Goal: Task Accomplishment & Management: Complete application form

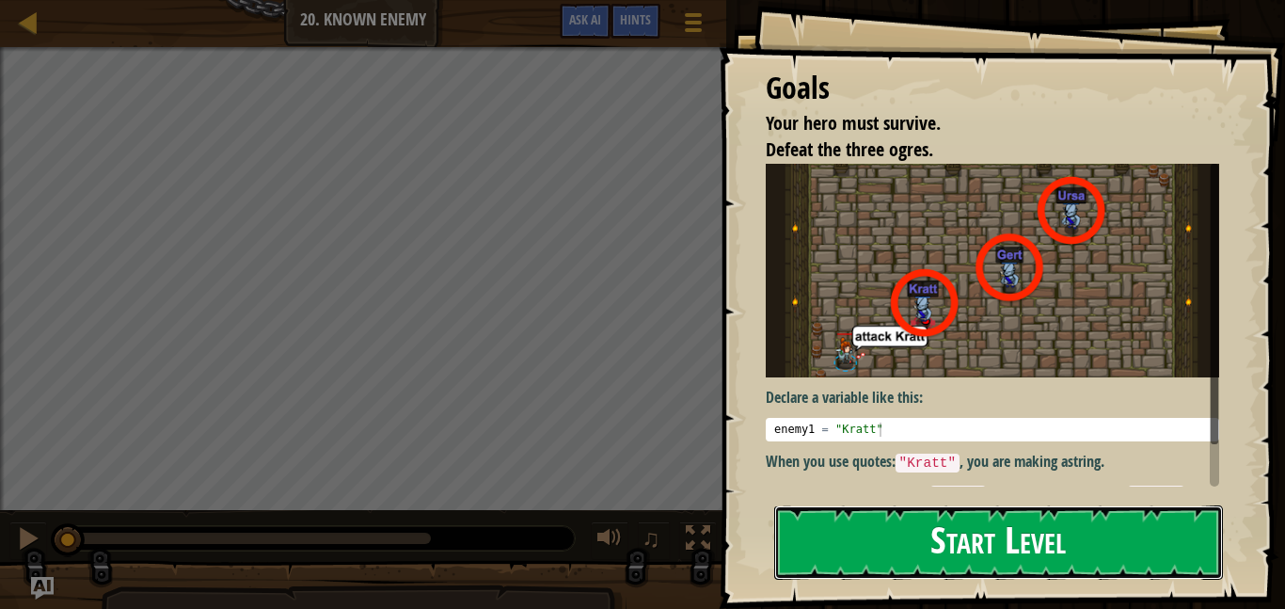
click at [956, 530] on button "Start Level" at bounding box center [998, 542] width 449 height 74
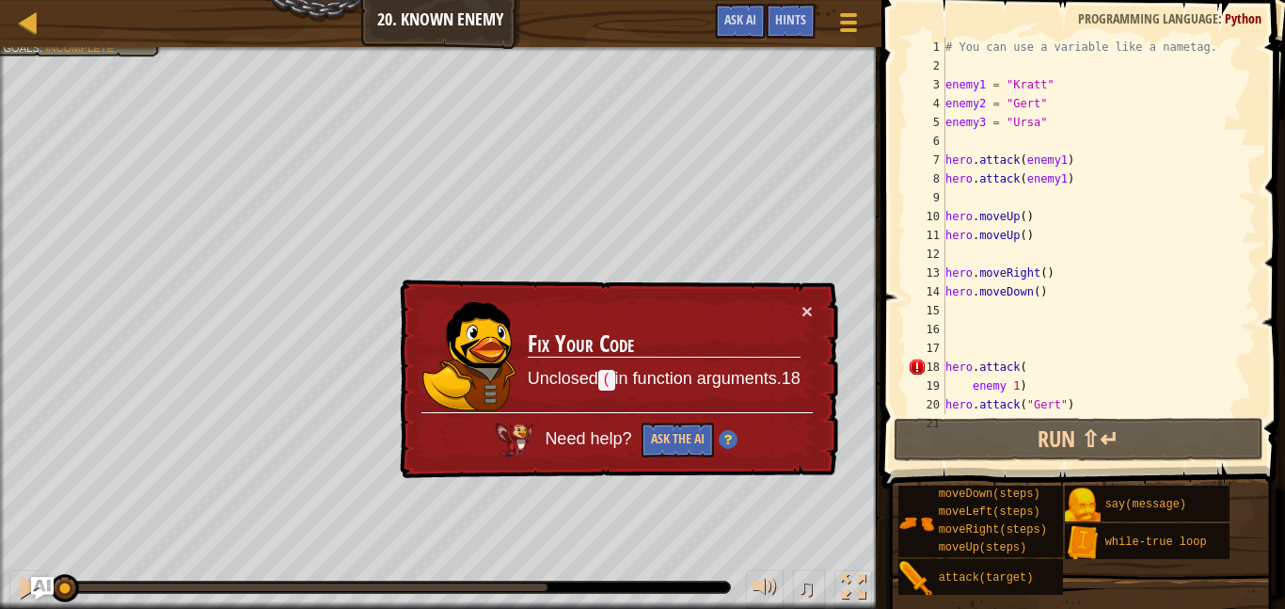
click at [35, 0] on div "Map Introduction to Computer Science 20. Known Enemy Game Menu Done Hints Ask AI" at bounding box center [441, 23] width 882 height 47
click at [36, 29] on div at bounding box center [29, 22] width 24 height 24
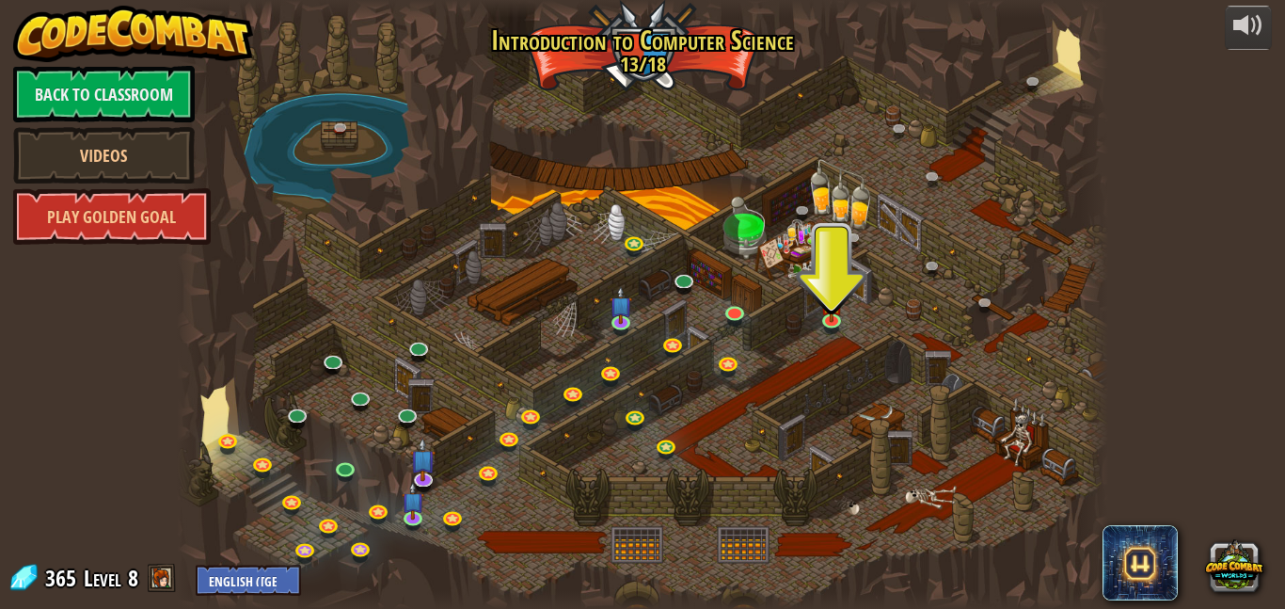
click at [663, 260] on div at bounding box center [643, 304] width 932 height 609
click at [216, 399] on div at bounding box center [643, 304] width 932 height 609
click at [154, 152] on link "Videos" at bounding box center [104, 155] width 182 height 56
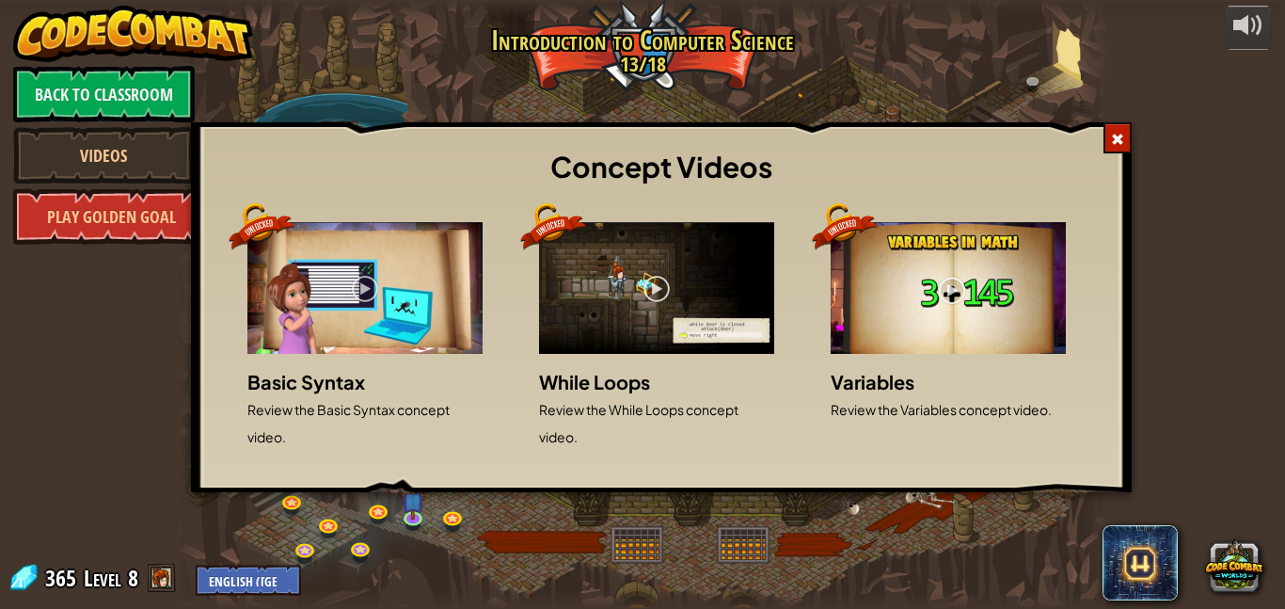
click at [1115, 153] on div "Concept Videos" at bounding box center [661, 168] width 922 height 72
click at [1117, 125] on div at bounding box center [1118, 137] width 28 height 31
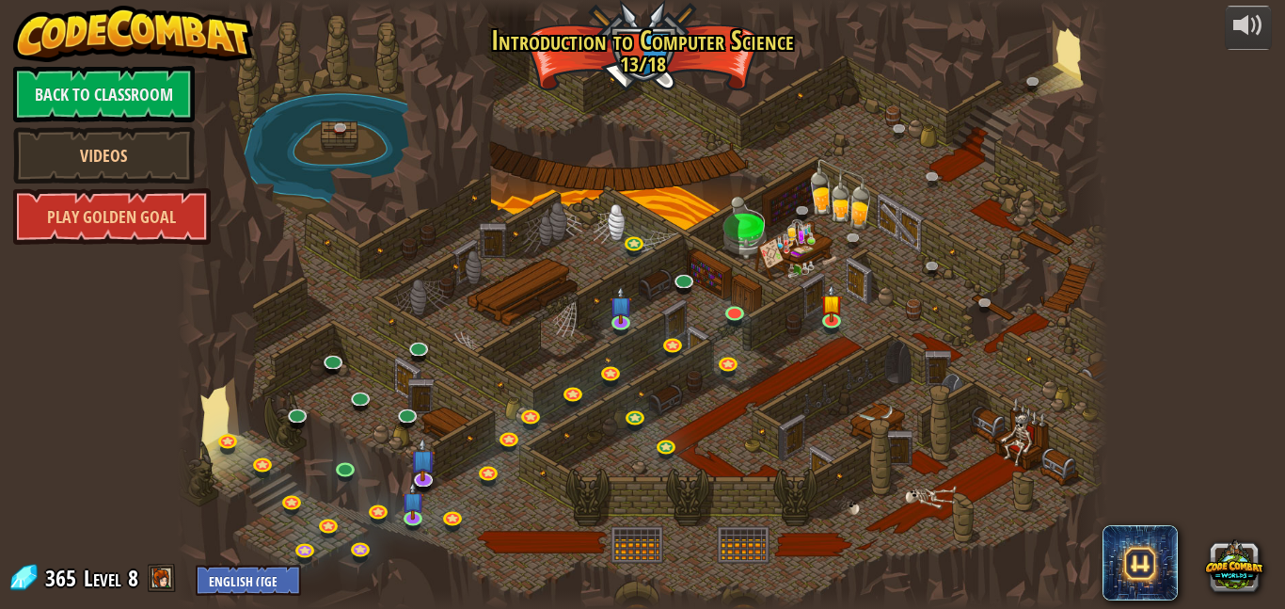
click at [33, 598] on div "powered by Back to Classroom Videos Play Golden Goal 25. Kithgard Gates (Locked…" at bounding box center [642, 304] width 1285 height 609
click at [161, 116] on link "Back to Classroom" at bounding box center [104, 94] width 182 height 56
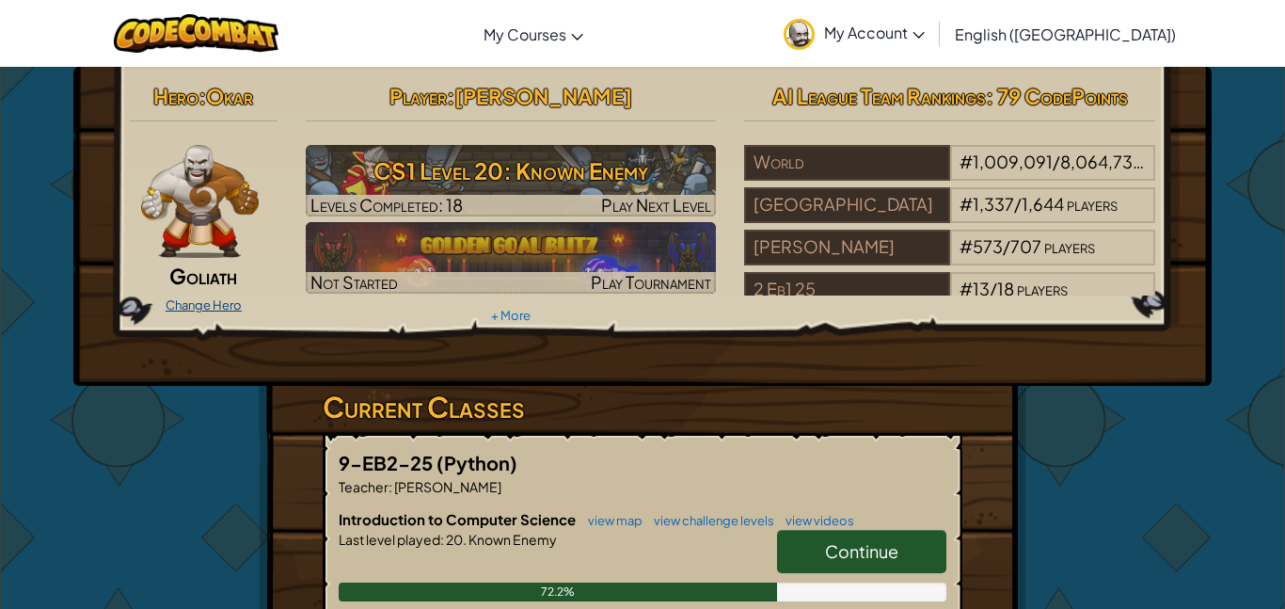
click at [216, 298] on link "Change Hero" at bounding box center [204, 304] width 76 height 15
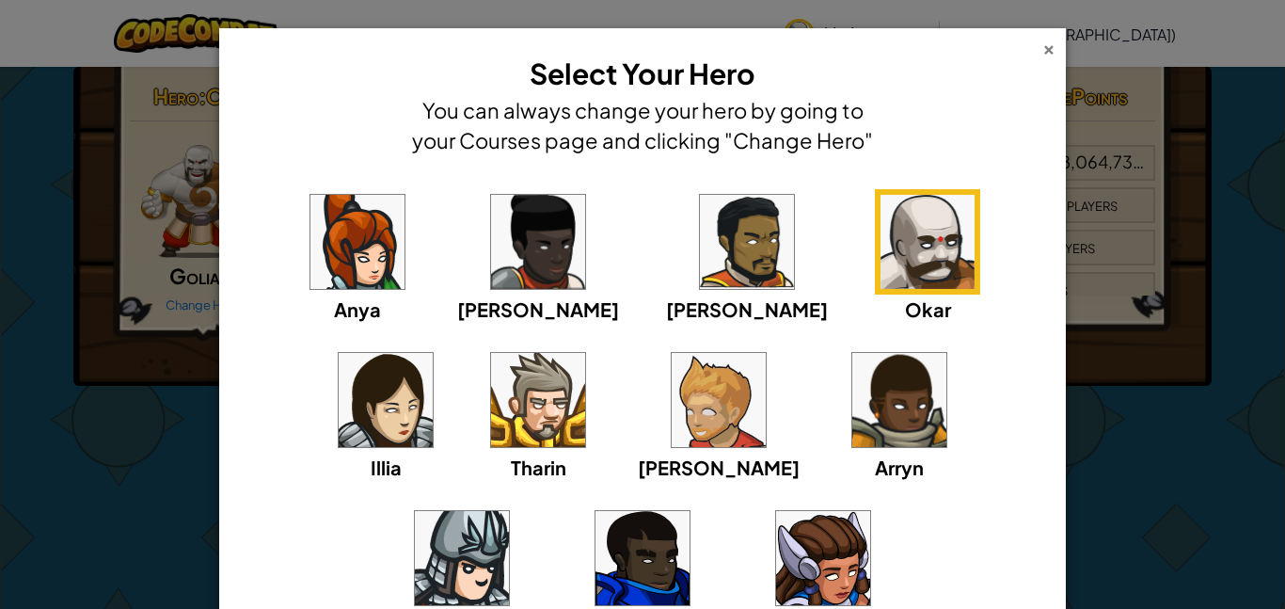
click at [1046, 47] on div "×" at bounding box center [1049, 47] width 13 height 20
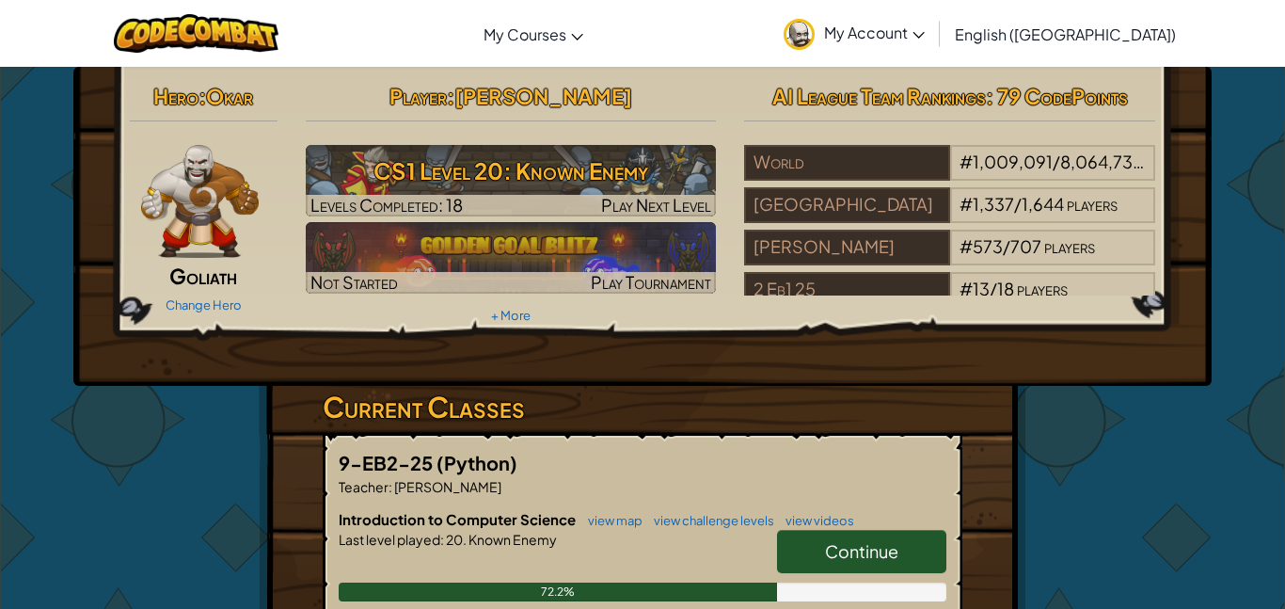
click at [219, 184] on img at bounding box center [200, 201] width 118 height 113
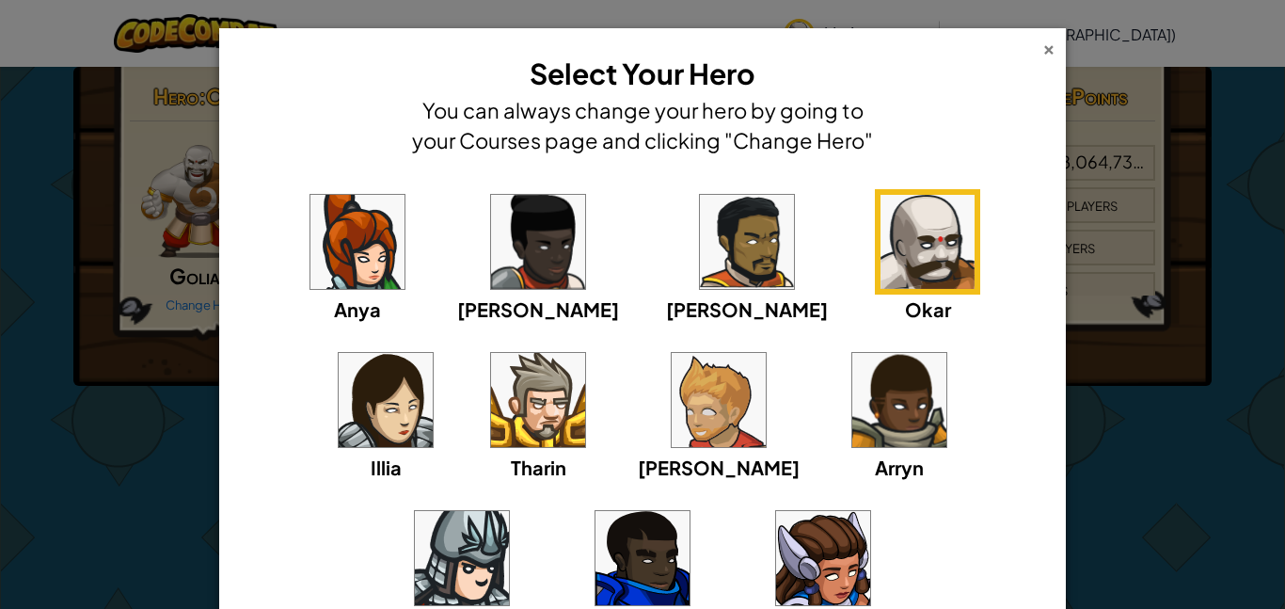
click at [1046, 38] on div "×" at bounding box center [1049, 47] width 13 height 20
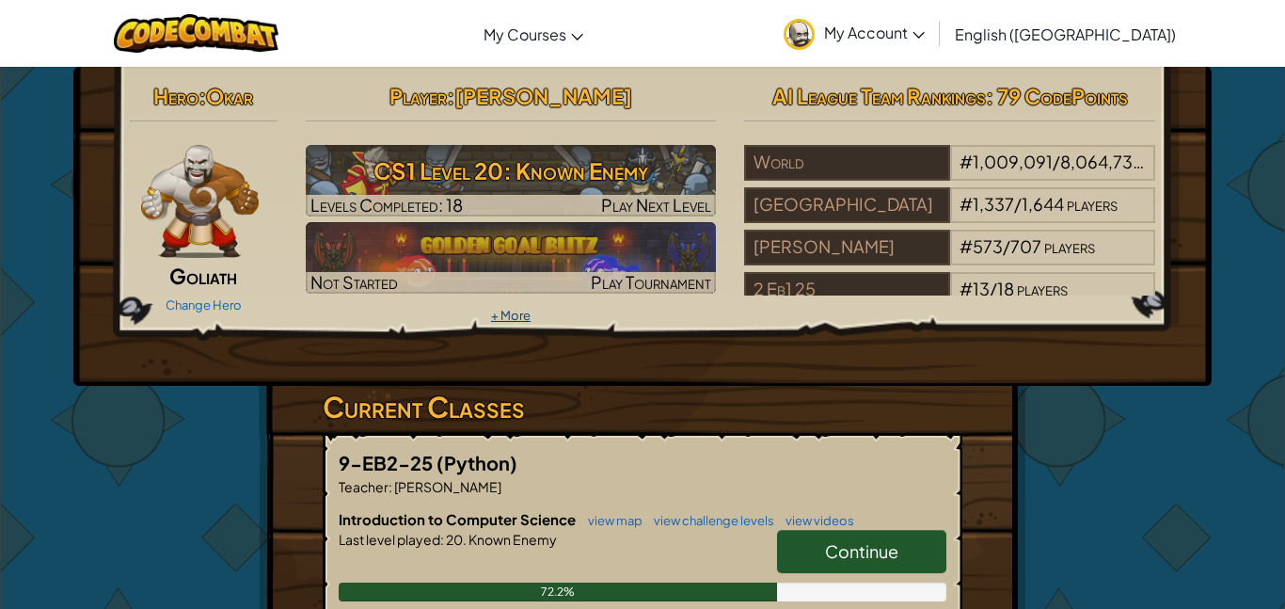
click at [516, 316] on link "+ More" at bounding box center [511, 315] width 40 height 15
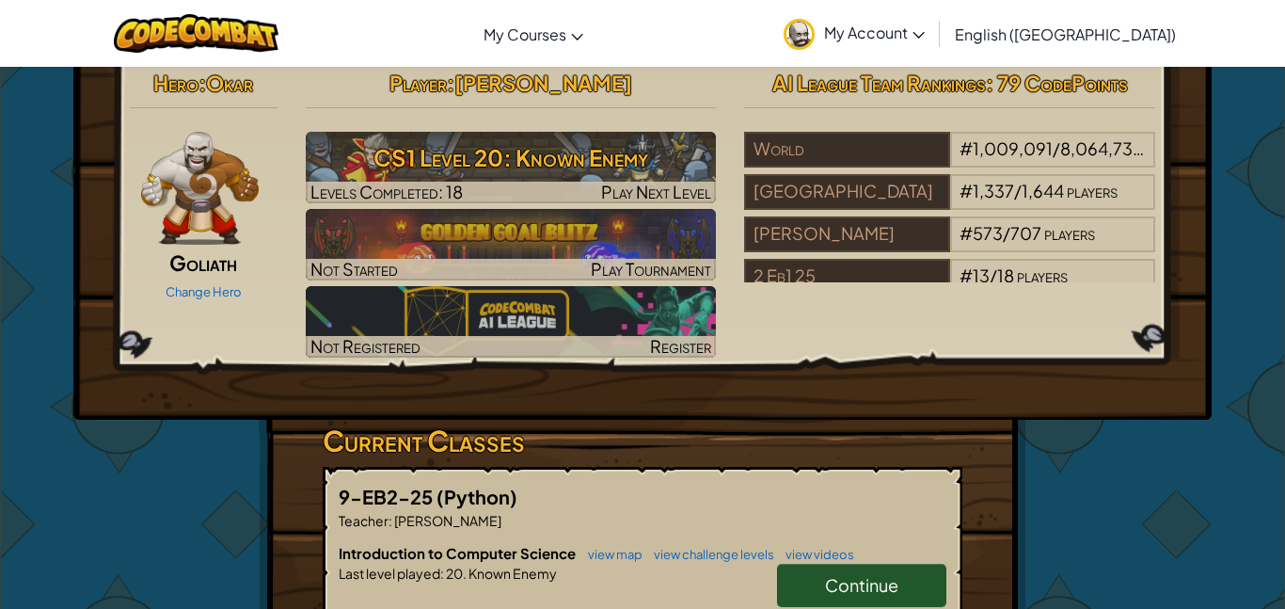
scroll to position [61, 0]
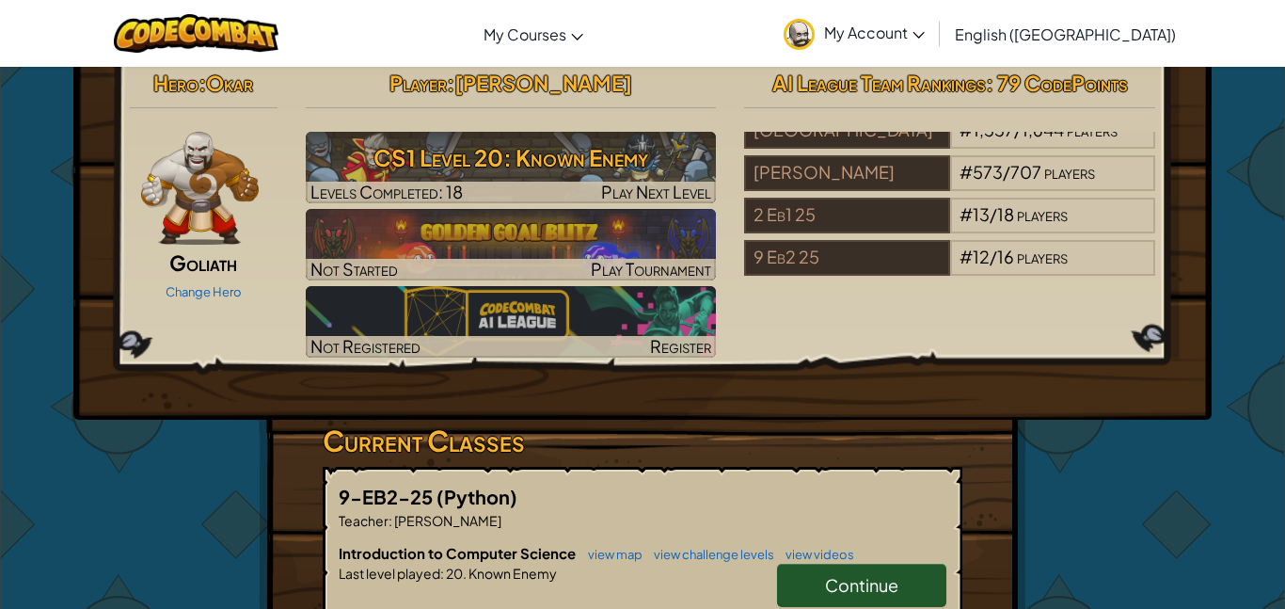
click at [932, 38] on link "My Account" at bounding box center [854, 33] width 160 height 59
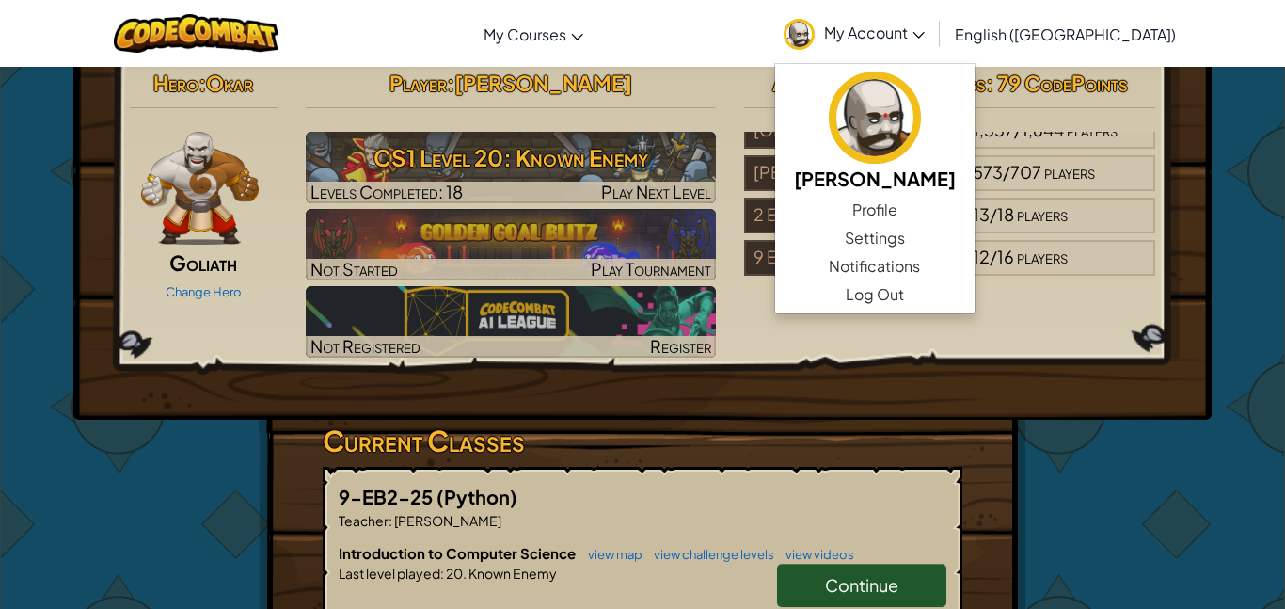
click at [930, 38] on link "My Account" at bounding box center [854, 33] width 160 height 59
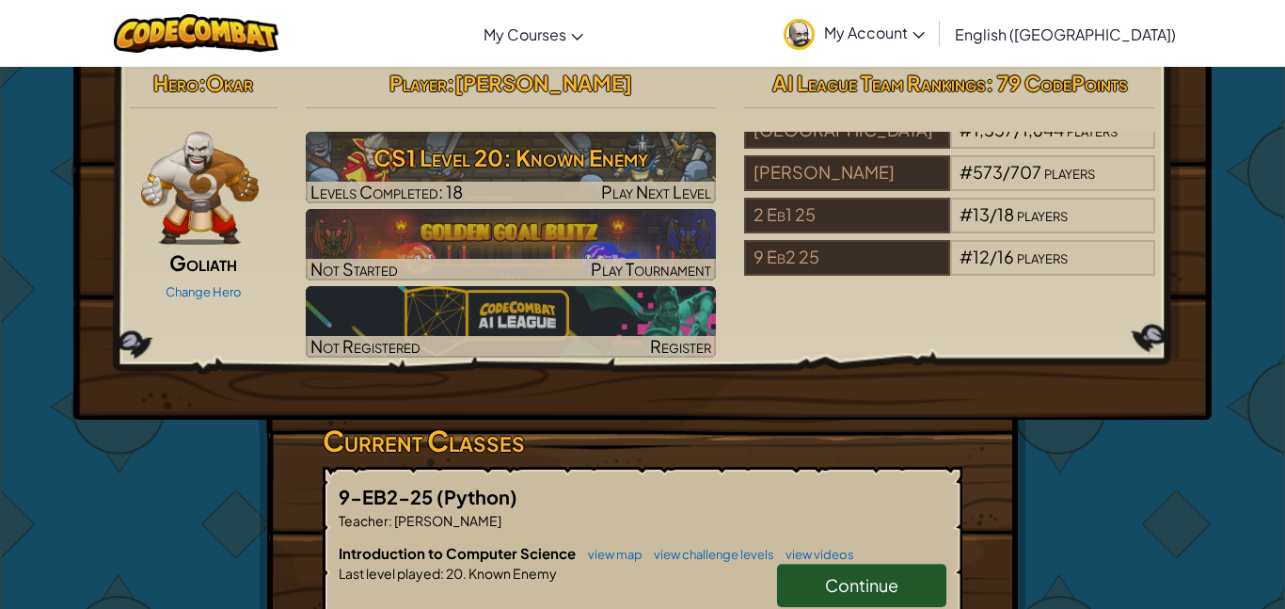
click at [925, 31] on span "My Account" at bounding box center [874, 33] width 101 height 20
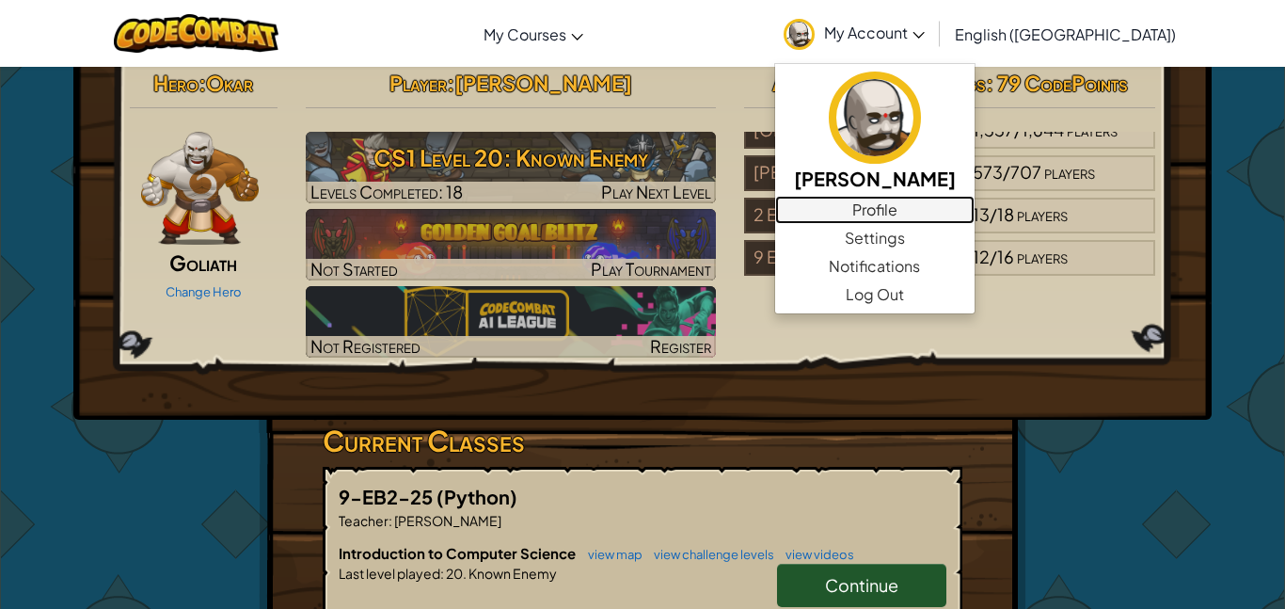
click at [931, 211] on link "Profile" at bounding box center [875, 210] width 200 height 28
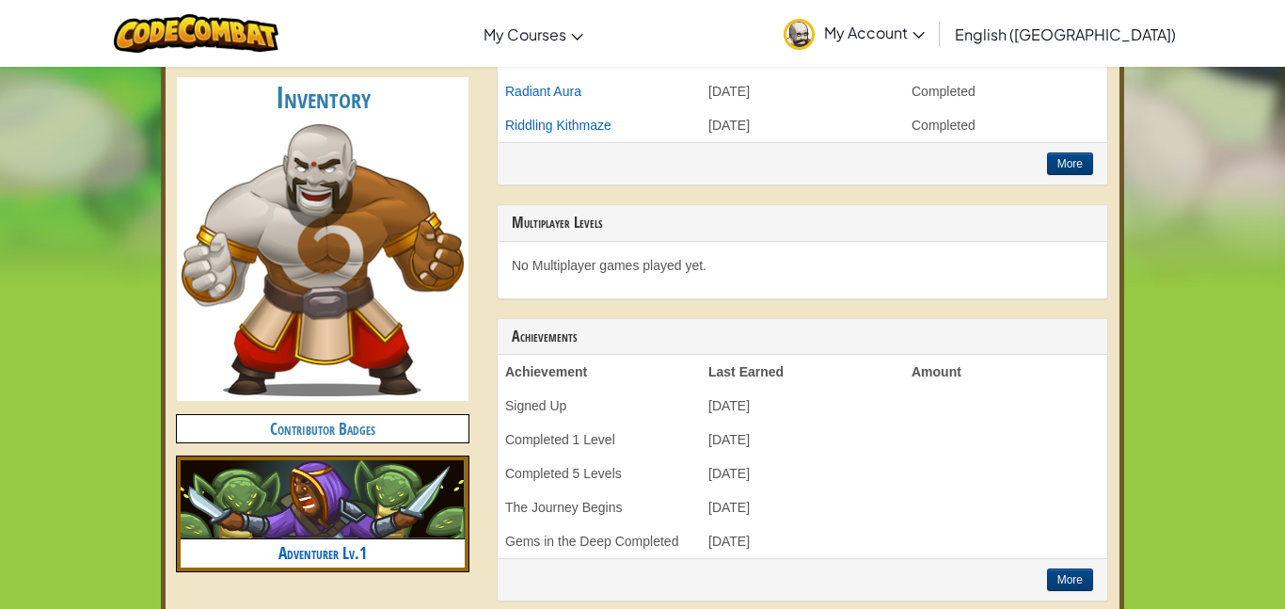
scroll to position [499, 0]
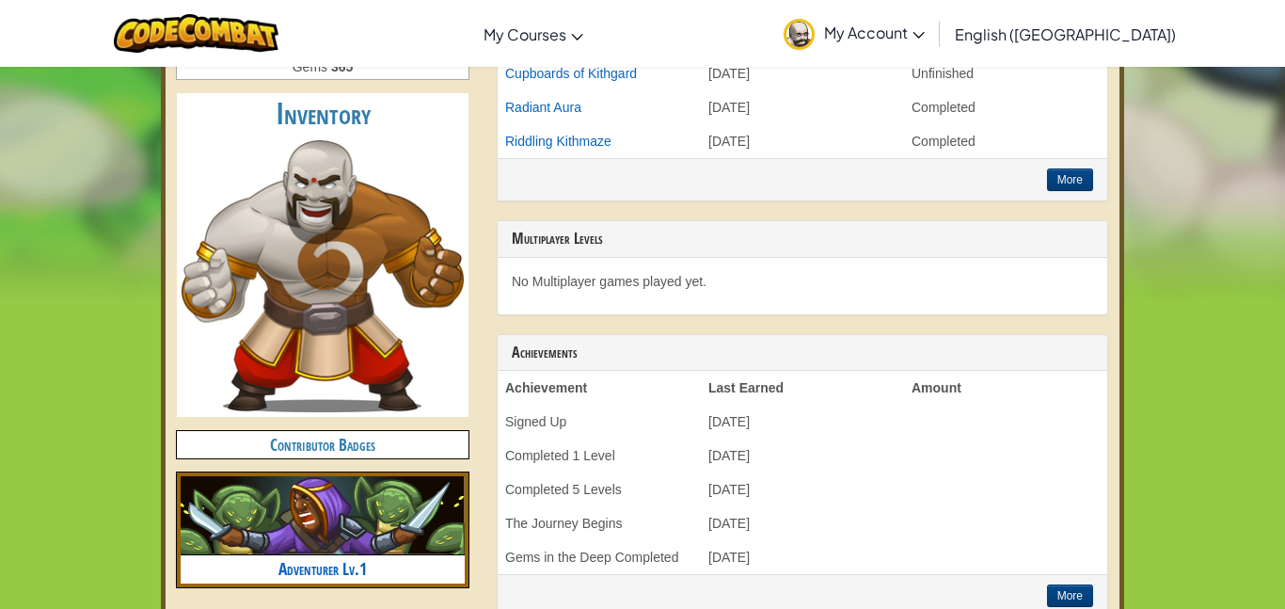
click at [401, 440] on h4 "Contributor Badges" at bounding box center [323, 444] width 292 height 27
click at [414, 458] on ul "Contributor Badges Adventurer Lv.1" at bounding box center [323, 509] width 292 height 156
click at [420, 441] on h4 "Contributor Badges" at bounding box center [323, 444] width 292 height 27
click at [293, 126] on h2 "Inventory" at bounding box center [323, 114] width 292 height 42
click at [327, 115] on h2 "Inventory" at bounding box center [323, 114] width 292 height 42
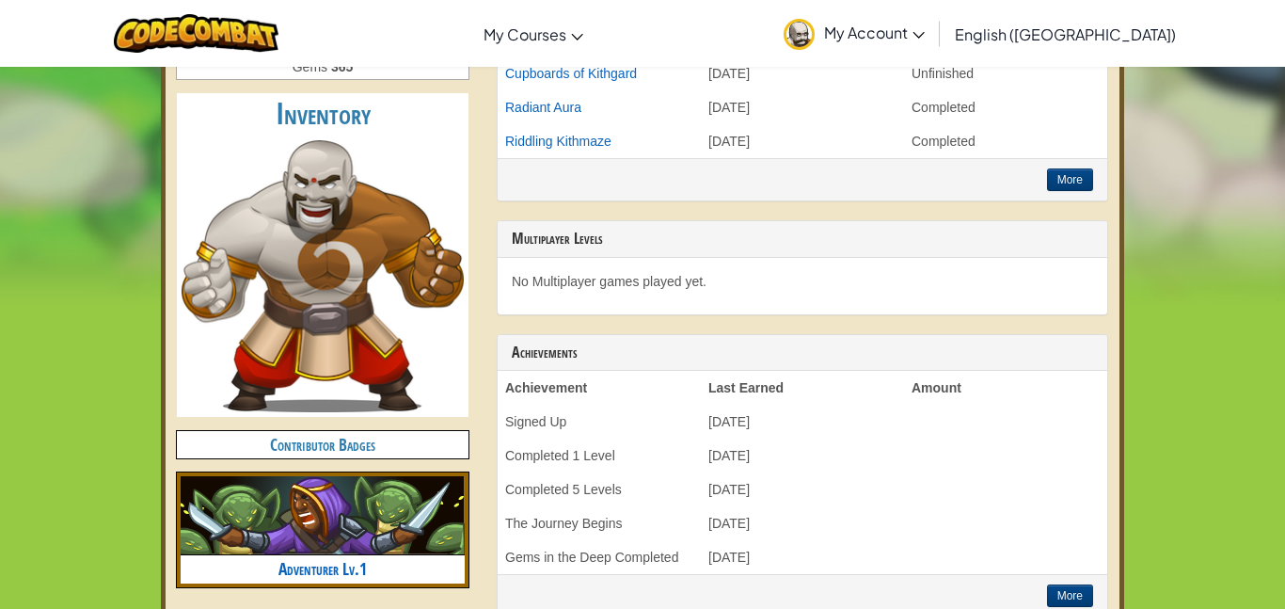
click at [321, 294] on img at bounding box center [323, 276] width 282 height 272
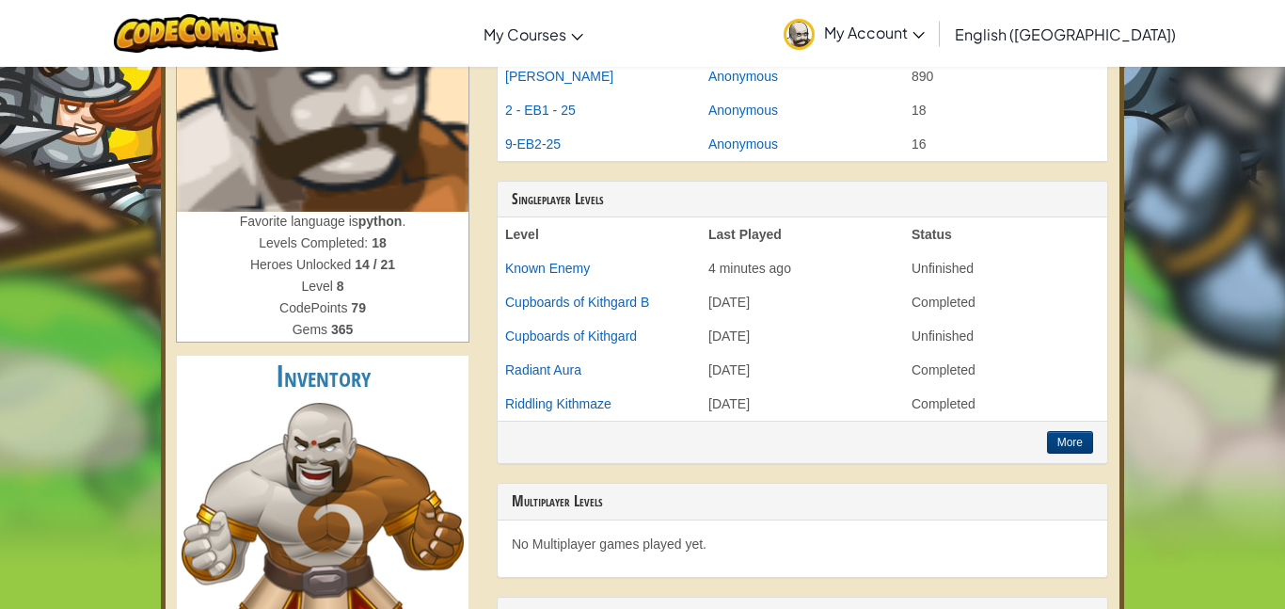
scroll to position [0, 0]
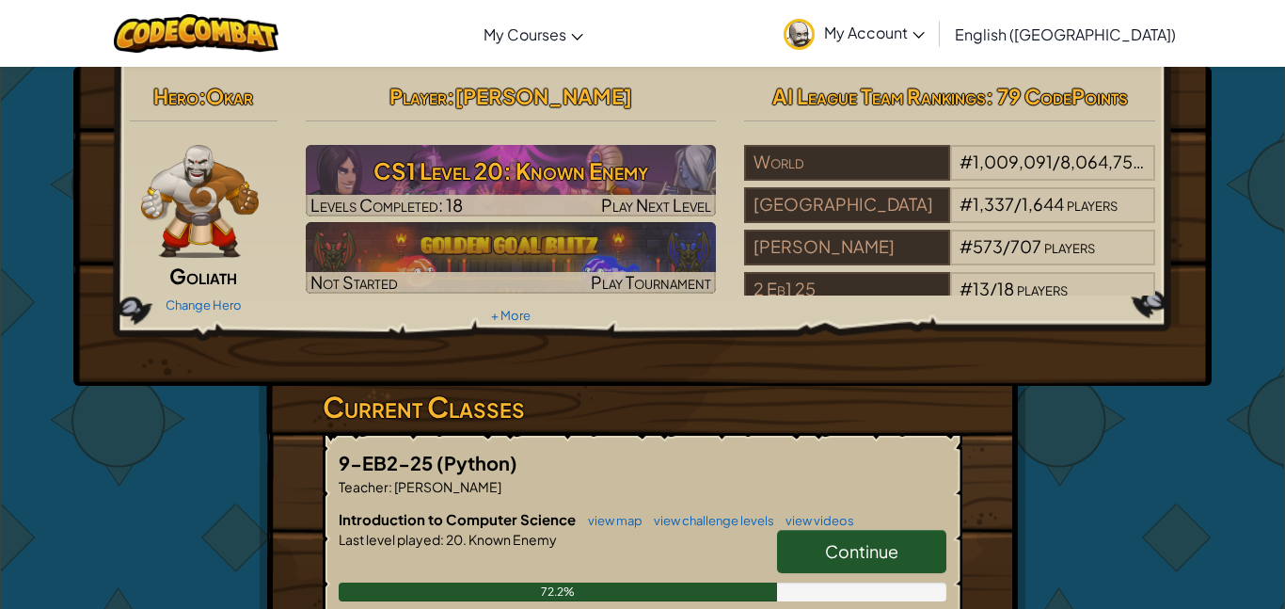
click at [168, 211] on img at bounding box center [200, 201] width 118 height 113
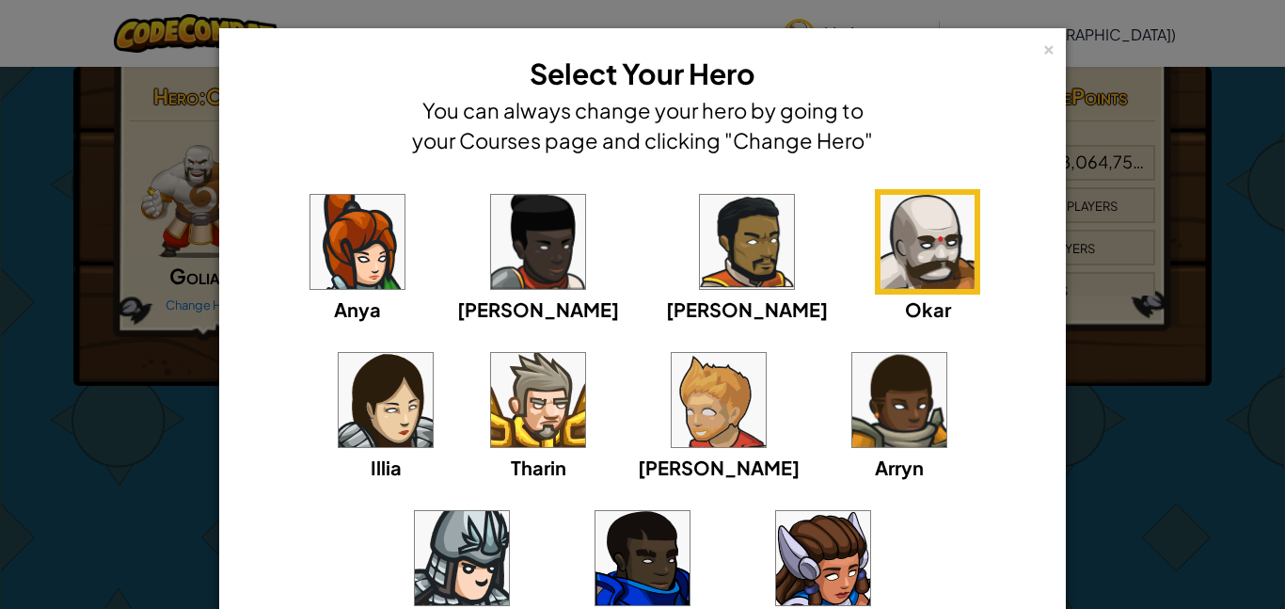
click at [491, 436] on img at bounding box center [538, 400] width 94 height 94
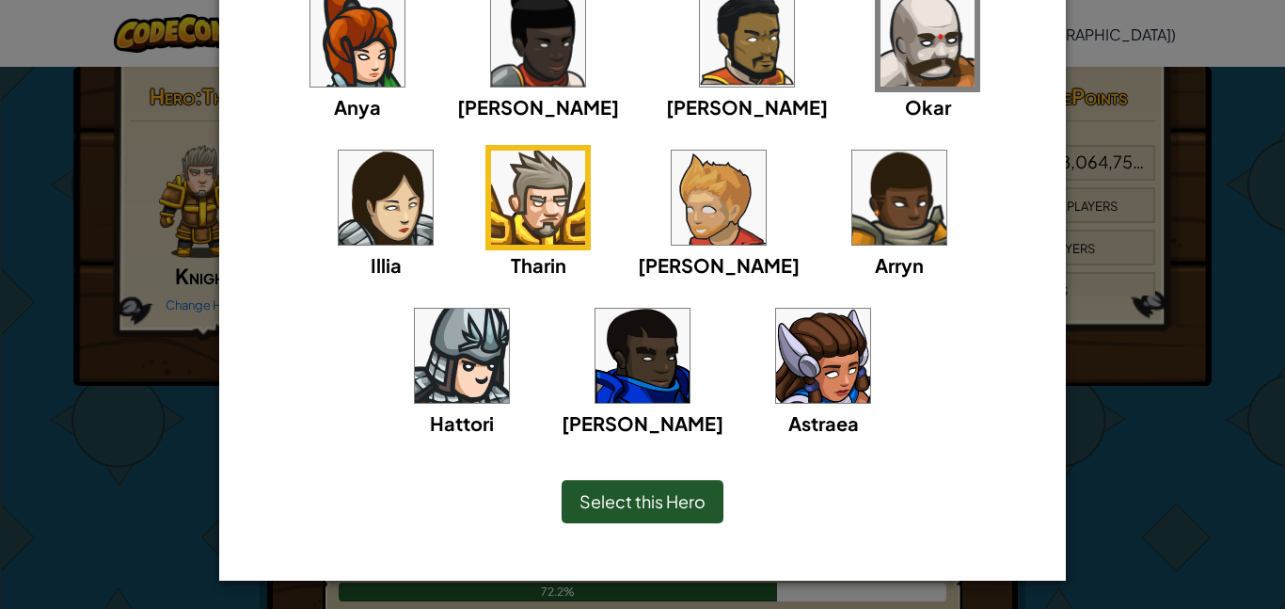
scroll to position [202, 0]
click at [597, 504] on span "Select this Hero" at bounding box center [643, 501] width 126 height 22
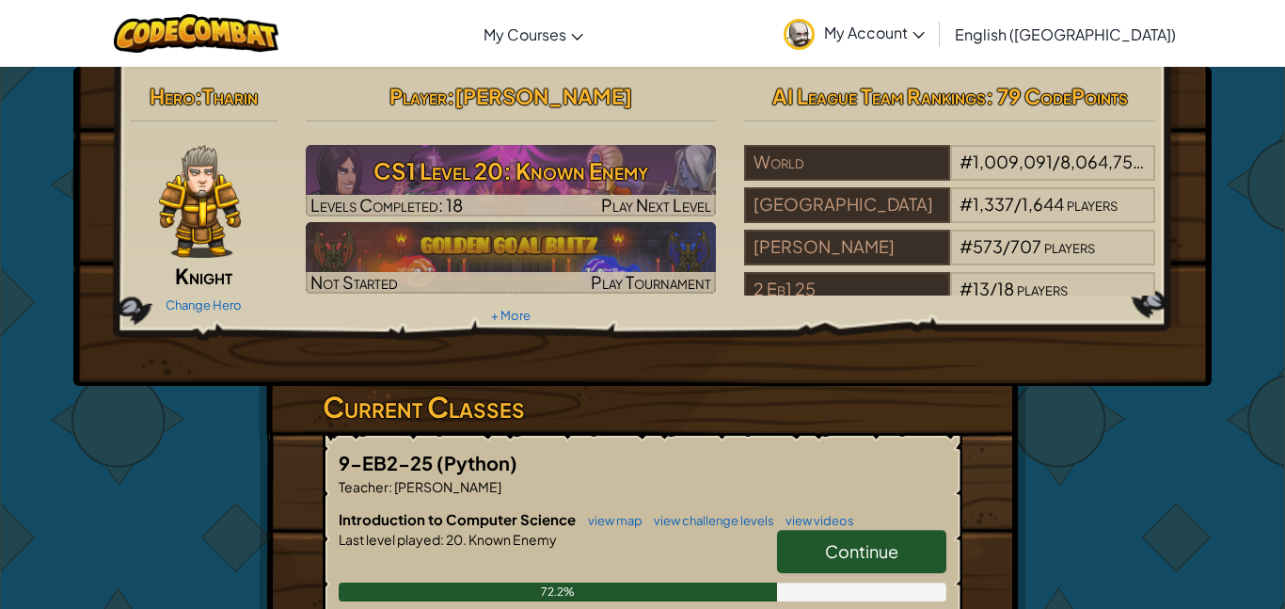
click at [199, 225] on img at bounding box center [200, 201] width 83 height 113
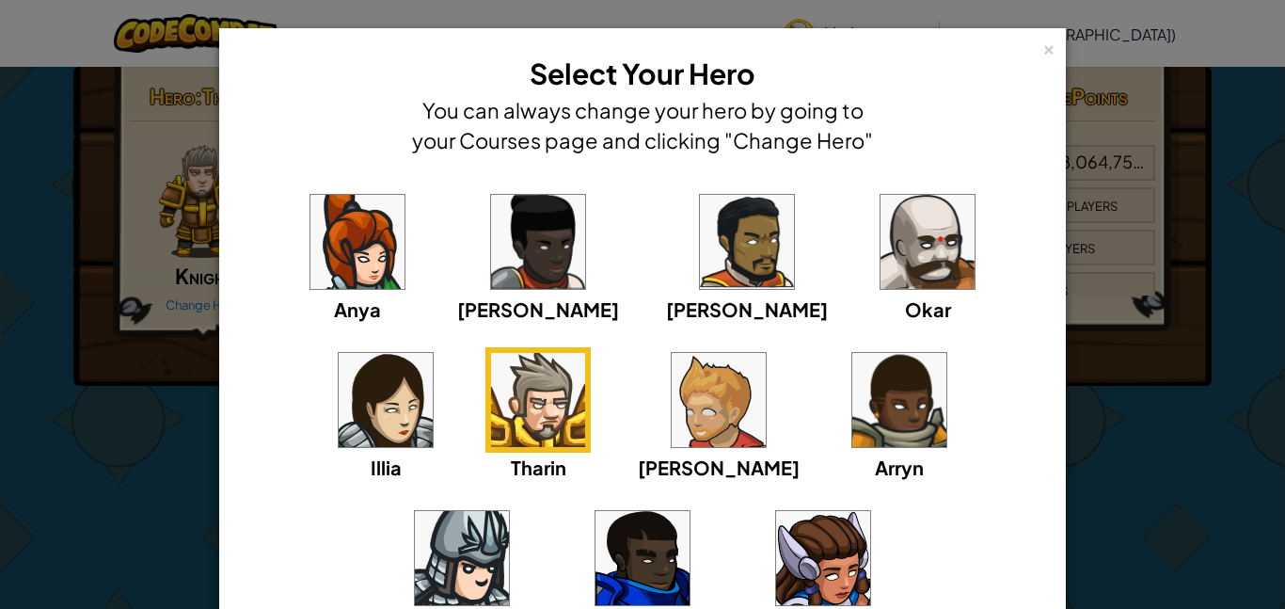
click at [672, 379] on img at bounding box center [719, 400] width 94 height 94
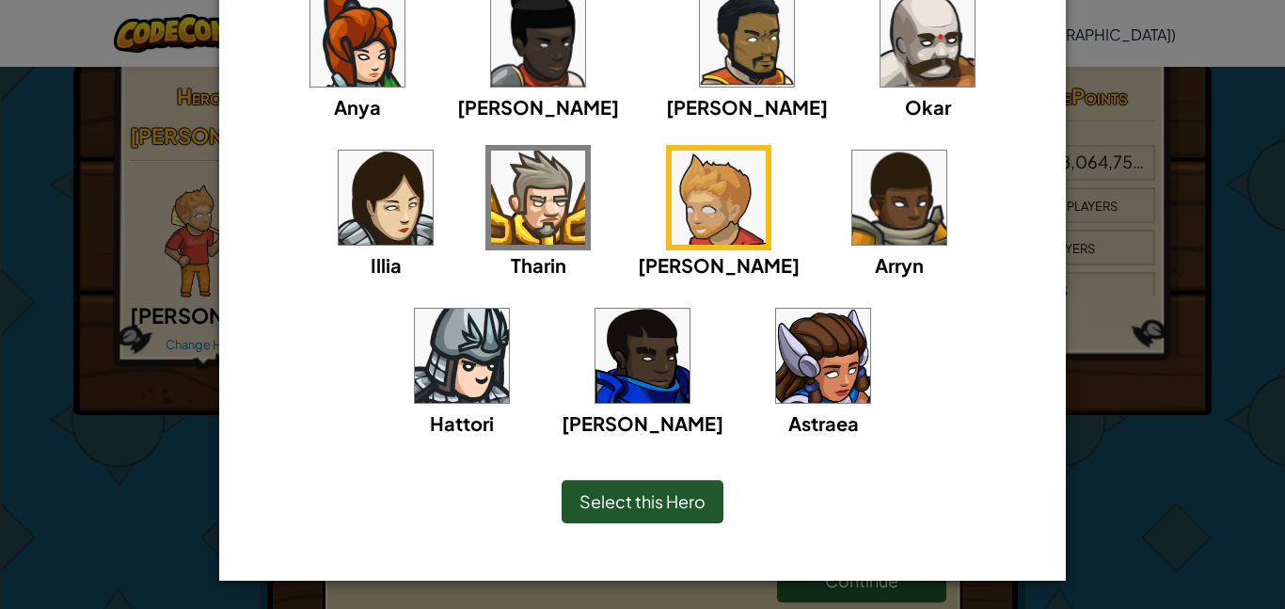
click at [615, 496] on span "Select this Hero" at bounding box center [643, 501] width 126 height 22
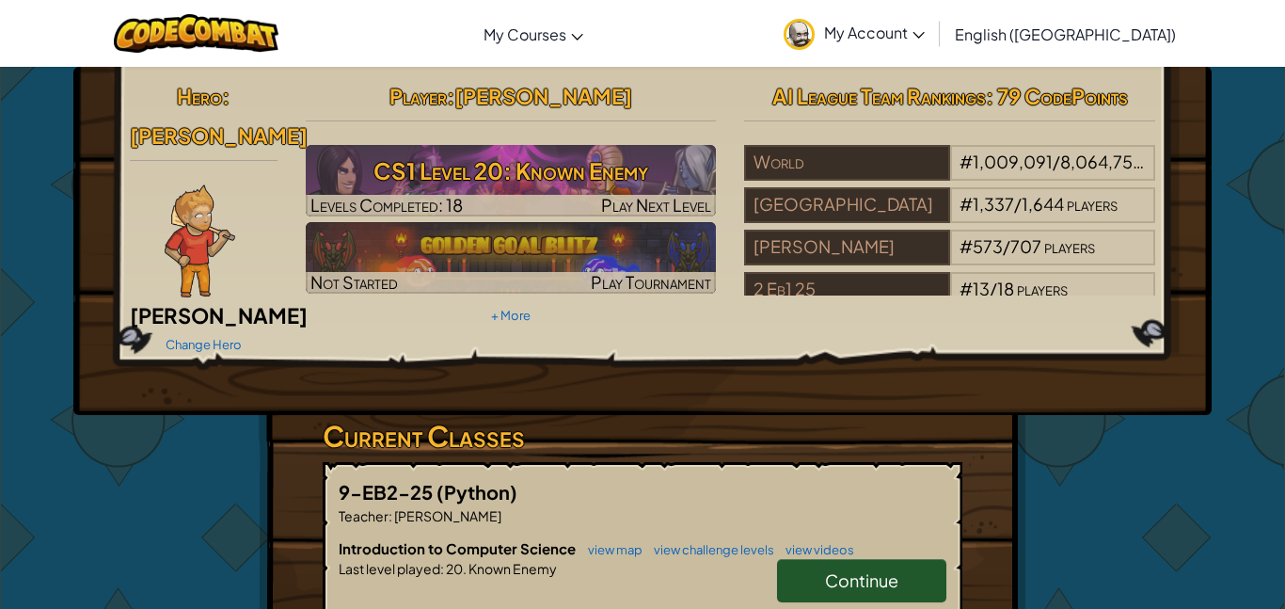
click at [193, 192] on img at bounding box center [200, 240] width 71 height 113
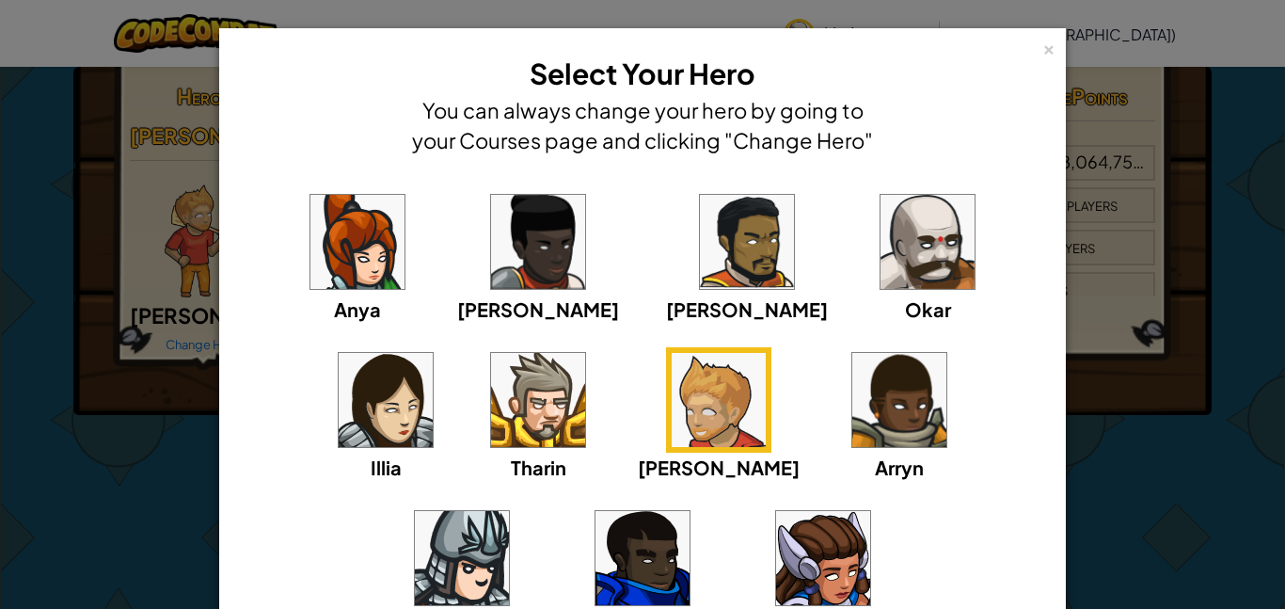
click at [724, 505] on div "Gordon" at bounding box center [643, 572] width 162 height 135
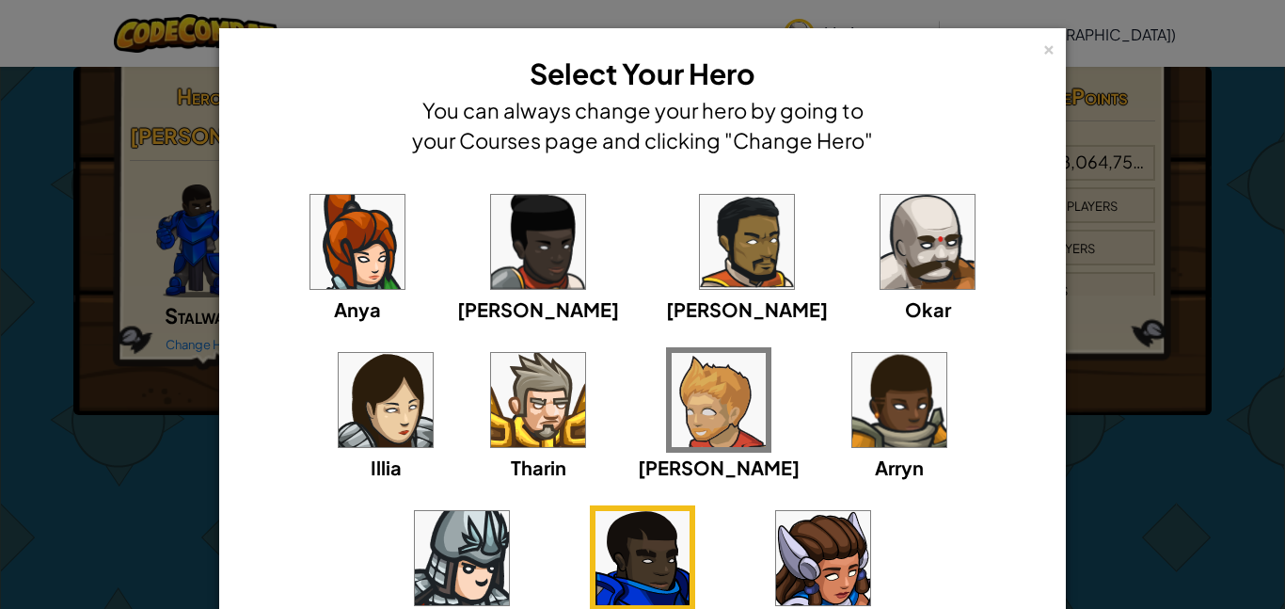
scroll to position [119, 0]
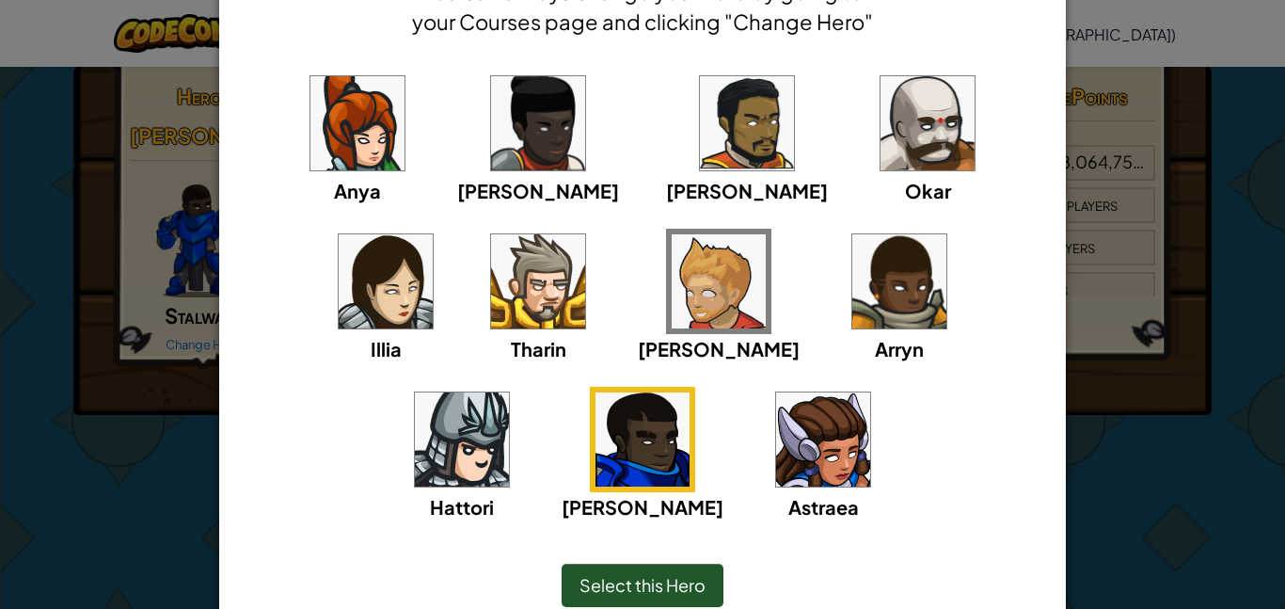
click at [671, 599] on div "Select this Hero" at bounding box center [643, 585] width 162 height 43
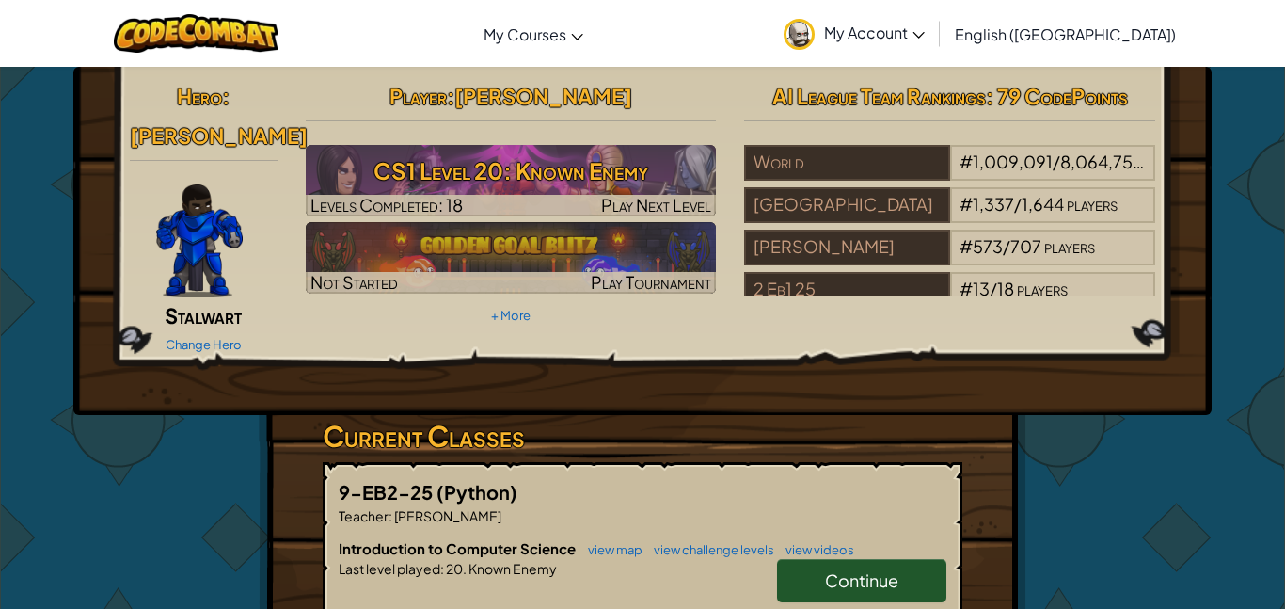
click at [190, 244] on img at bounding box center [199, 240] width 87 height 113
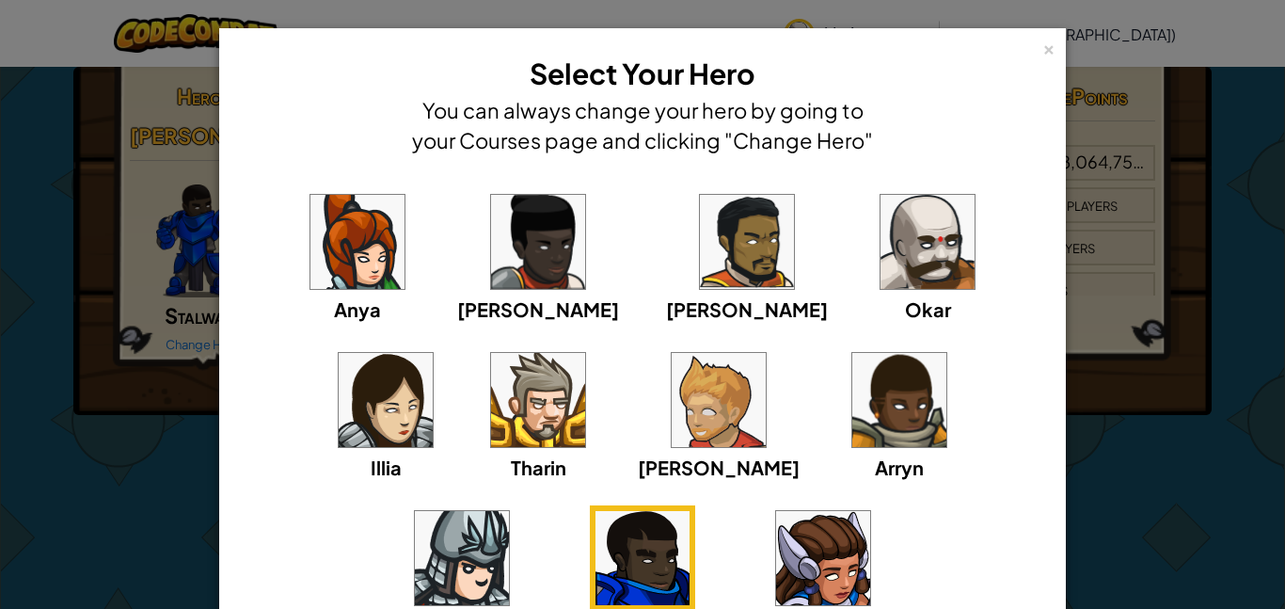
click at [700, 242] on img at bounding box center [747, 242] width 94 height 94
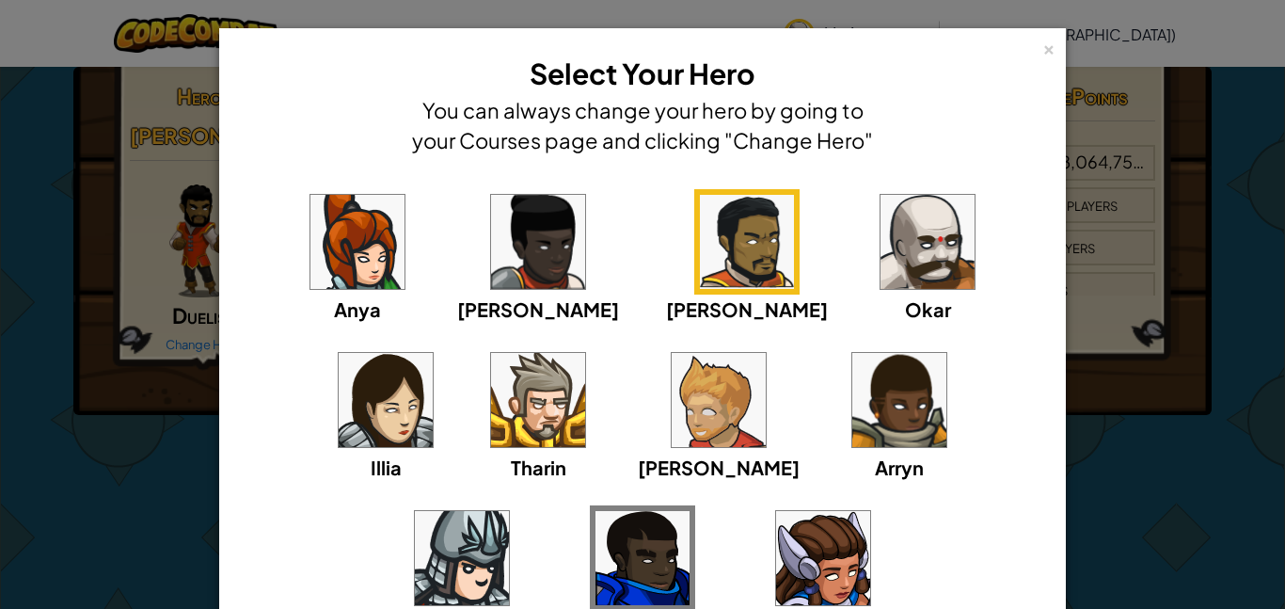
scroll to position [202, 0]
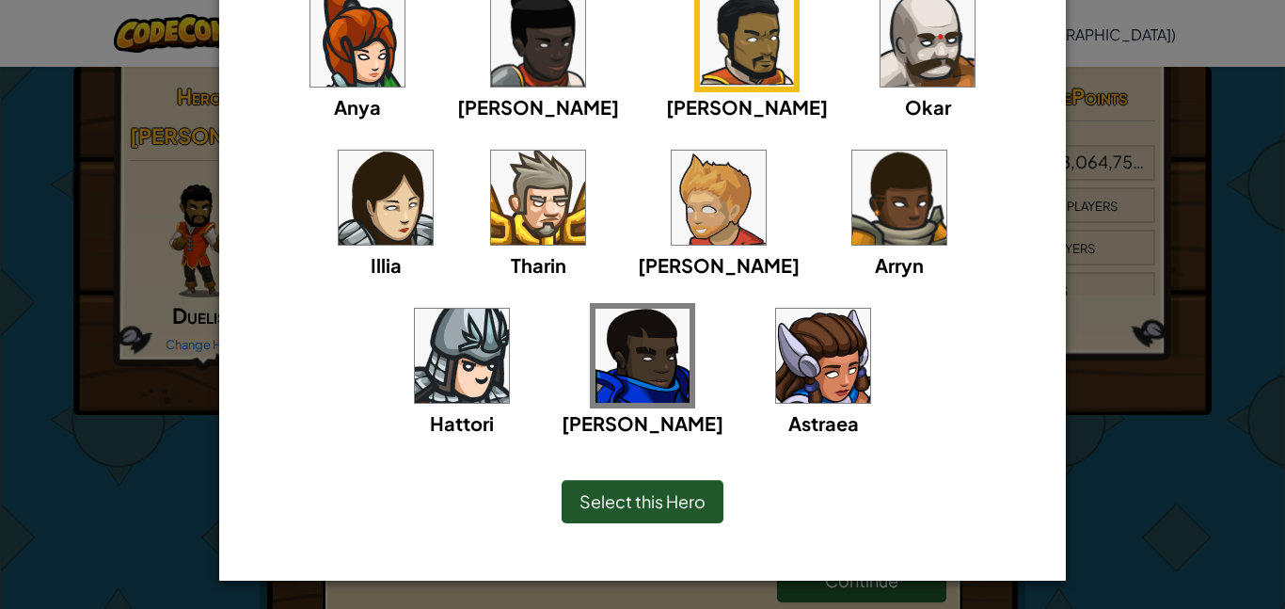
click at [676, 492] on span "Select this Hero" at bounding box center [643, 501] width 126 height 22
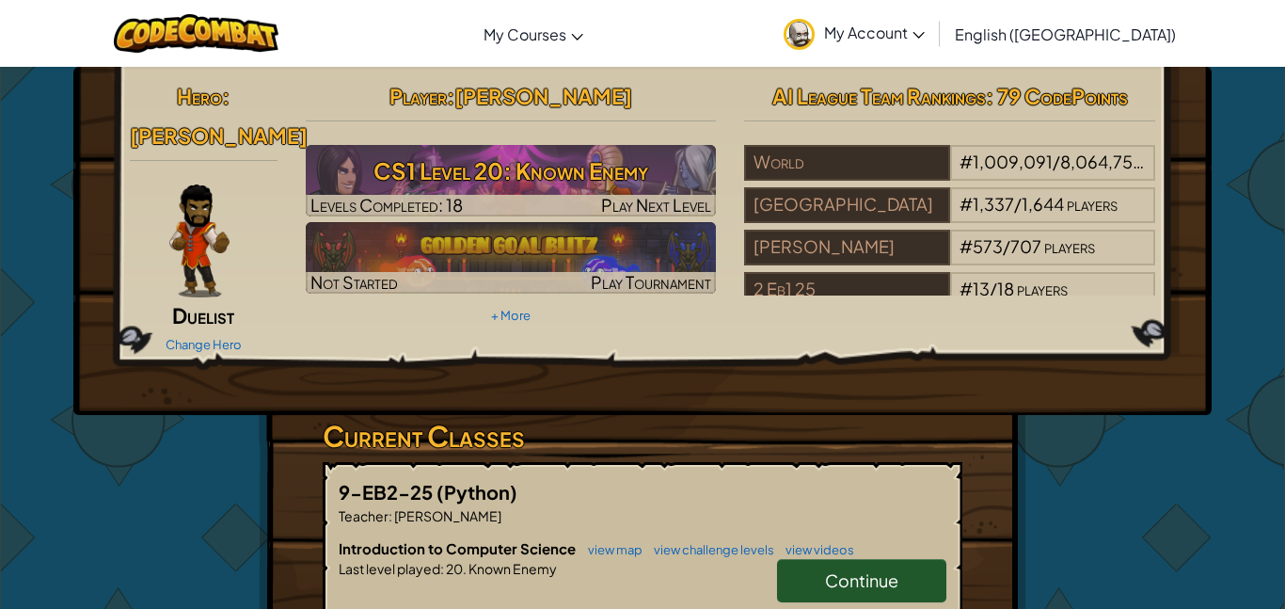
click at [202, 247] on img at bounding box center [199, 240] width 60 height 113
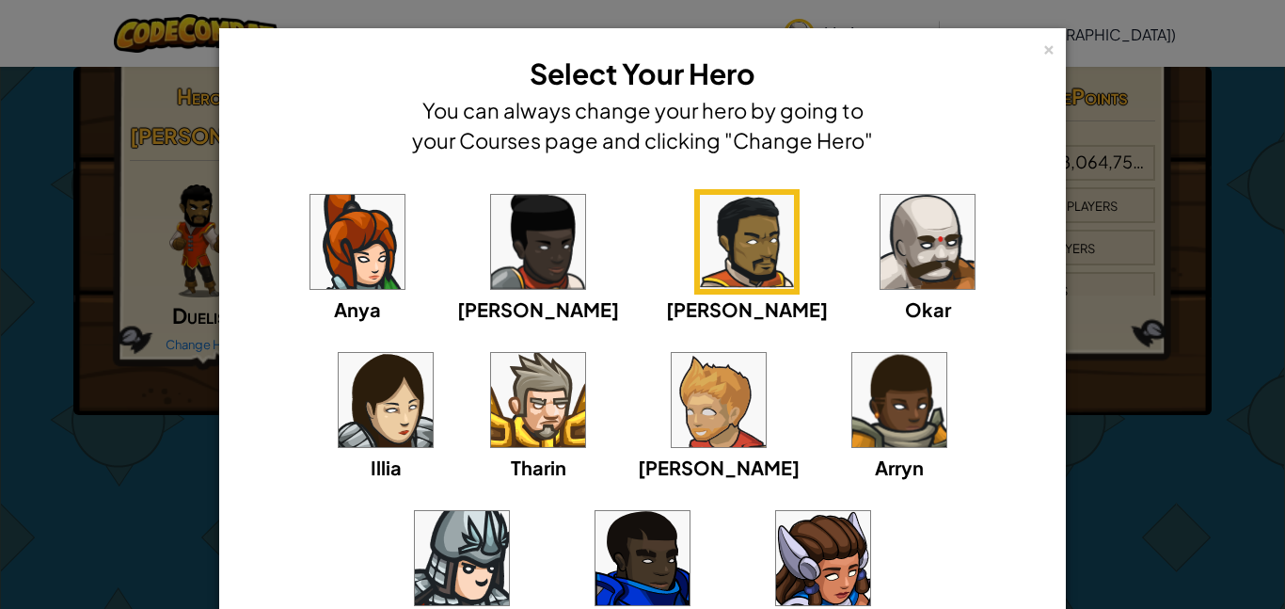
click at [881, 222] on img at bounding box center [928, 242] width 94 height 94
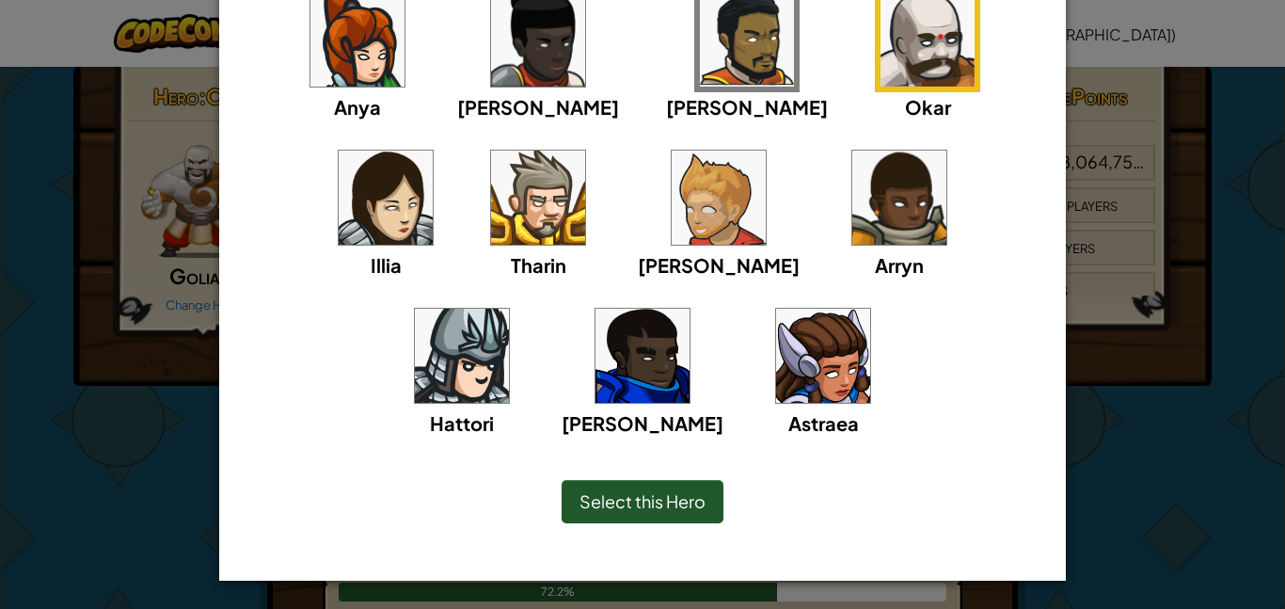
click at [491, 216] on img at bounding box center [538, 198] width 94 height 94
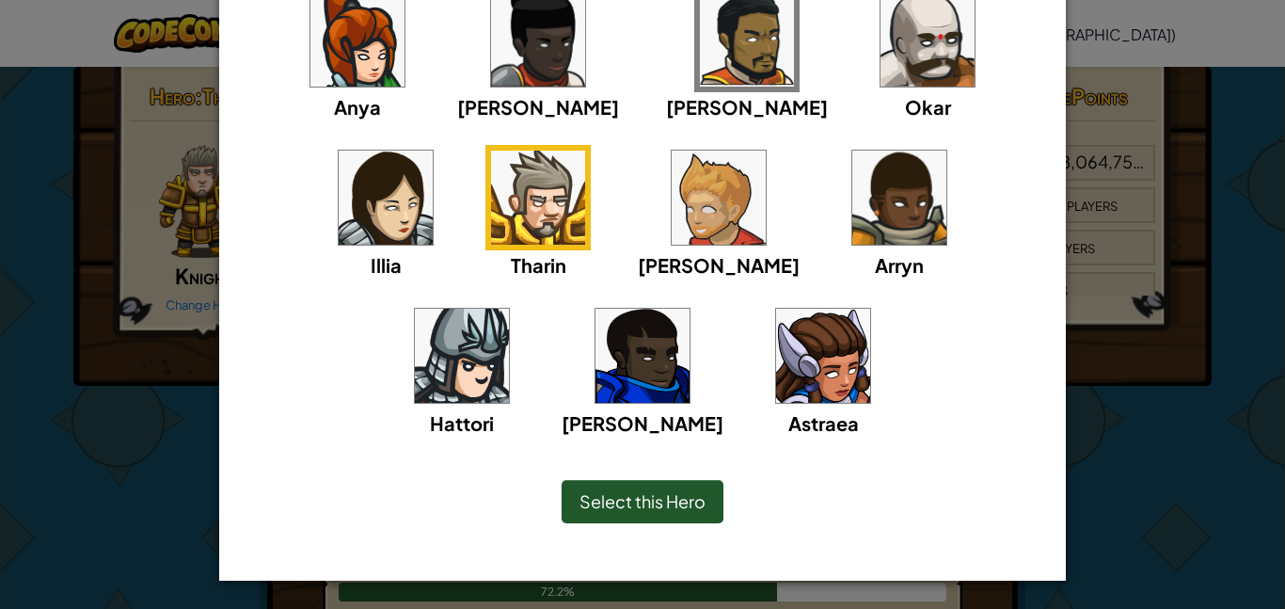
click at [672, 219] on img at bounding box center [719, 198] width 94 height 94
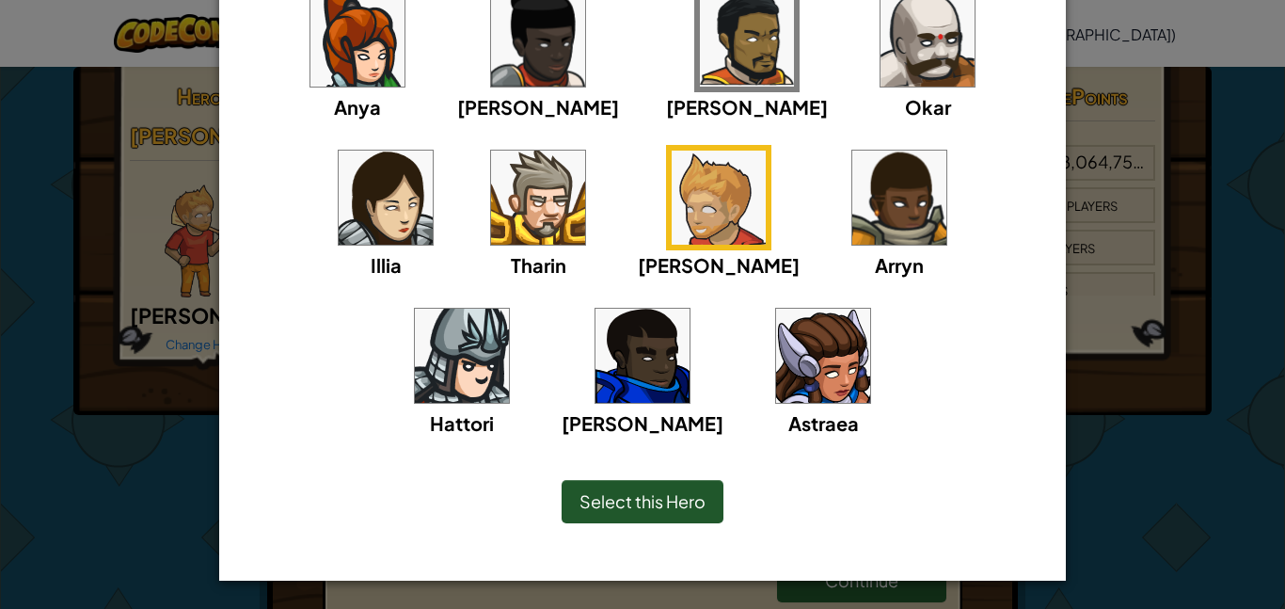
click at [853, 198] on img at bounding box center [900, 198] width 94 height 94
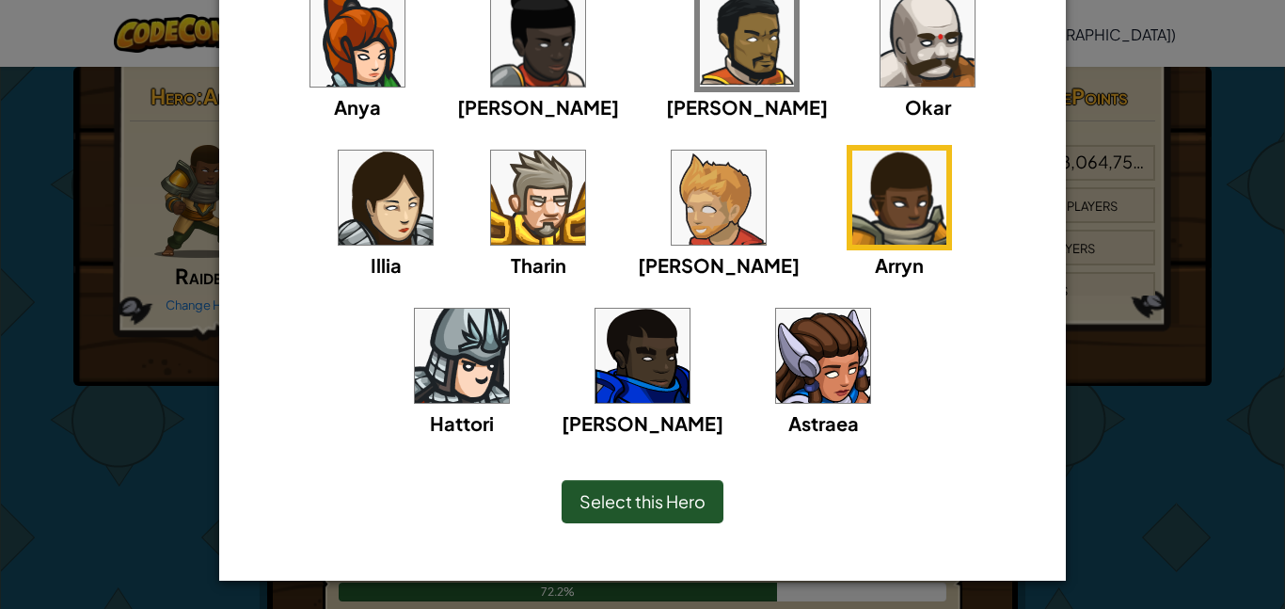
click at [509, 309] on img at bounding box center [462, 356] width 94 height 94
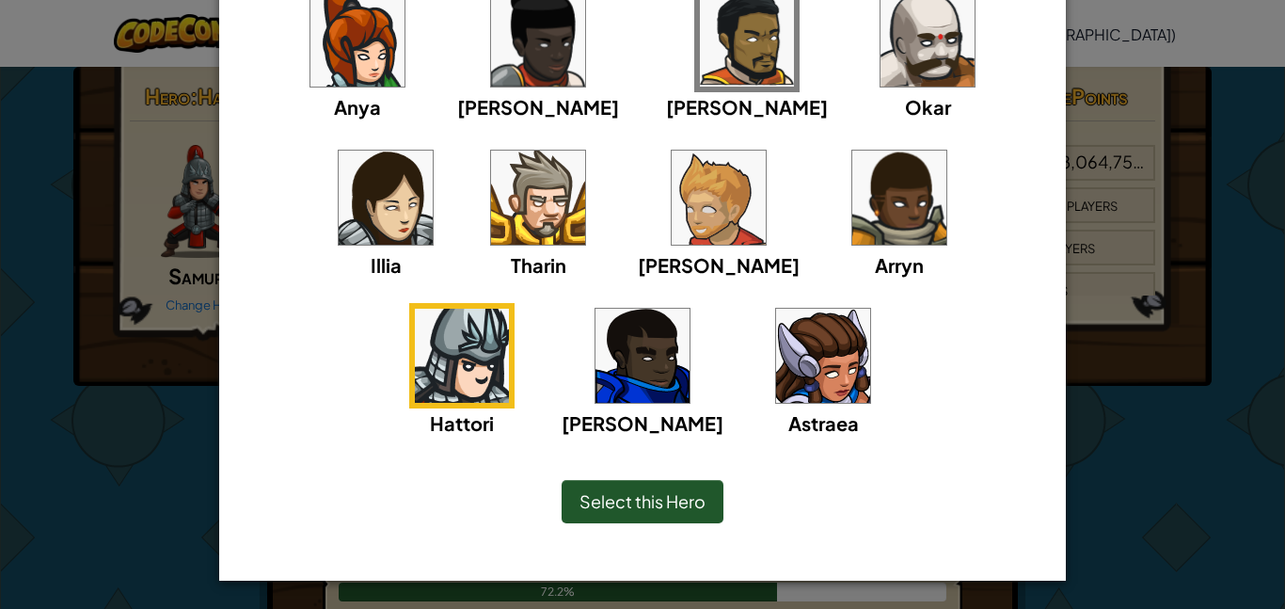
click at [634, 498] on span "Select this Hero" at bounding box center [643, 501] width 126 height 22
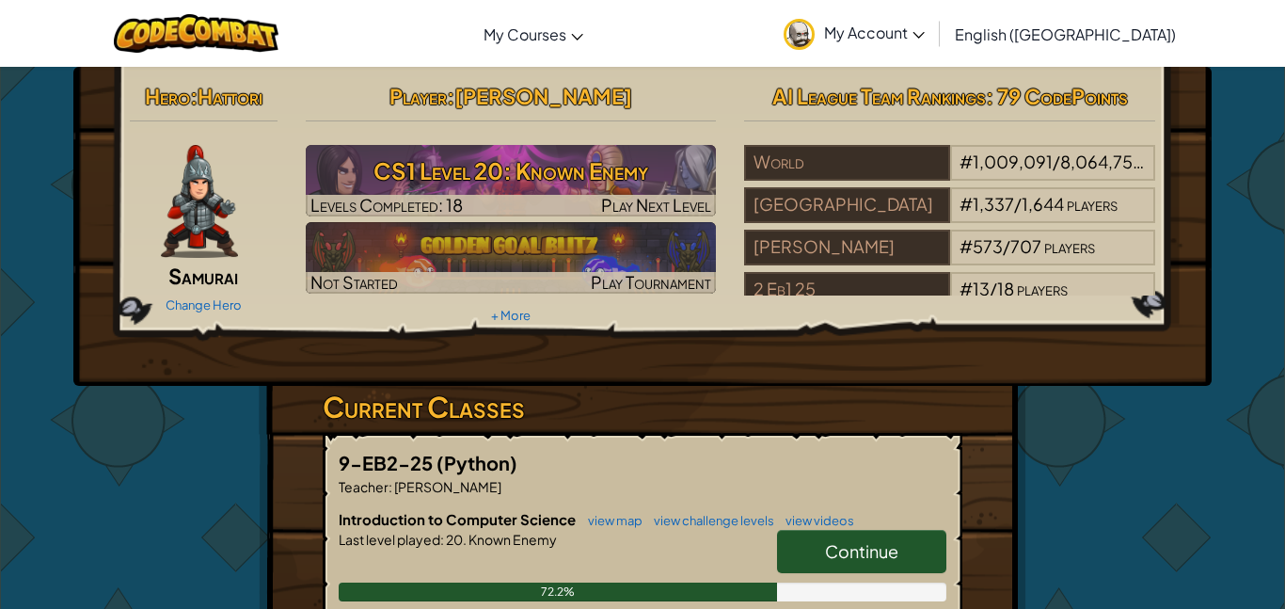
click at [159, 208] on div at bounding box center [200, 201] width 140 height 113
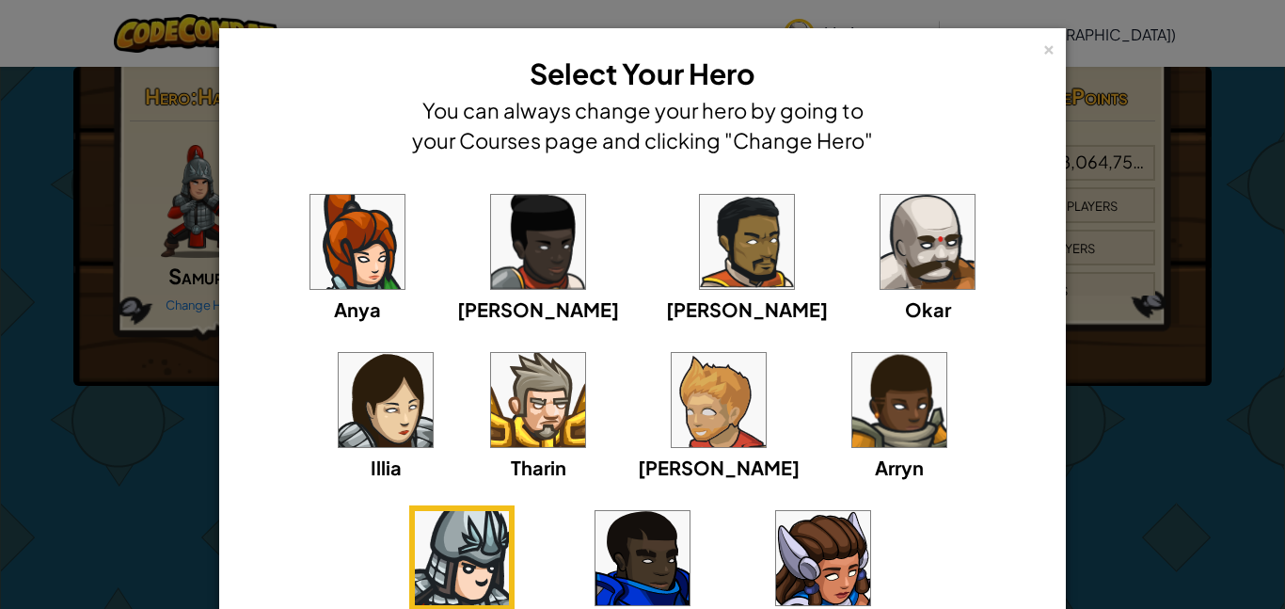
click at [690, 511] on img at bounding box center [643, 558] width 94 height 94
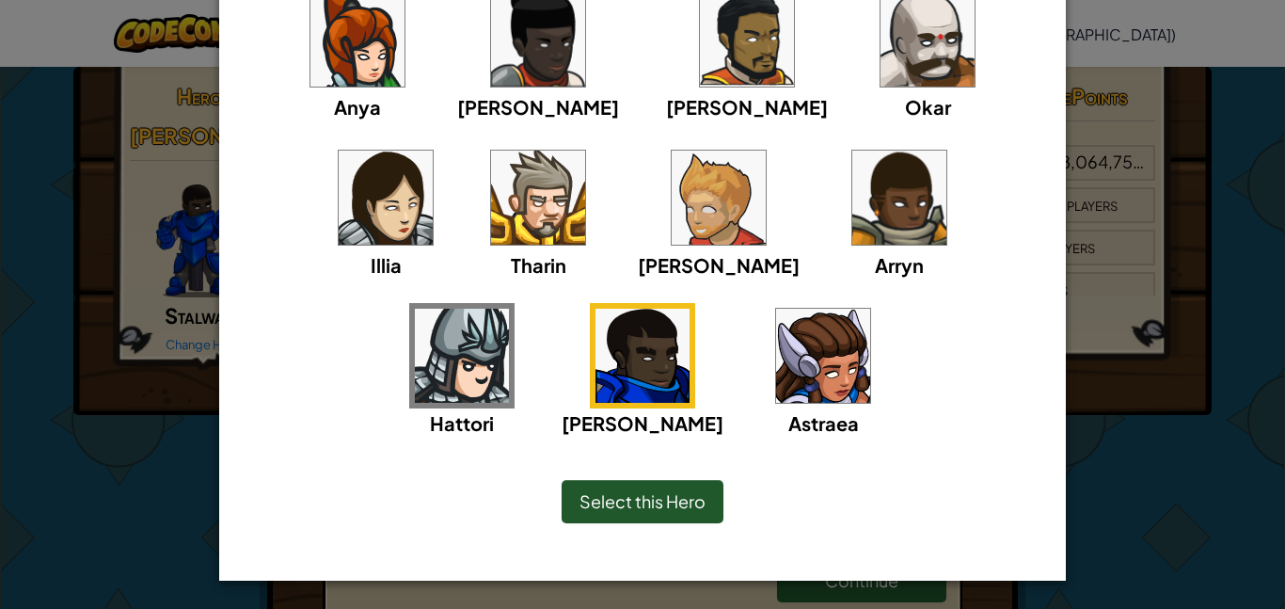
click at [776, 388] on img at bounding box center [823, 356] width 94 height 94
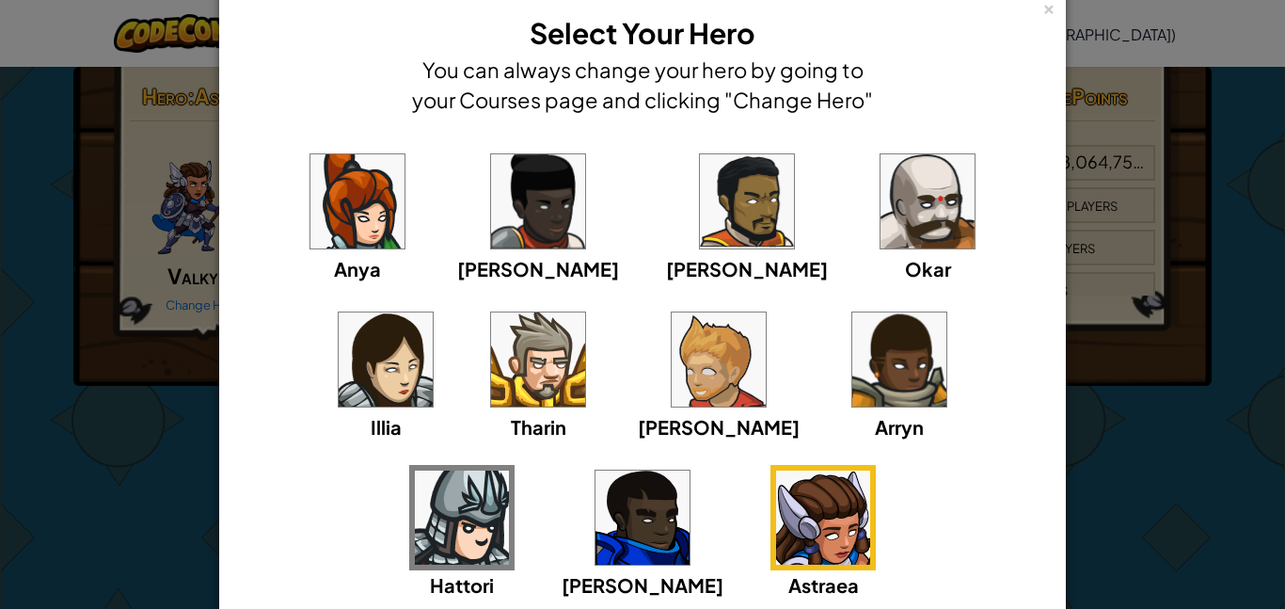
scroll to position [42, 0]
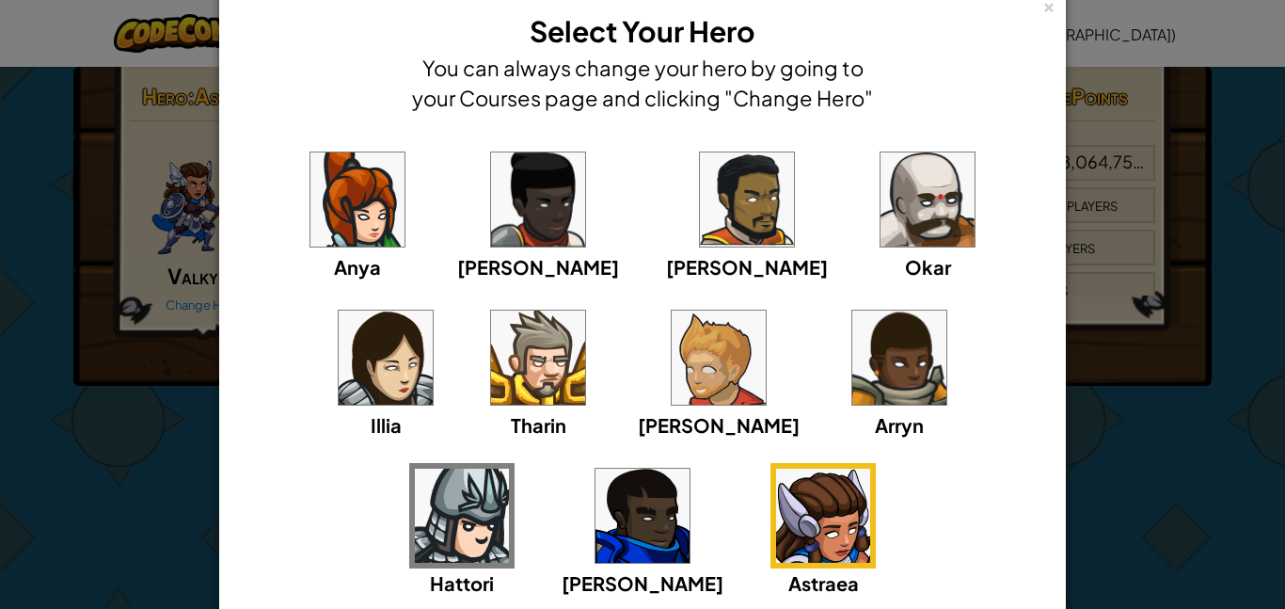
click at [892, 240] on div "Anya Ida Alejandro Okar Illia Tharin Ned Arryn Hattori Gordon Astraea" at bounding box center [642, 384] width 789 height 474
click at [881, 216] on img at bounding box center [928, 199] width 94 height 94
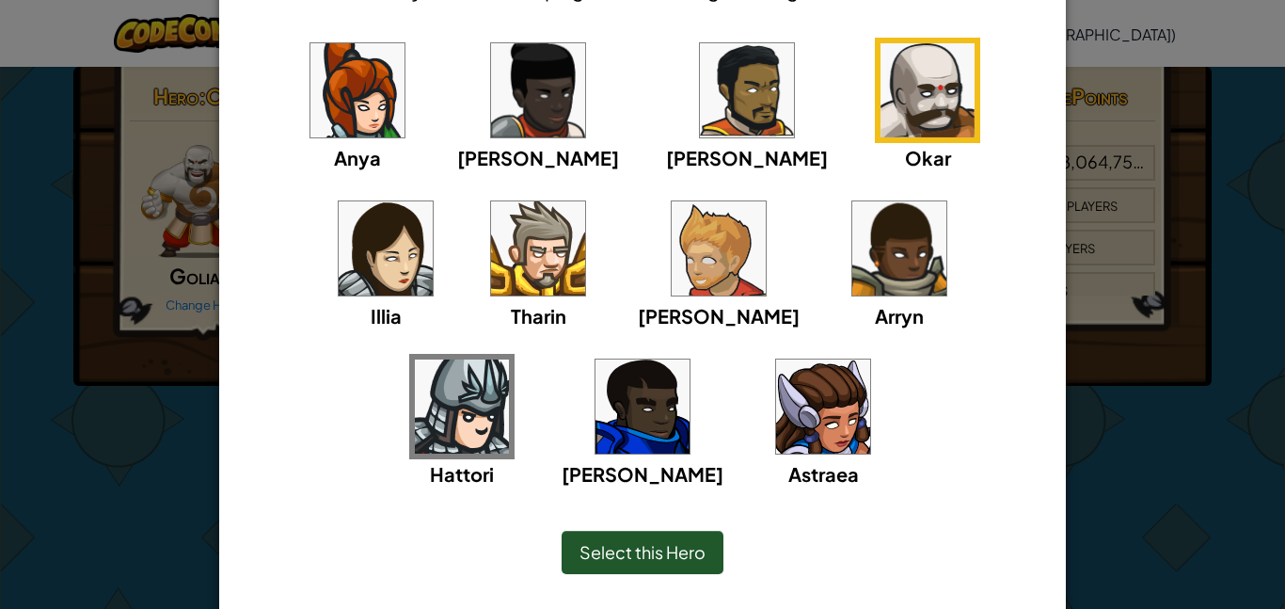
scroll to position [202, 0]
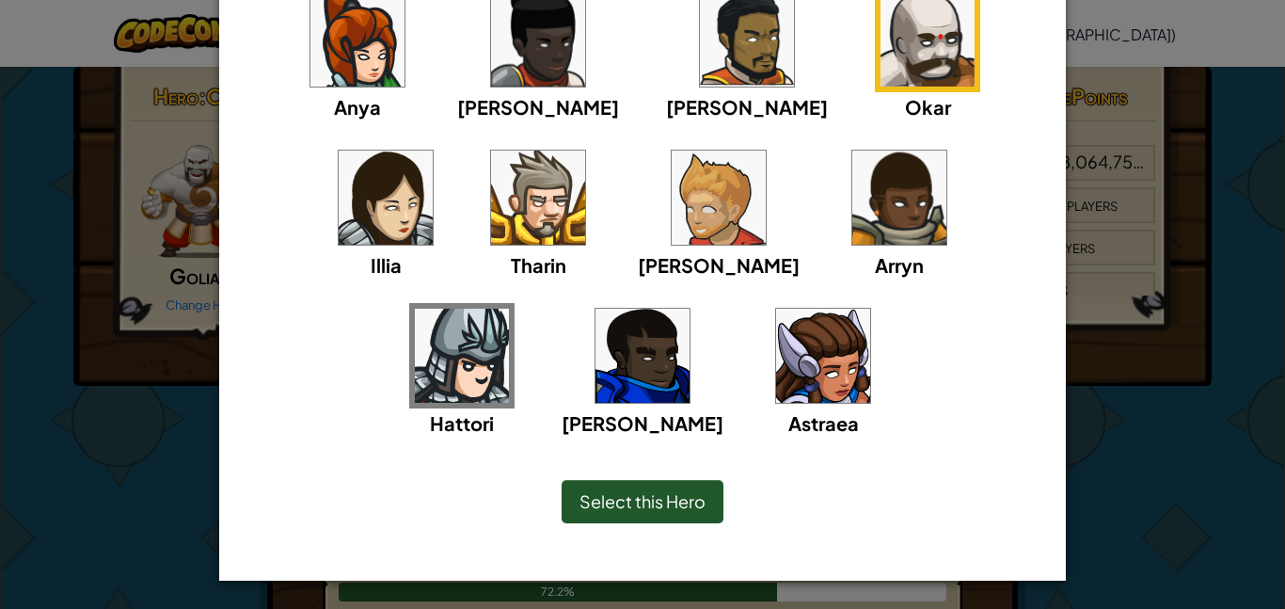
click at [592, 487] on div "Select this Hero" at bounding box center [643, 501] width 162 height 43
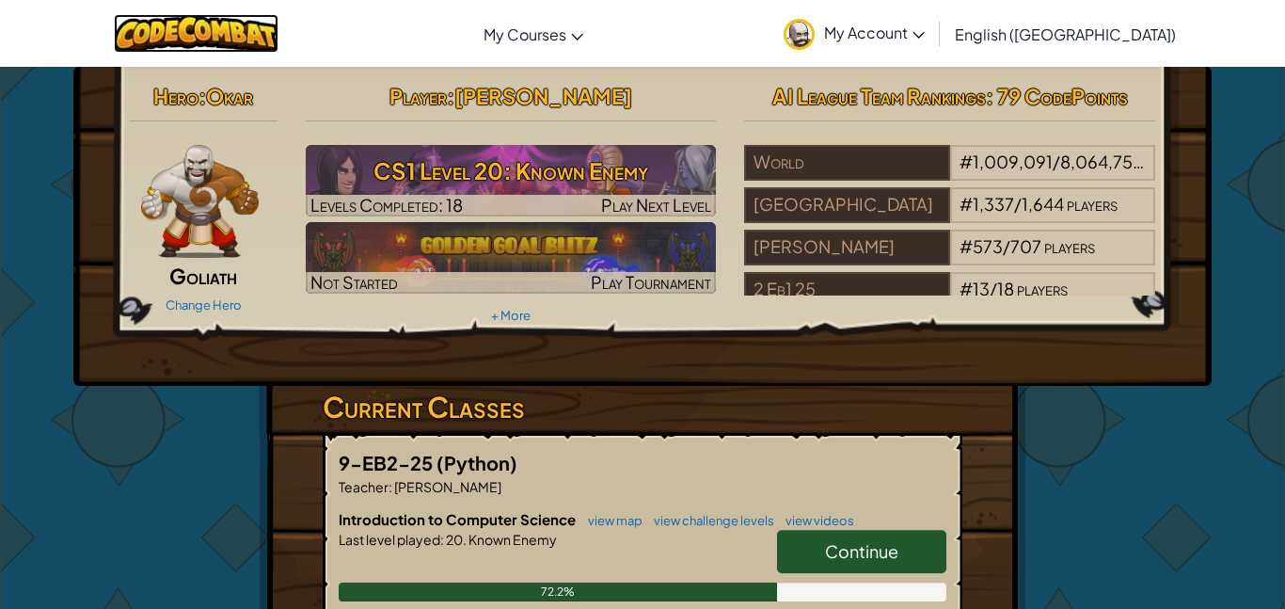
click at [232, 31] on img at bounding box center [196, 33] width 165 height 39
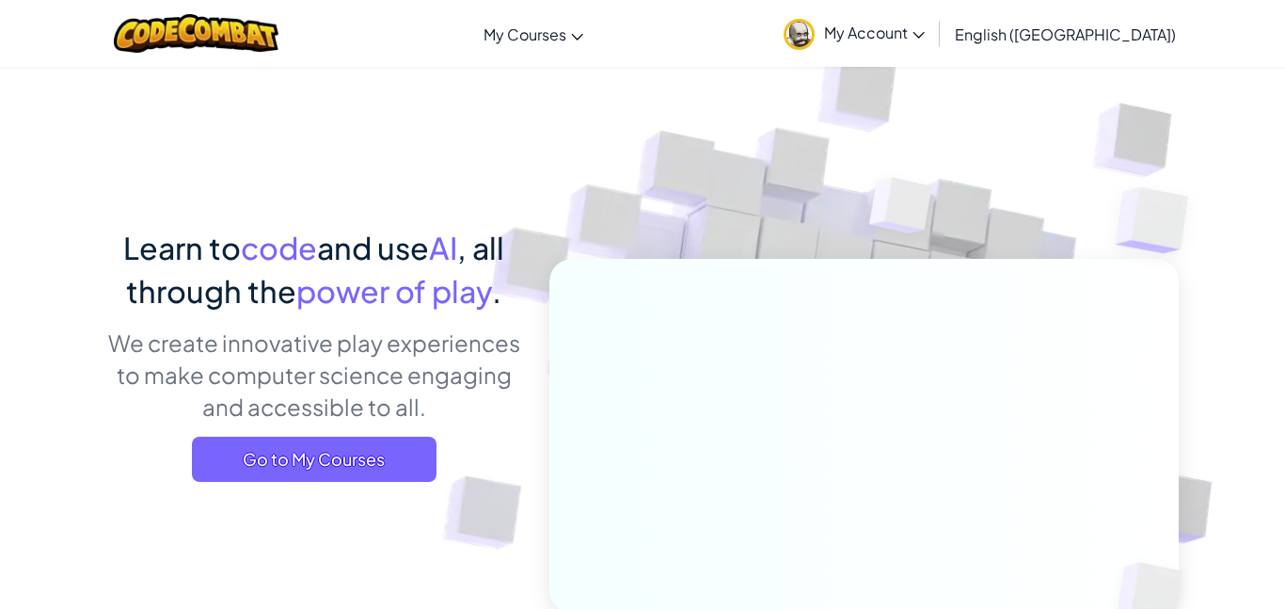
click at [815, 38] on img at bounding box center [799, 34] width 31 height 31
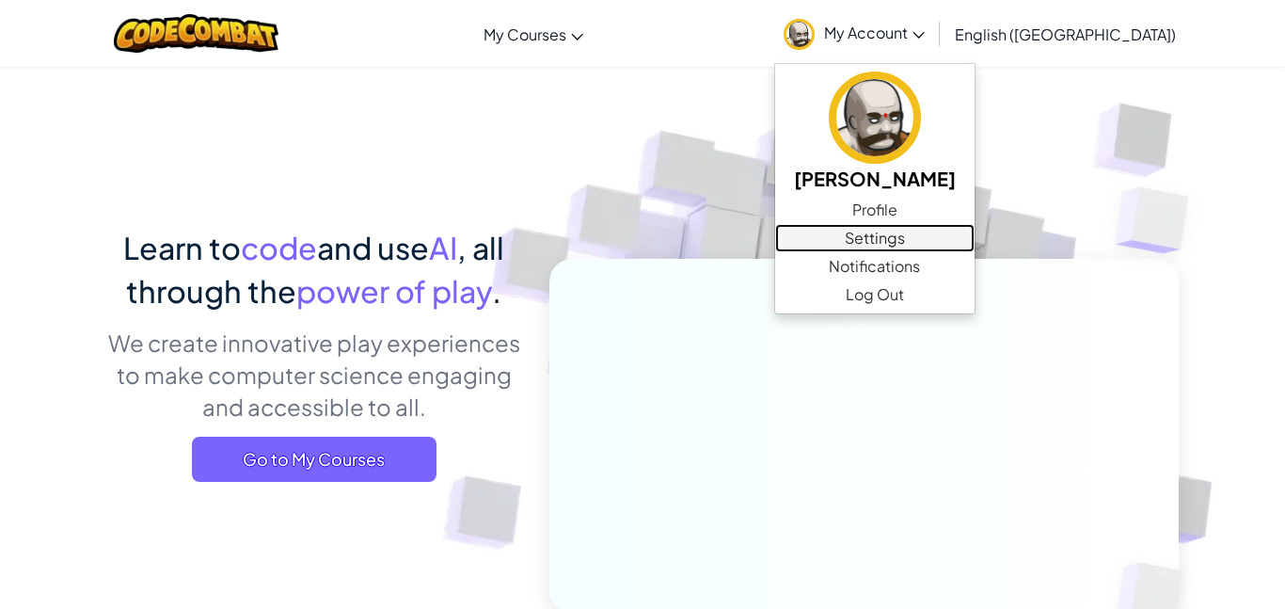
click at [932, 242] on link "Settings" at bounding box center [875, 238] width 200 height 28
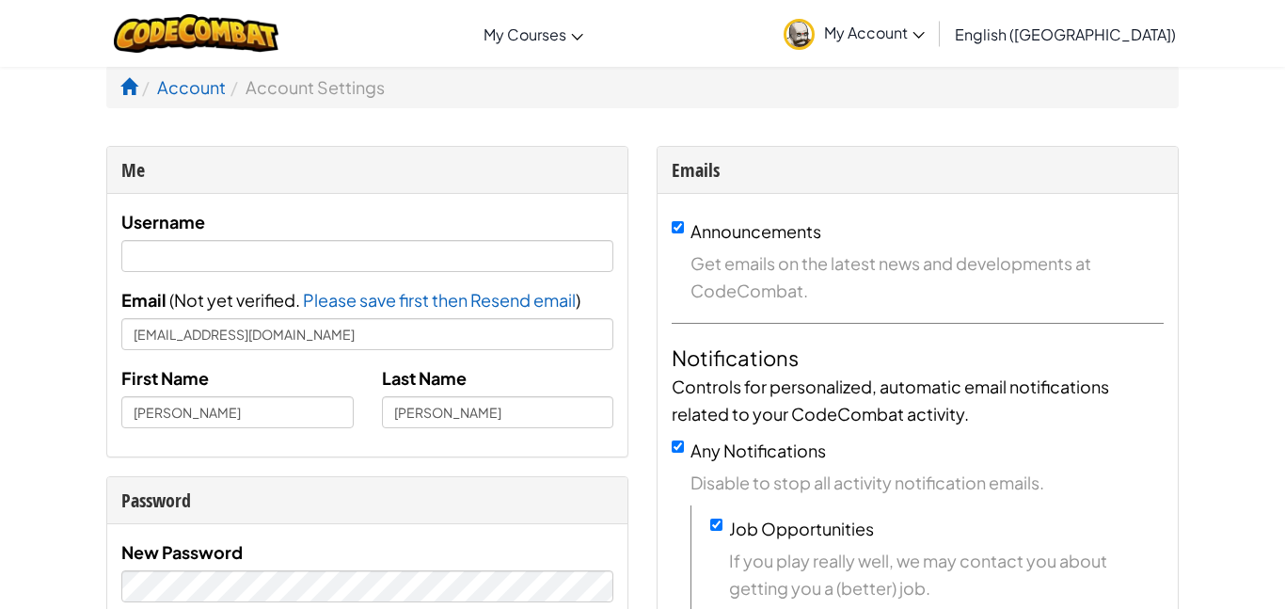
click at [925, 34] on span "My Account" at bounding box center [874, 33] width 101 height 20
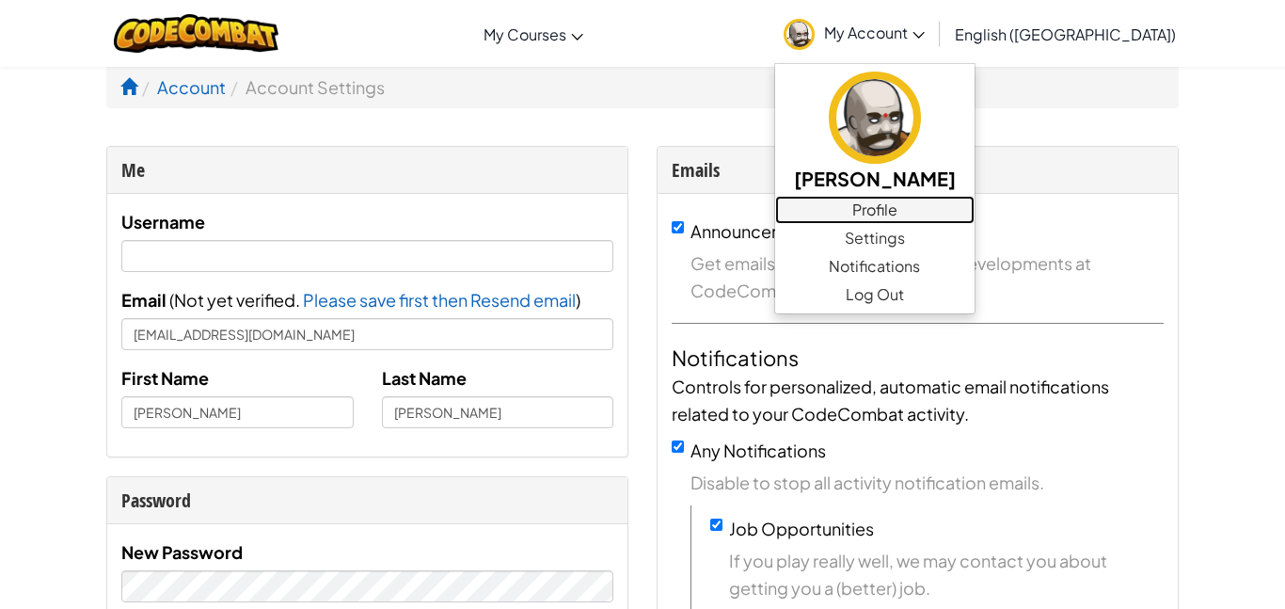
click at [975, 209] on link "Profile" at bounding box center [875, 210] width 200 height 28
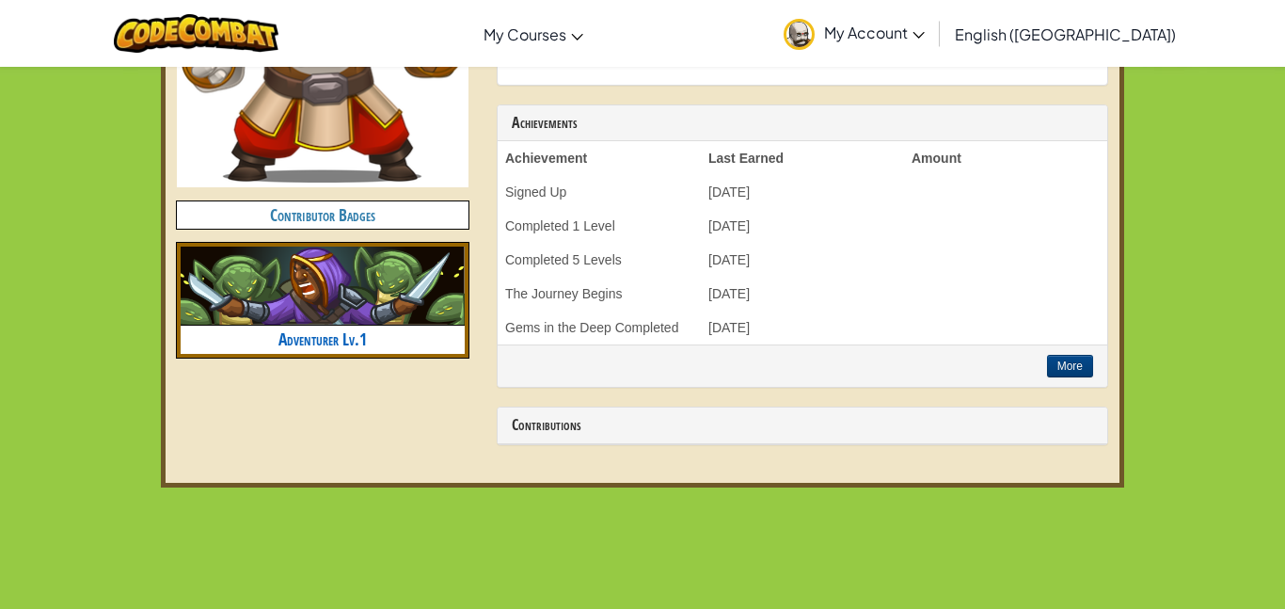
scroll to position [740, 0]
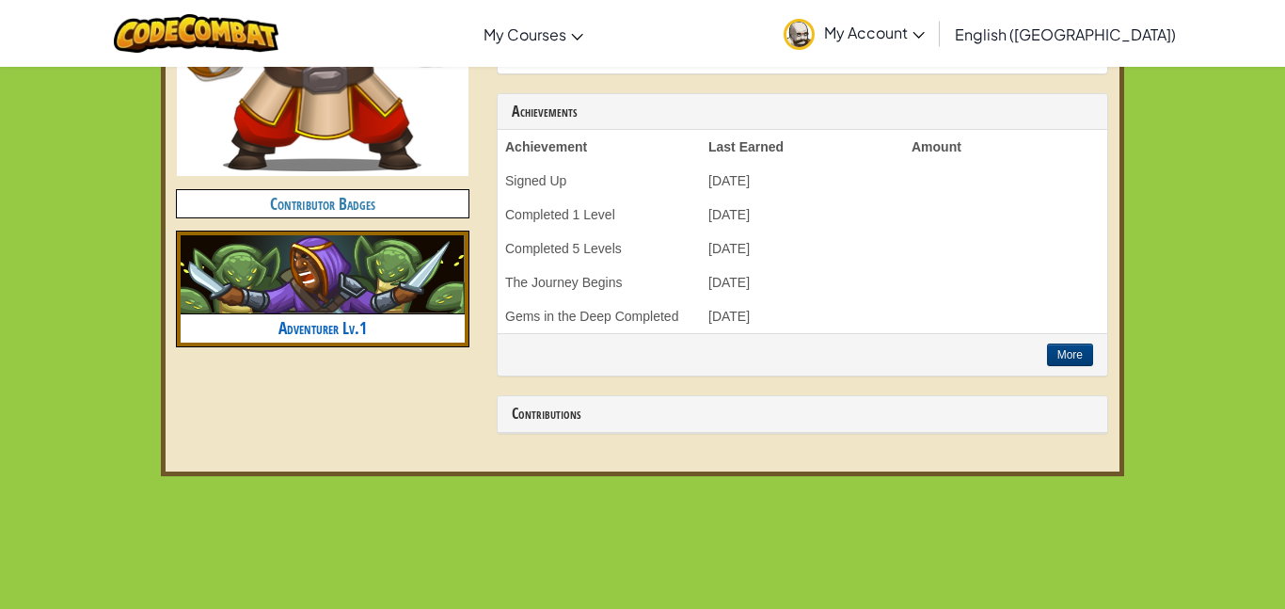
click at [361, 312] on img at bounding box center [323, 275] width 284 height 80
click at [370, 327] on h4 "Adventurer Lv.1" at bounding box center [323, 327] width 284 height 27
click at [352, 205] on h4 "Contributor Badges" at bounding box center [323, 203] width 292 height 27
click at [337, 318] on link "Adventurer Lv.1" at bounding box center [323, 327] width 88 height 23
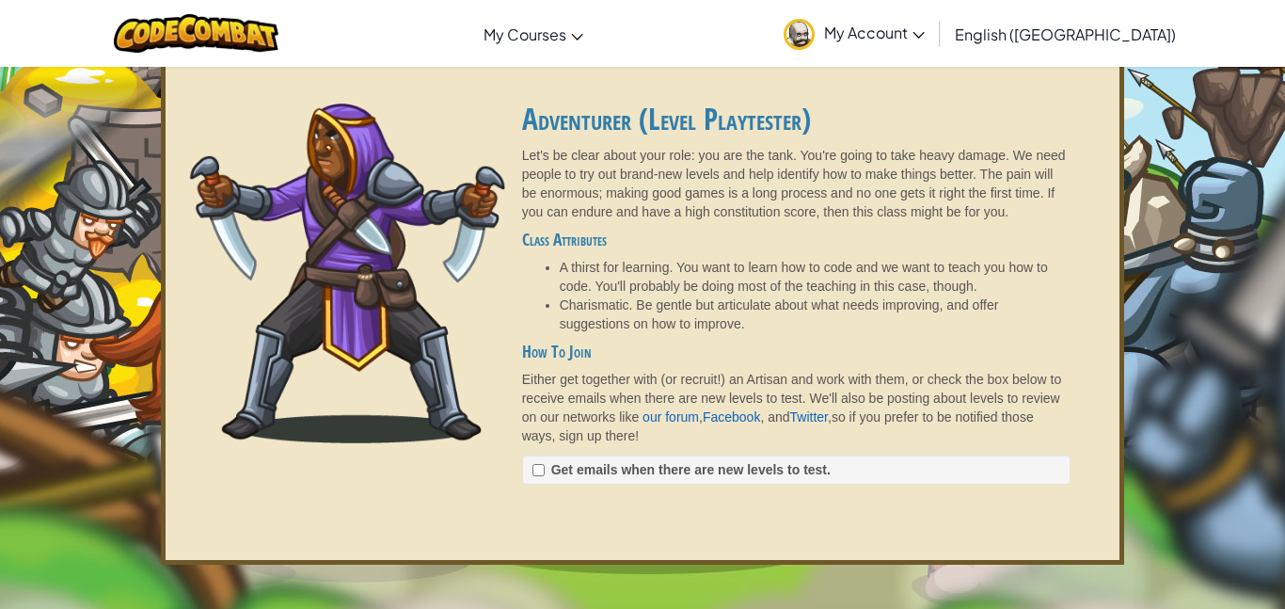
click at [338, 318] on img at bounding box center [346, 274] width 339 height 340
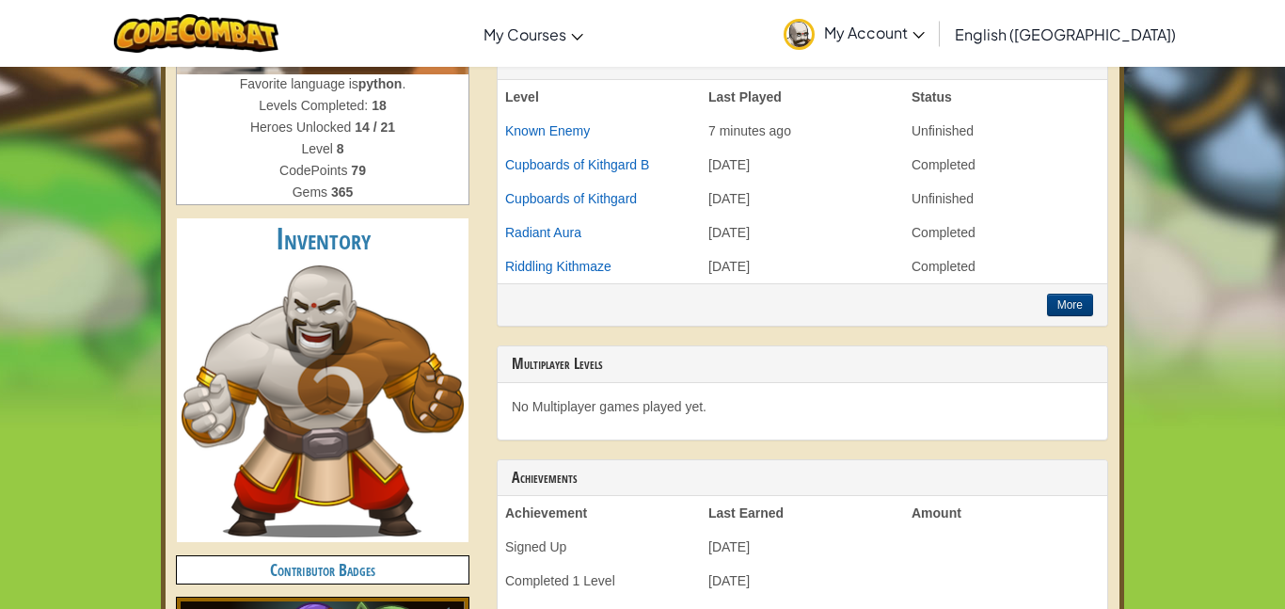
scroll to position [375, 0]
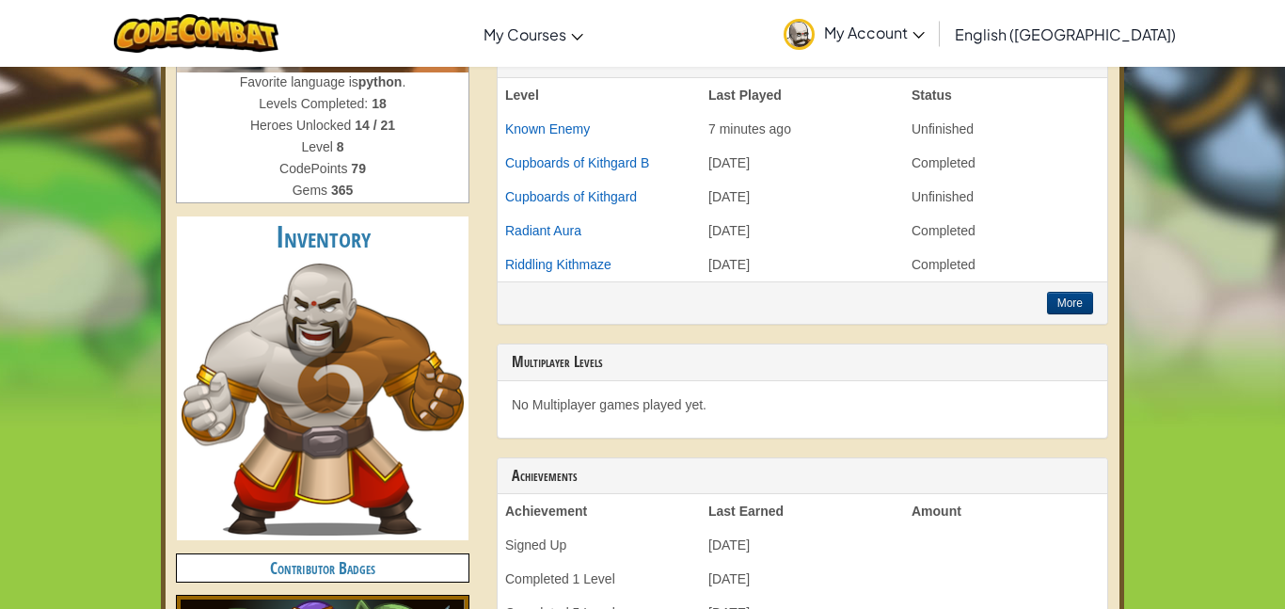
click at [387, 328] on img at bounding box center [323, 399] width 282 height 272
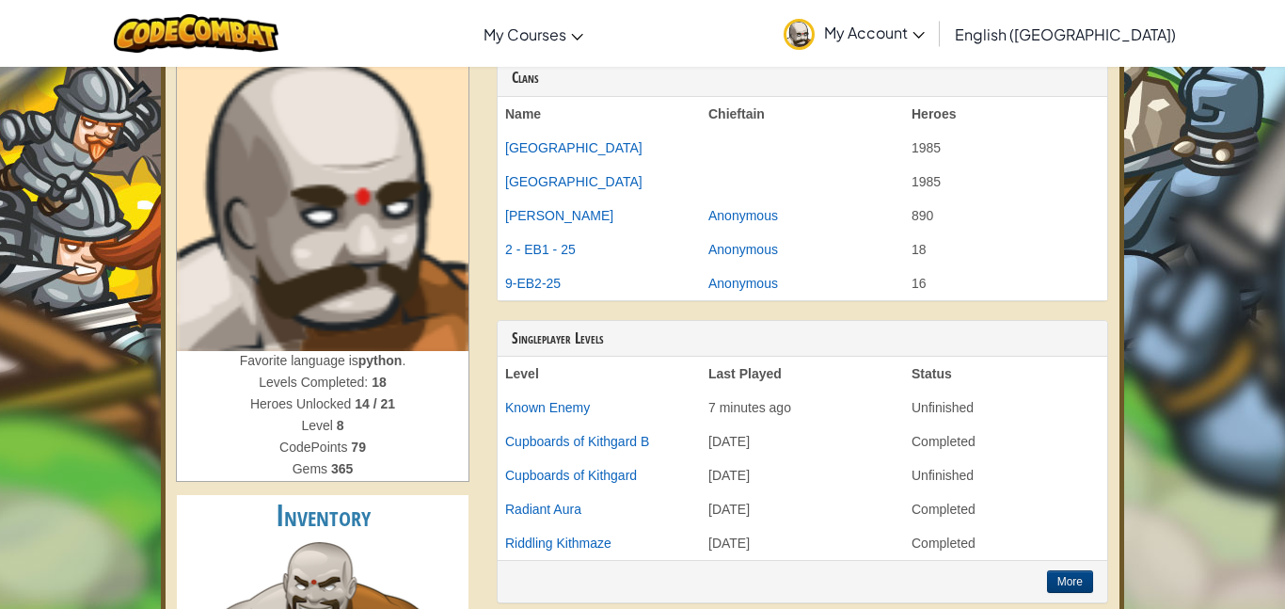
scroll to position [98, 0]
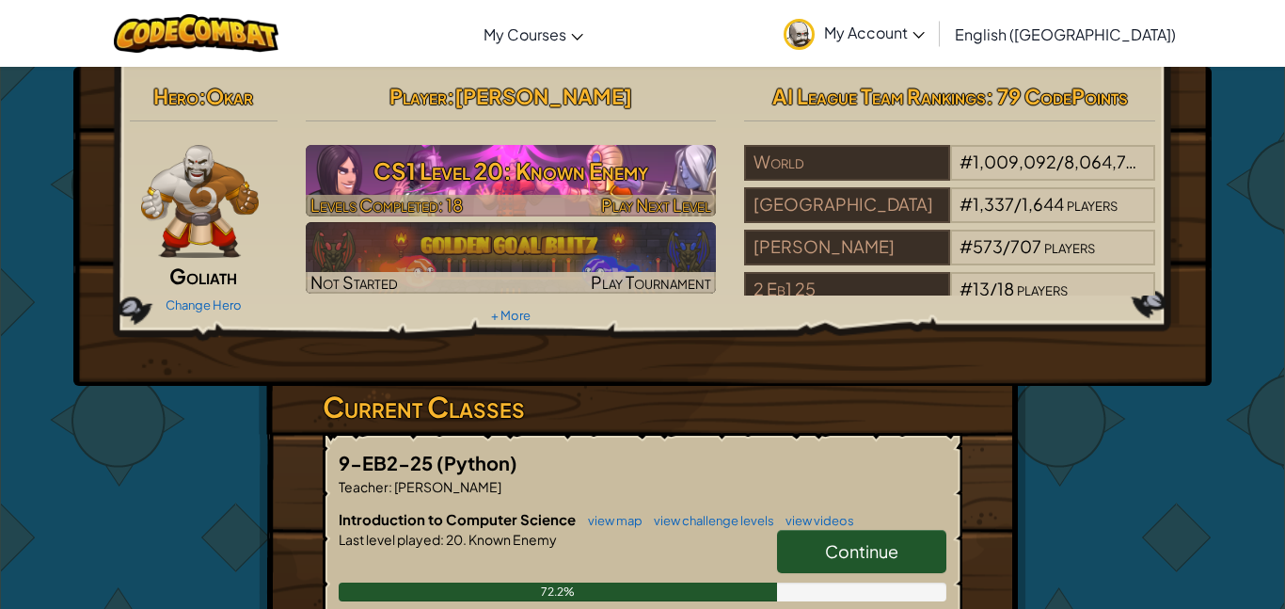
click at [474, 168] on h3 "CS1 Level 20: Known Enemy" at bounding box center [511, 171] width 411 height 42
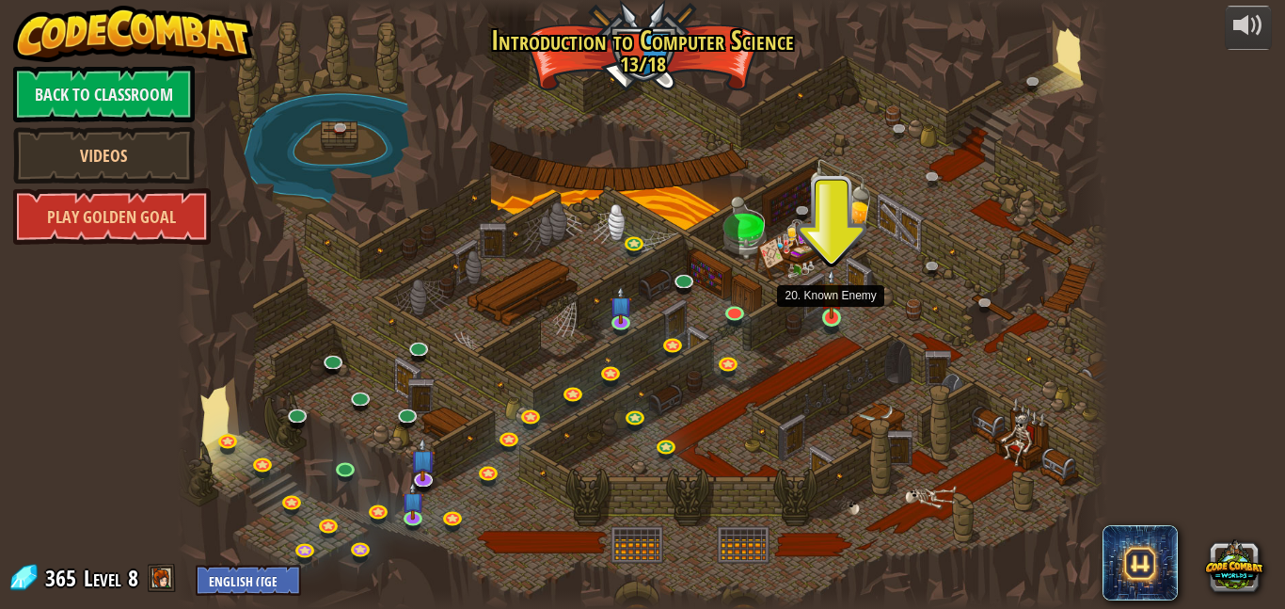
click at [825, 316] on img at bounding box center [832, 293] width 22 height 51
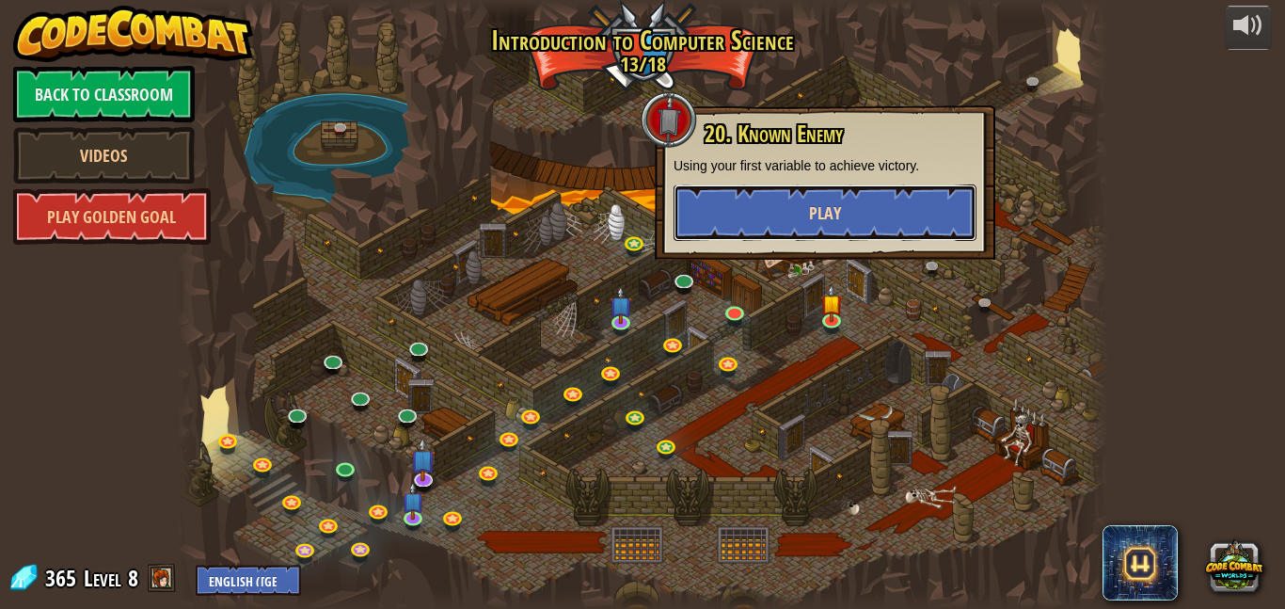
click at [844, 226] on button "Play" at bounding box center [825, 212] width 303 height 56
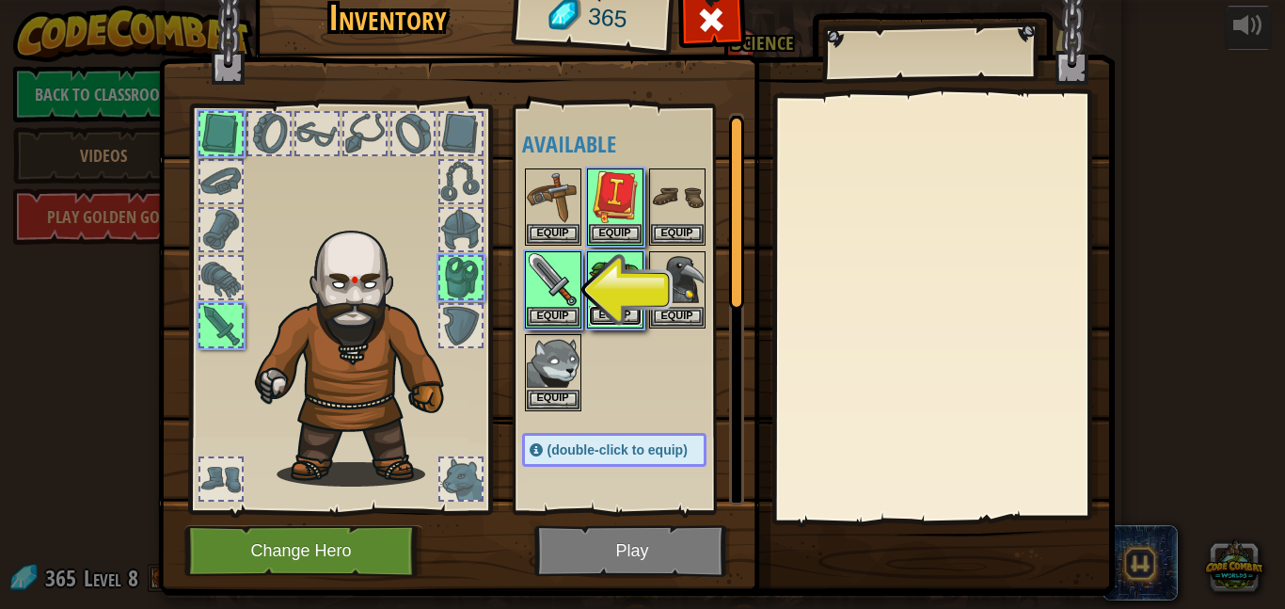
click at [615, 312] on button "Equip" at bounding box center [615, 316] width 53 height 20
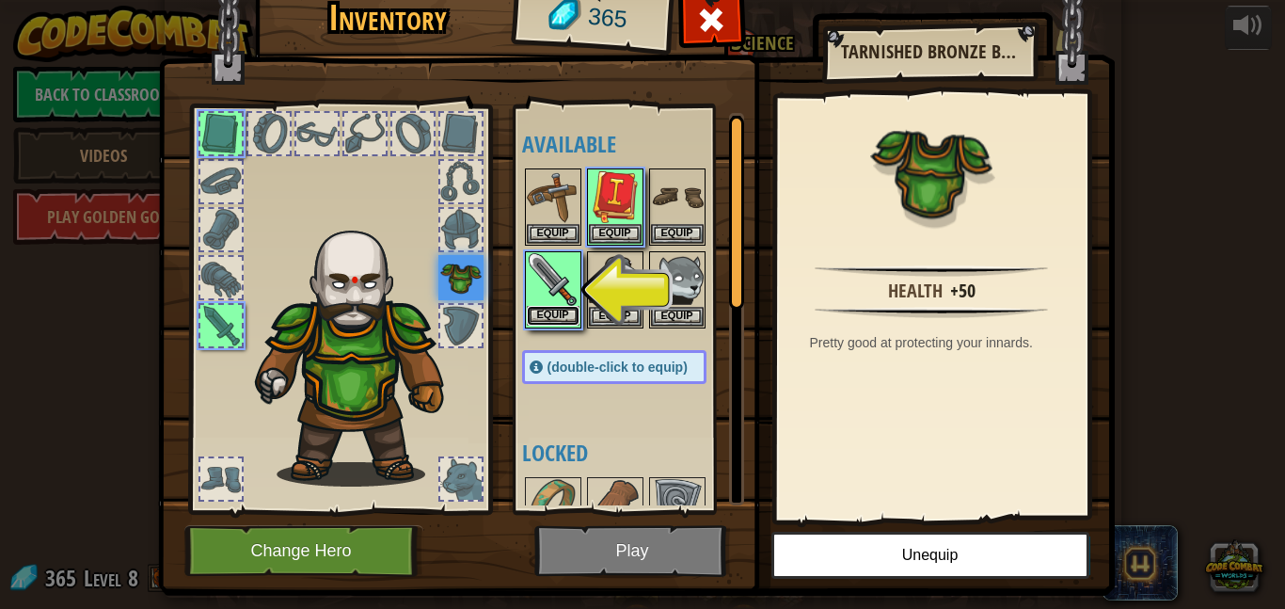
click at [547, 318] on button "Equip" at bounding box center [553, 316] width 53 height 20
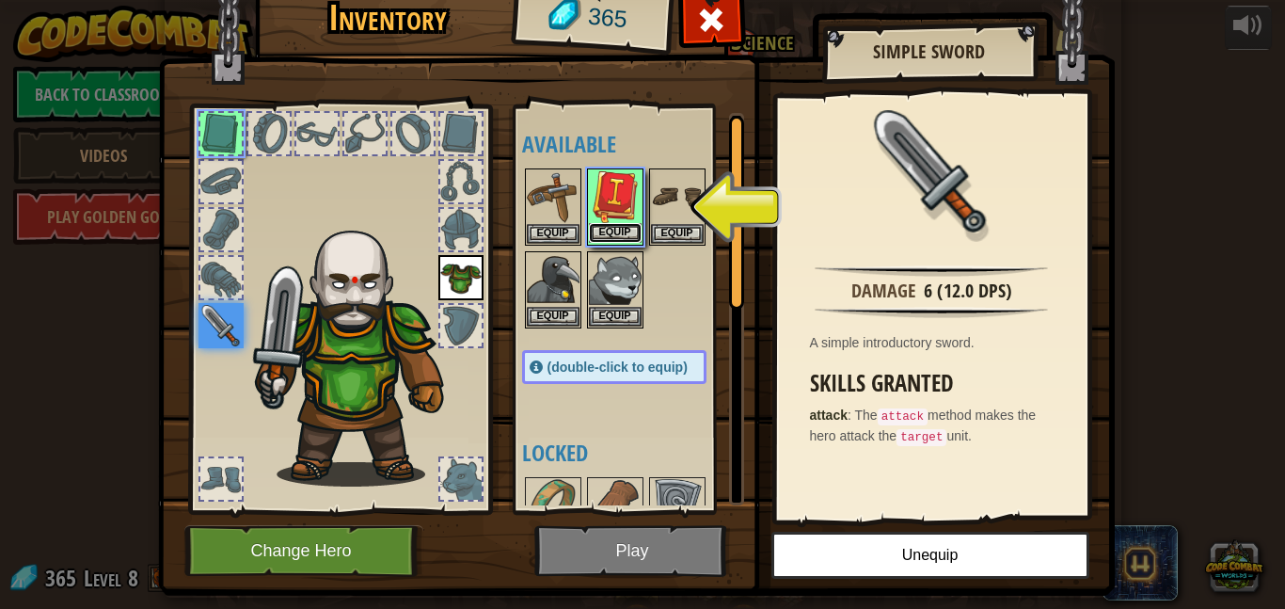
click at [627, 231] on button "Equip" at bounding box center [615, 233] width 53 height 20
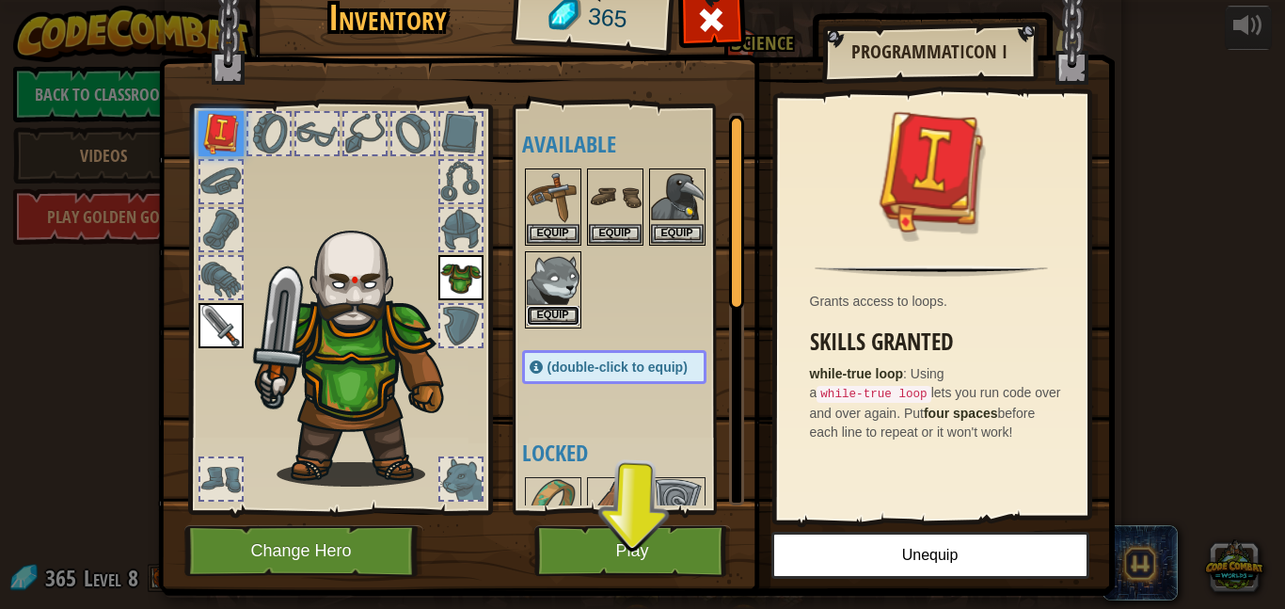
click at [550, 318] on button "Equip" at bounding box center [553, 316] width 53 height 20
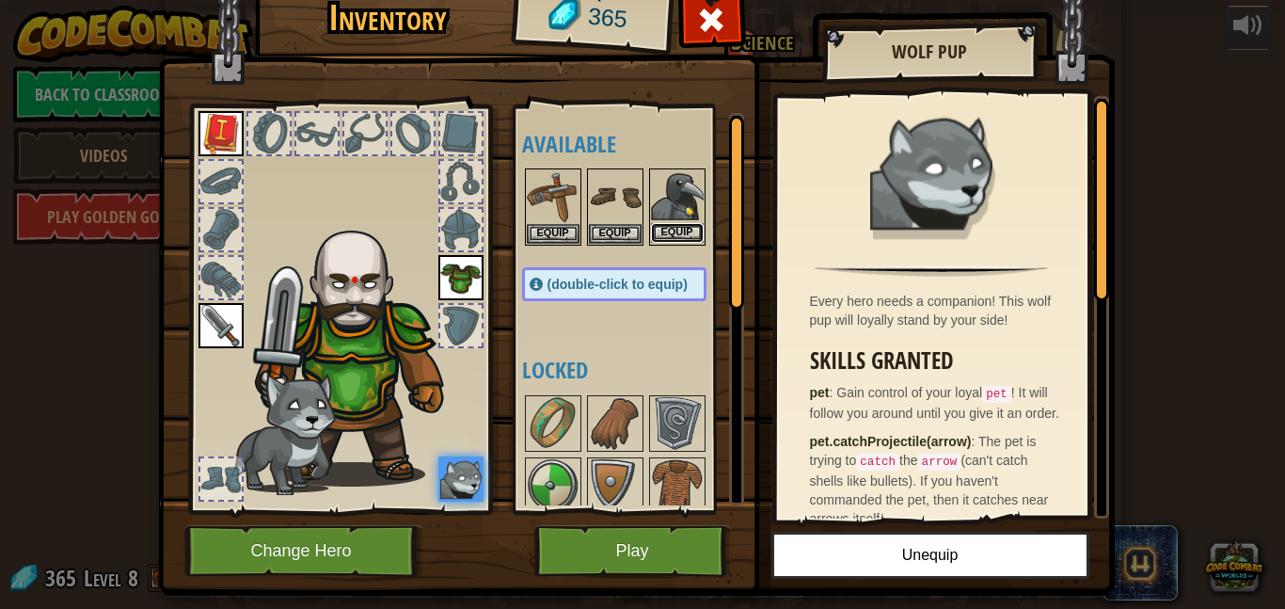
click at [693, 237] on button "Equip" at bounding box center [677, 233] width 53 height 20
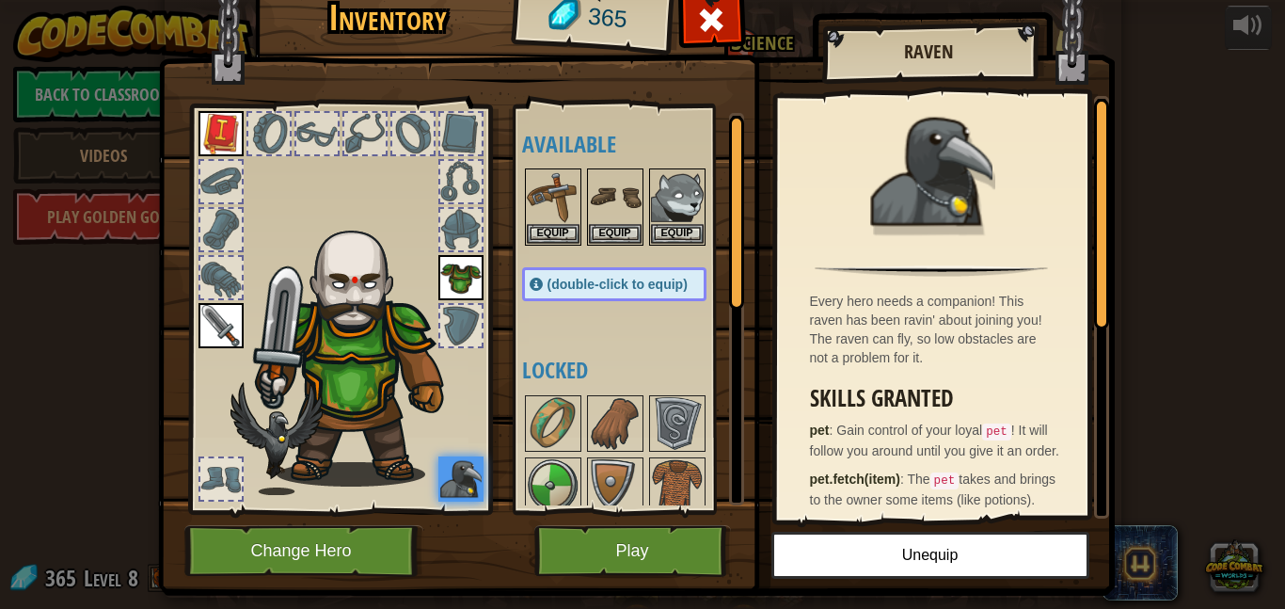
click at [674, 251] on div "Available Equip Equip Equip Equip Equip Equip Equip (double-click to equip) Loc…" at bounding box center [633, 309] width 222 height 392
click at [675, 236] on button "Equip" at bounding box center [677, 233] width 53 height 20
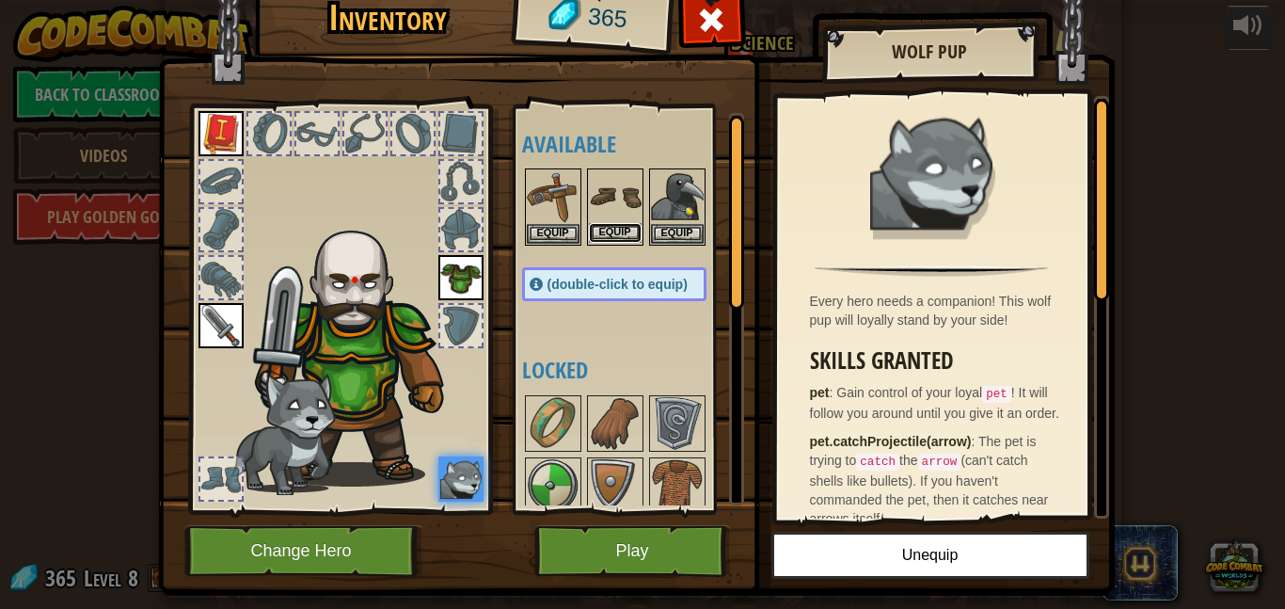
click at [599, 228] on button "Equip" at bounding box center [615, 233] width 53 height 20
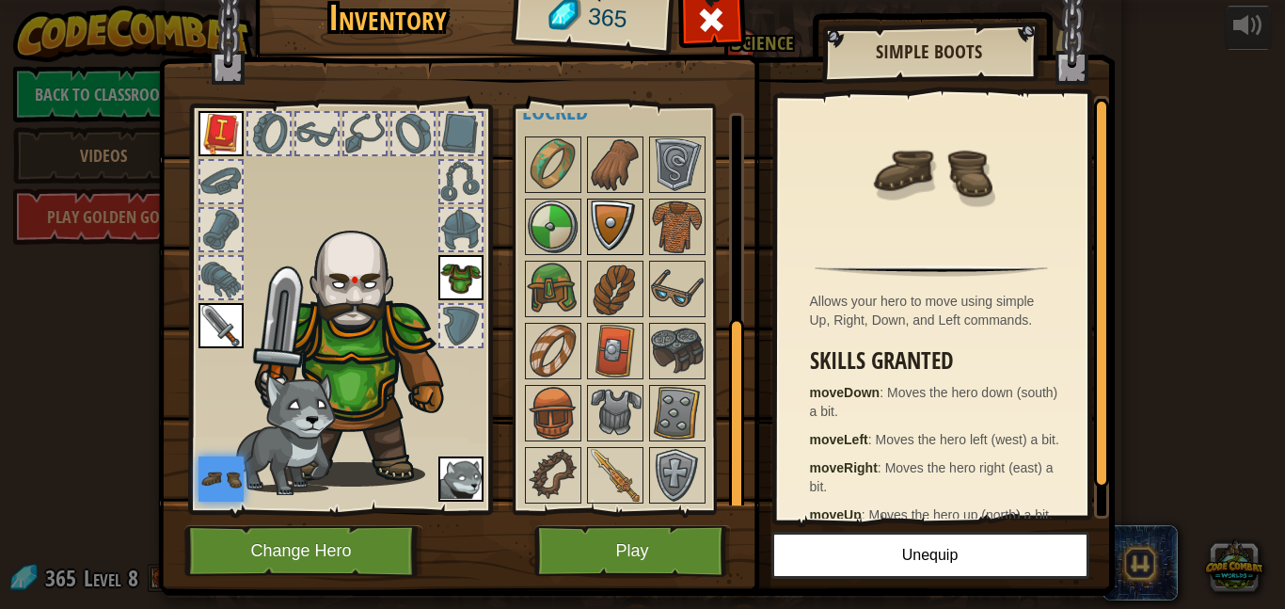
scroll to position [260, 0]
click at [602, 473] on img at bounding box center [615, 474] width 53 height 53
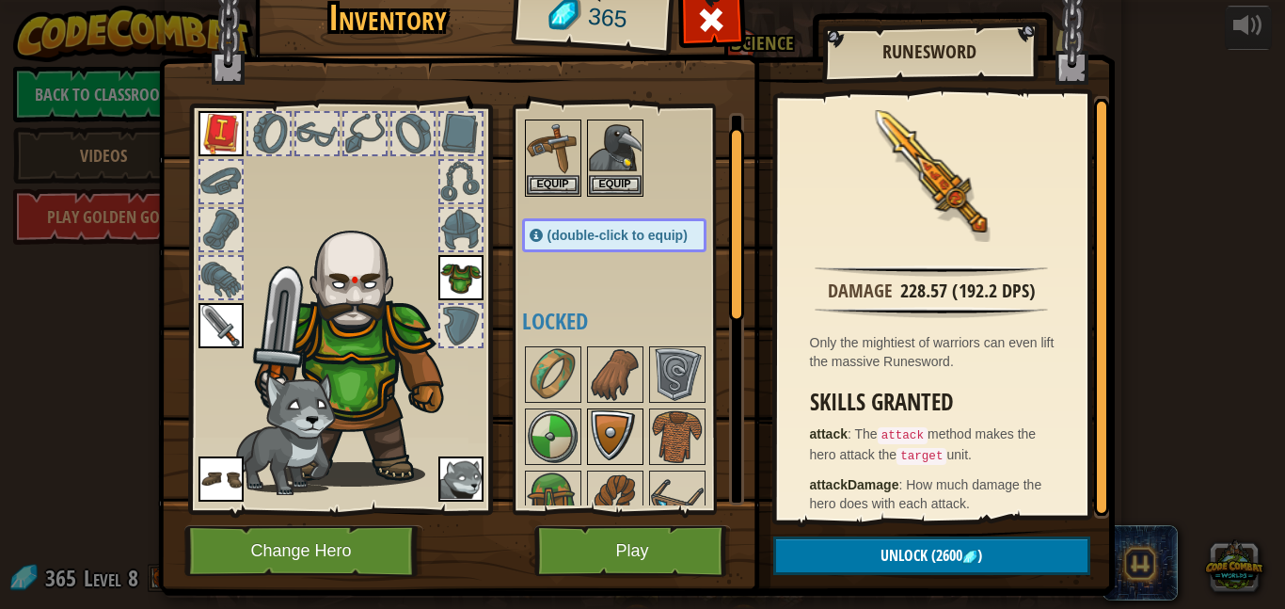
scroll to position [0, 0]
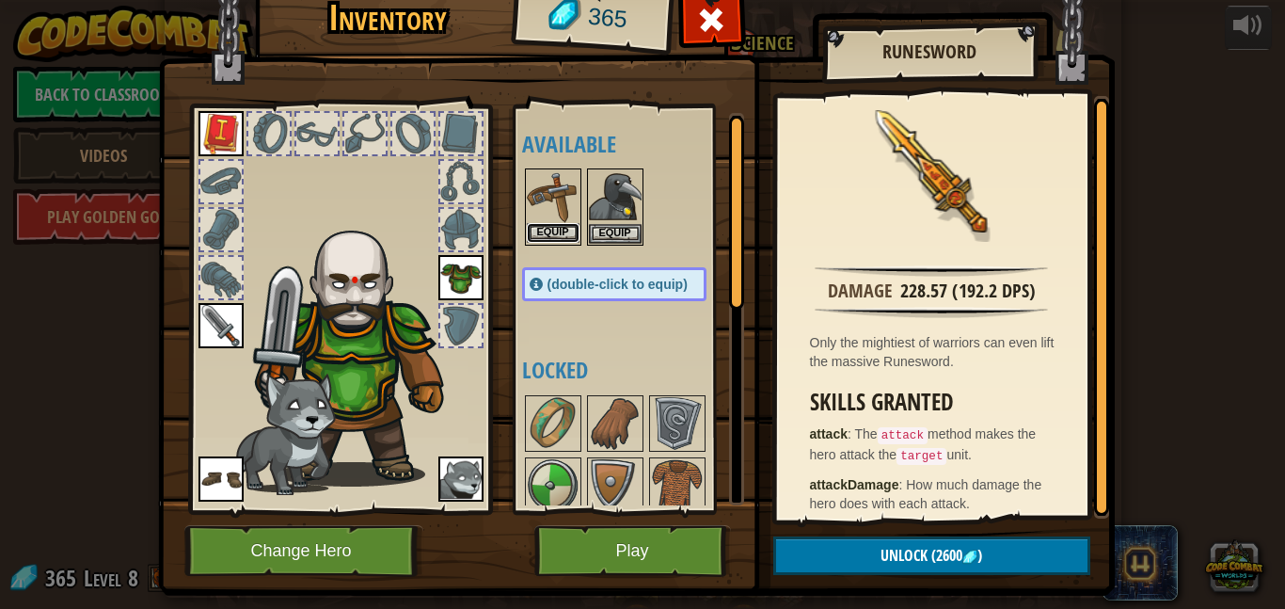
click at [542, 227] on button "Equip" at bounding box center [553, 233] width 53 height 20
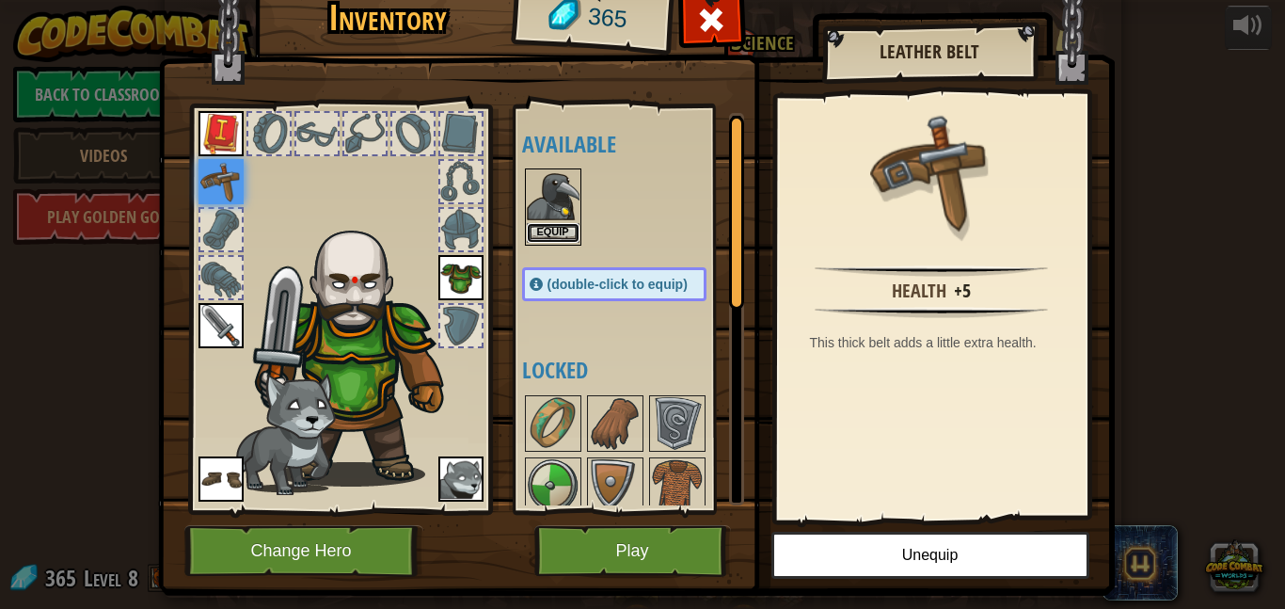
click at [542, 228] on button "Equip" at bounding box center [553, 233] width 53 height 20
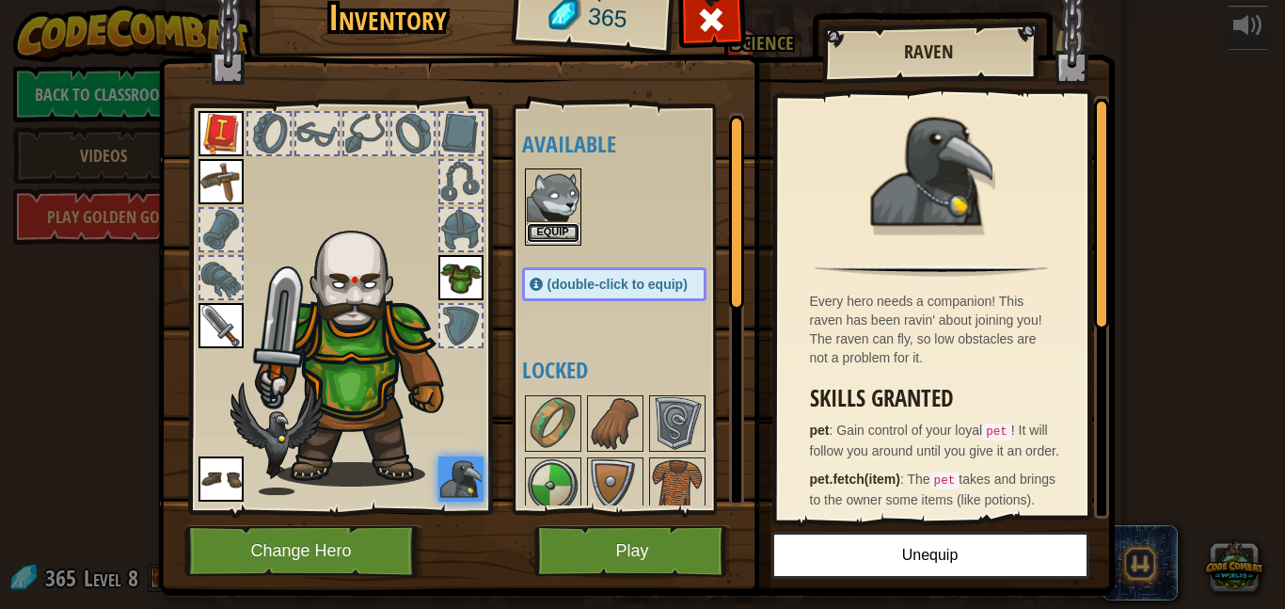
click at [541, 230] on button "Equip" at bounding box center [553, 233] width 53 height 20
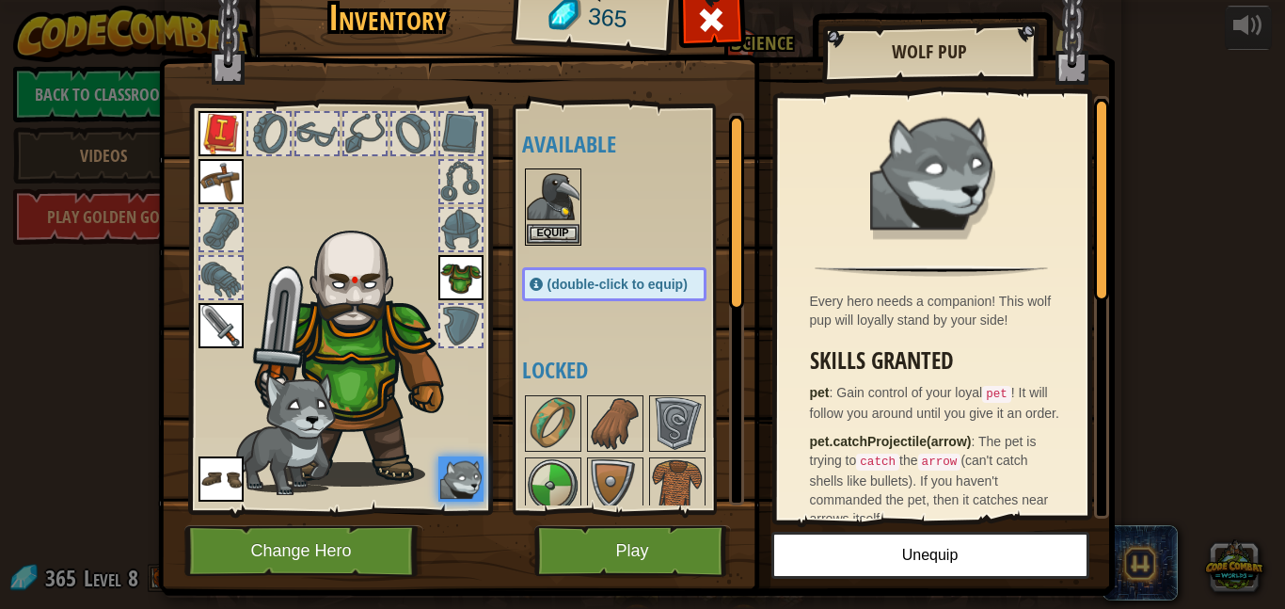
click at [460, 323] on div at bounding box center [460, 325] width 41 height 41
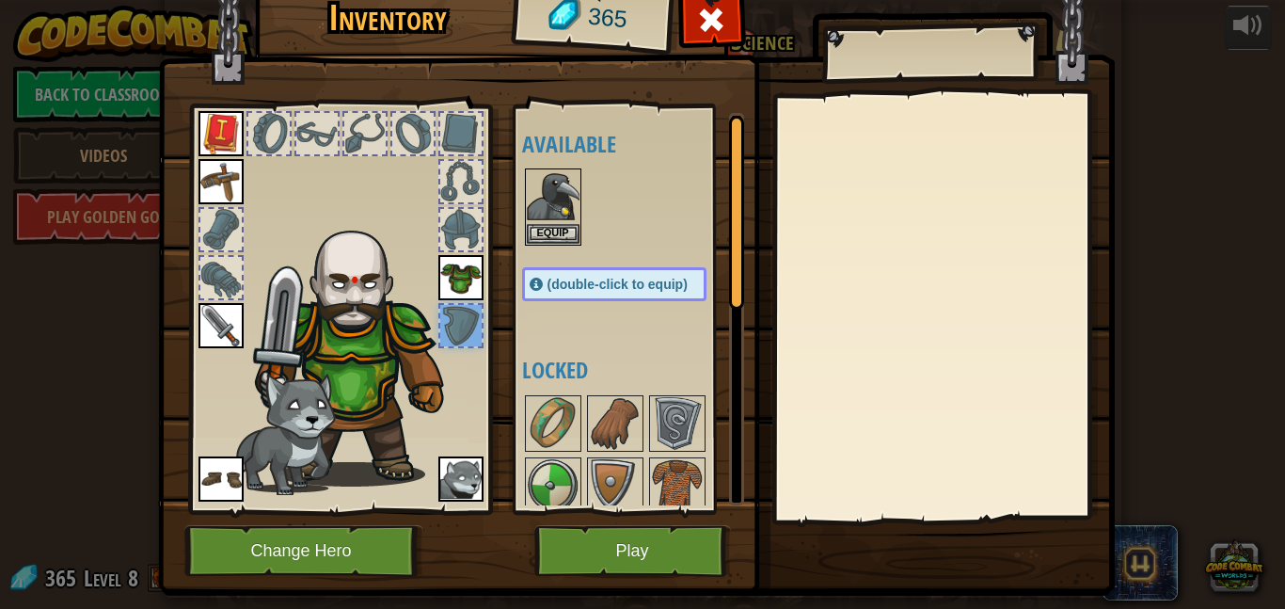
click at [458, 269] on img at bounding box center [461, 277] width 45 height 45
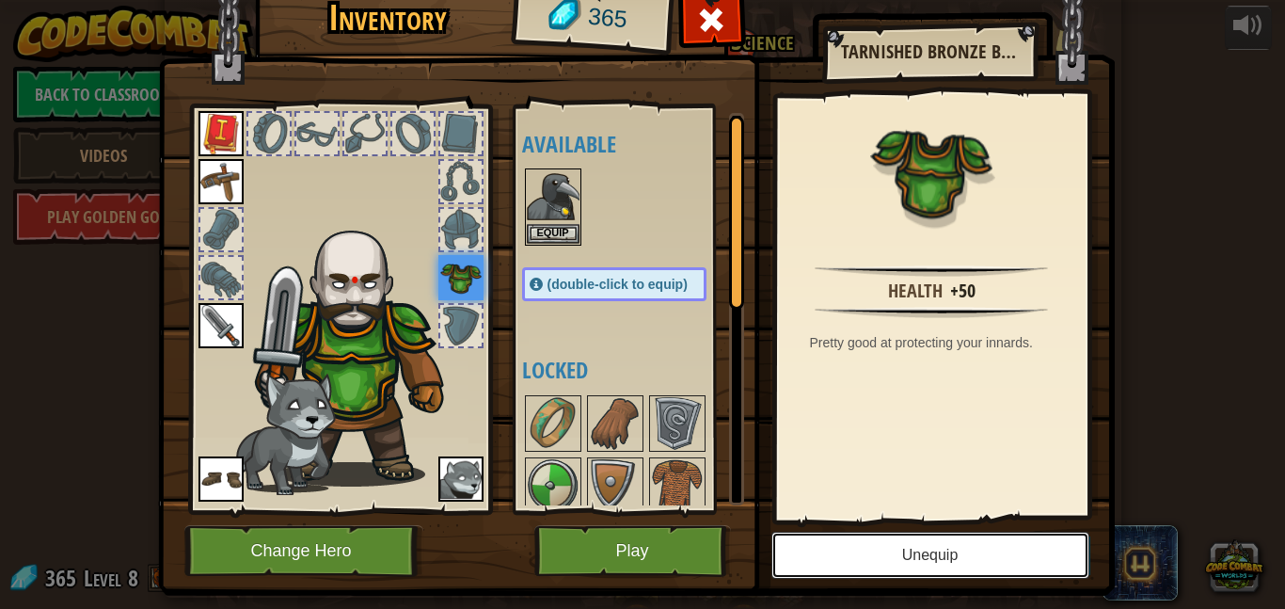
click at [982, 545] on button "Unequip" at bounding box center [931, 555] width 318 height 47
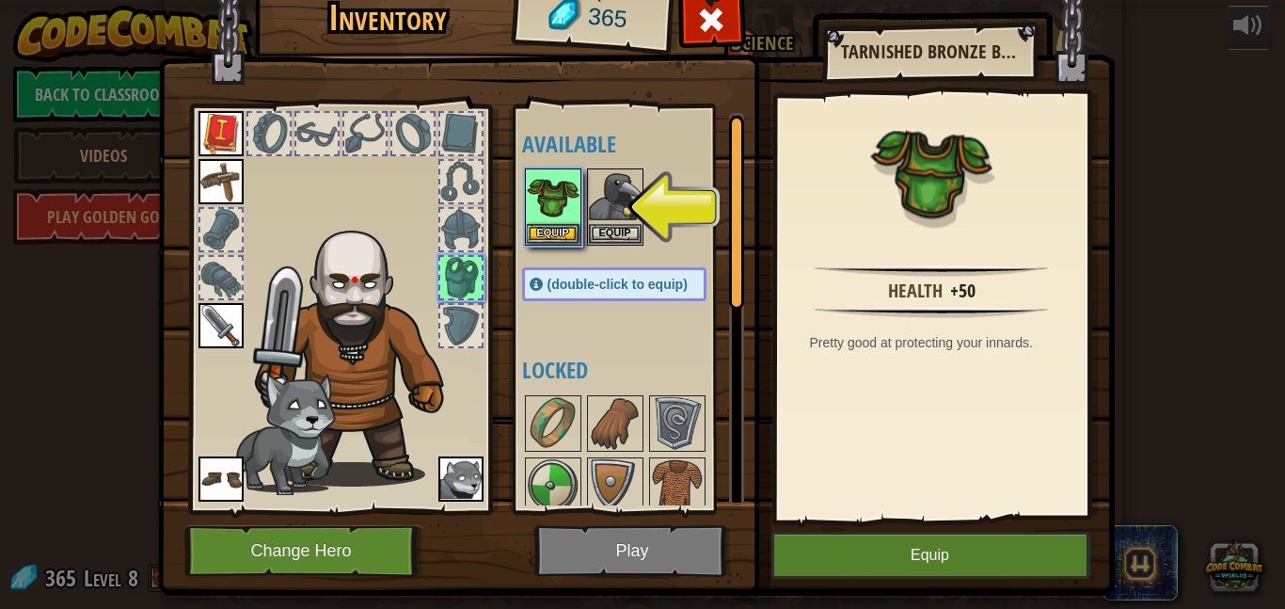
click at [458, 216] on div at bounding box center [460, 229] width 41 height 41
click at [458, 232] on div at bounding box center [460, 229] width 41 height 41
click at [474, 240] on div at bounding box center [460, 229] width 41 height 41
click at [473, 240] on div at bounding box center [460, 229] width 41 height 41
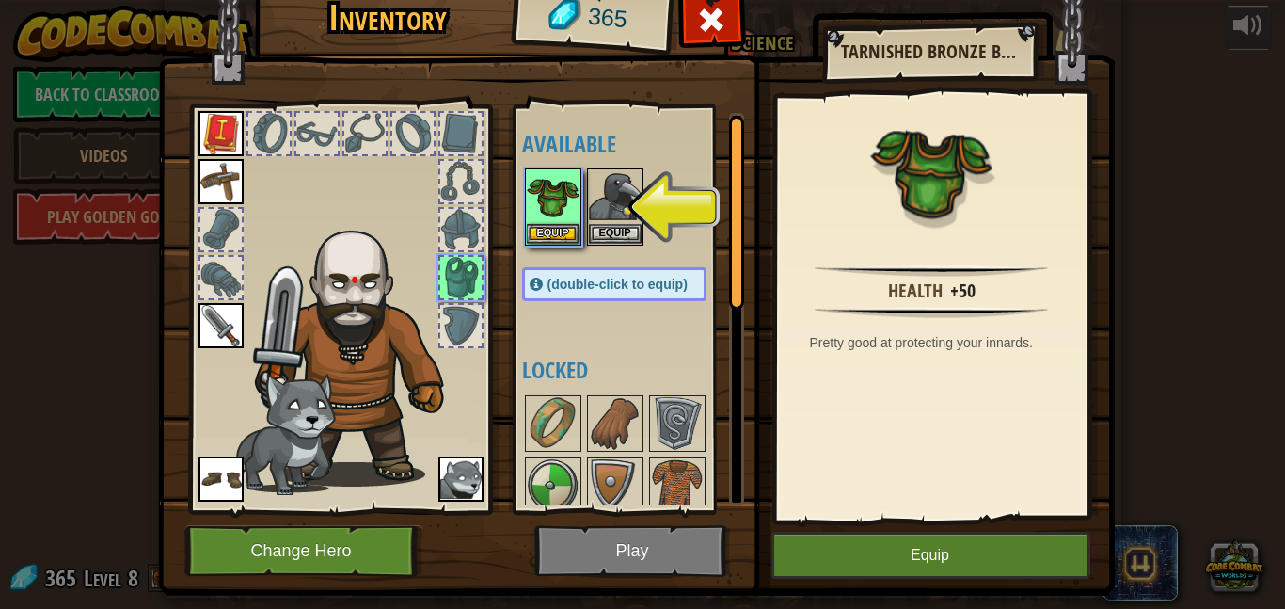
click at [469, 235] on div at bounding box center [460, 229] width 41 height 41
click at [547, 228] on button "Equip" at bounding box center [553, 233] width 53 height 20
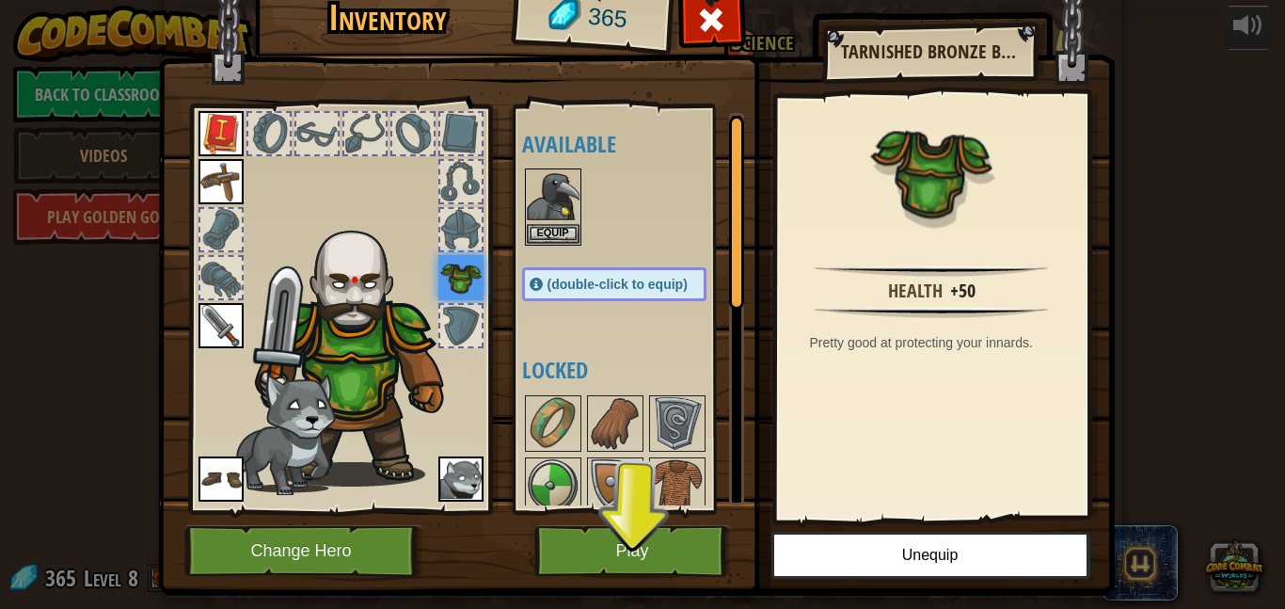
click at [441, 216] on div at bounding box center [460, 229] width 41 height 41
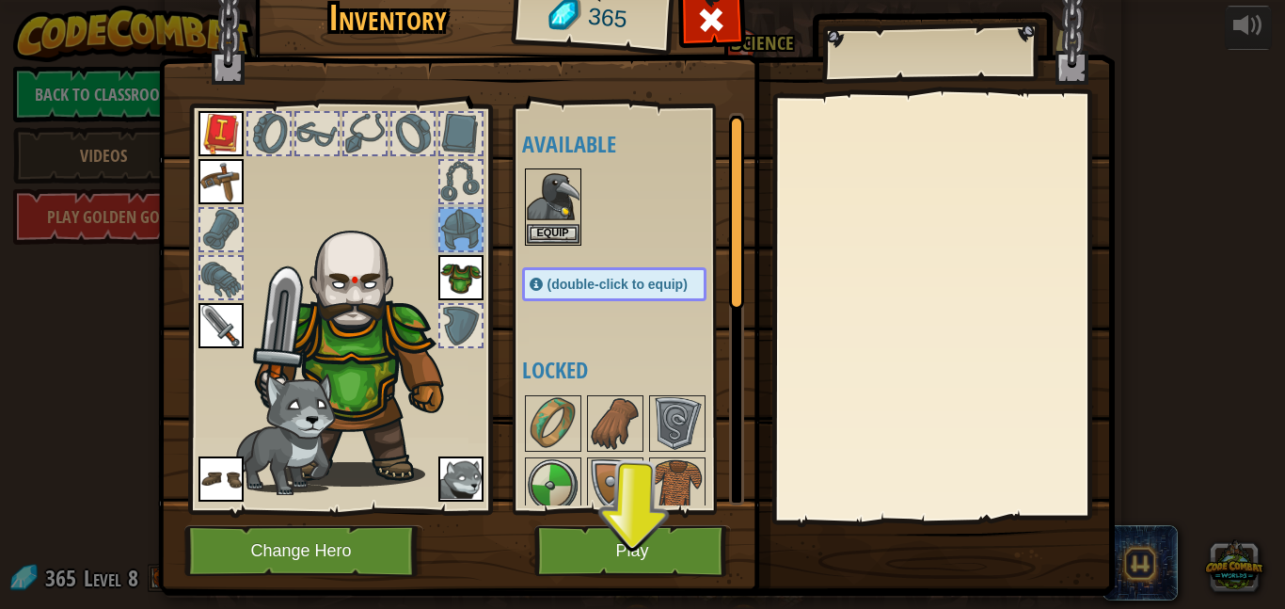
click at [201, 126] on img at bounding box center [221, 133] width 45 height 45
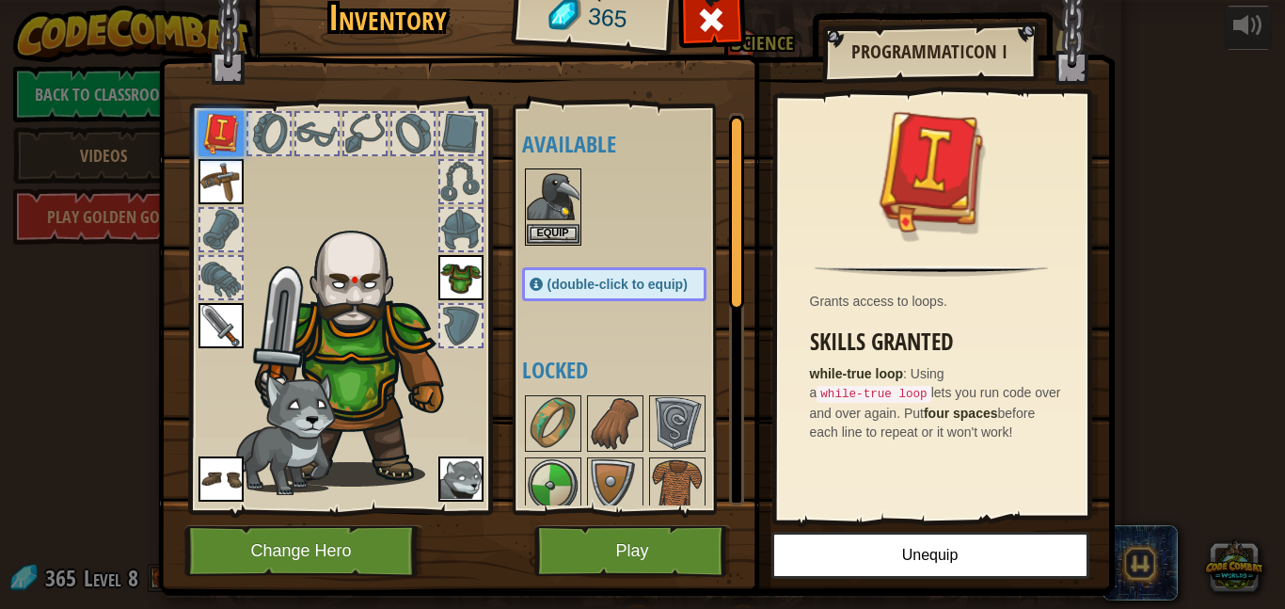
click at [209, 168] on img at bounding box center [221, 181] width 45 height 45
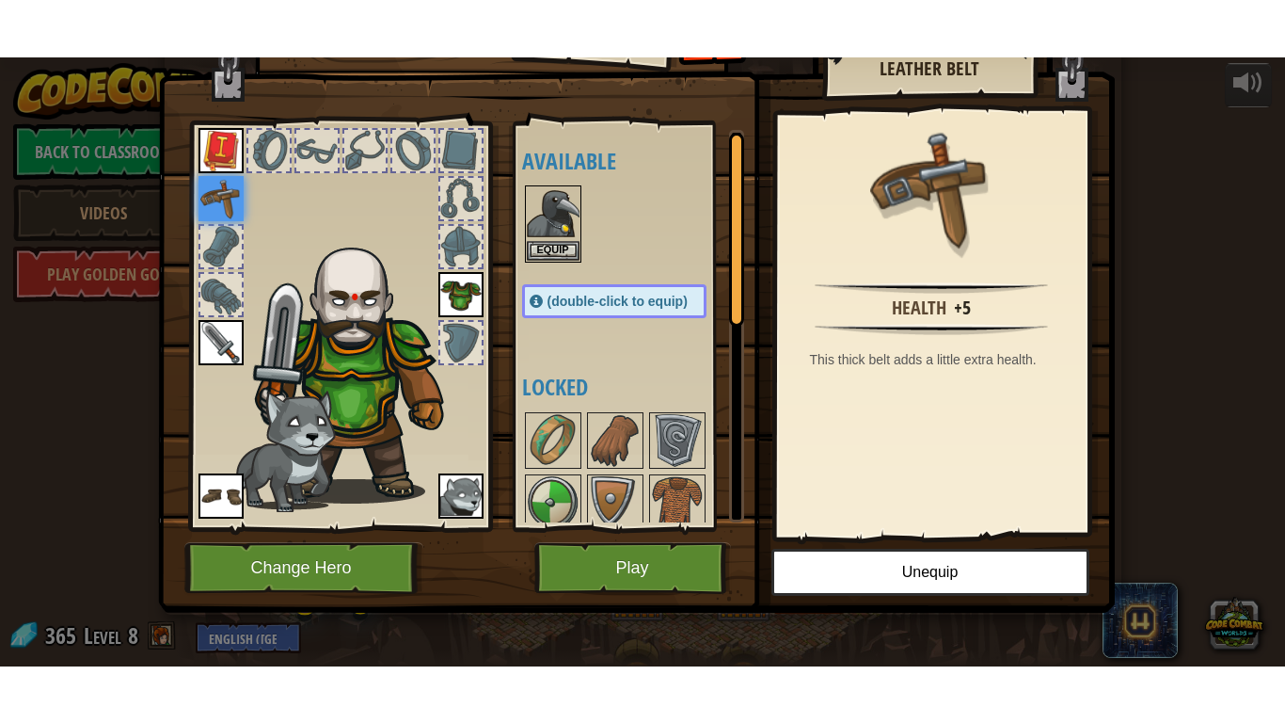
scroll to position [37, 0]
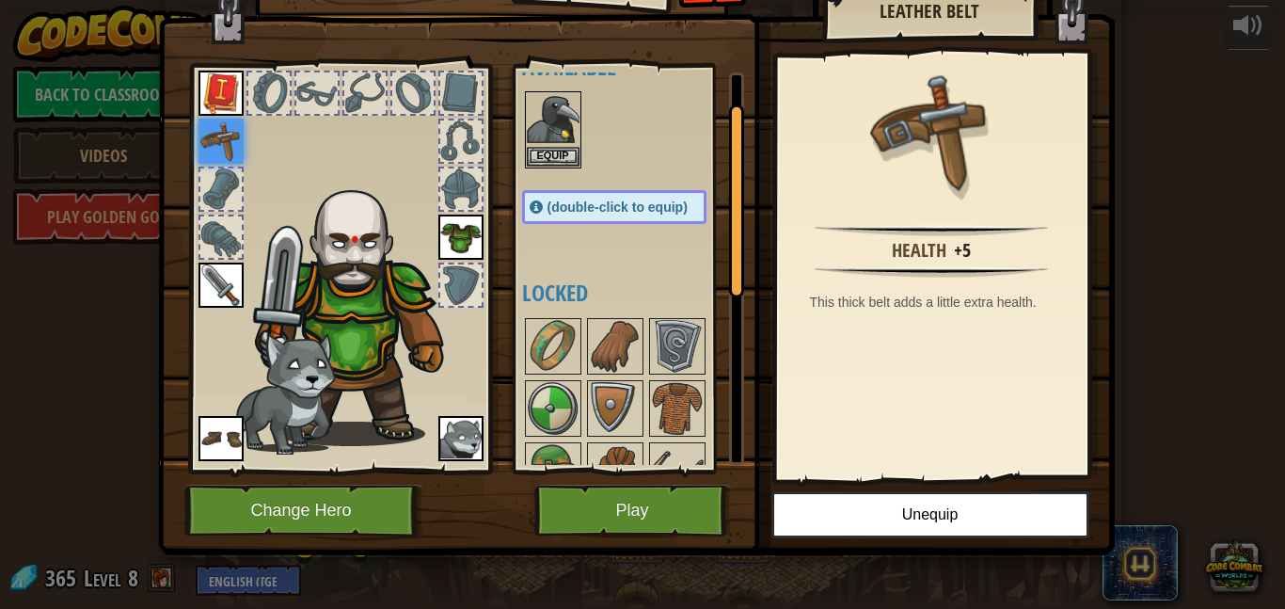
click at [213, 135] on img at bounding box center [221, 141] width 45 height 45
click at [232, 432] on img at bounding box center [221, 438] width 45 height 45
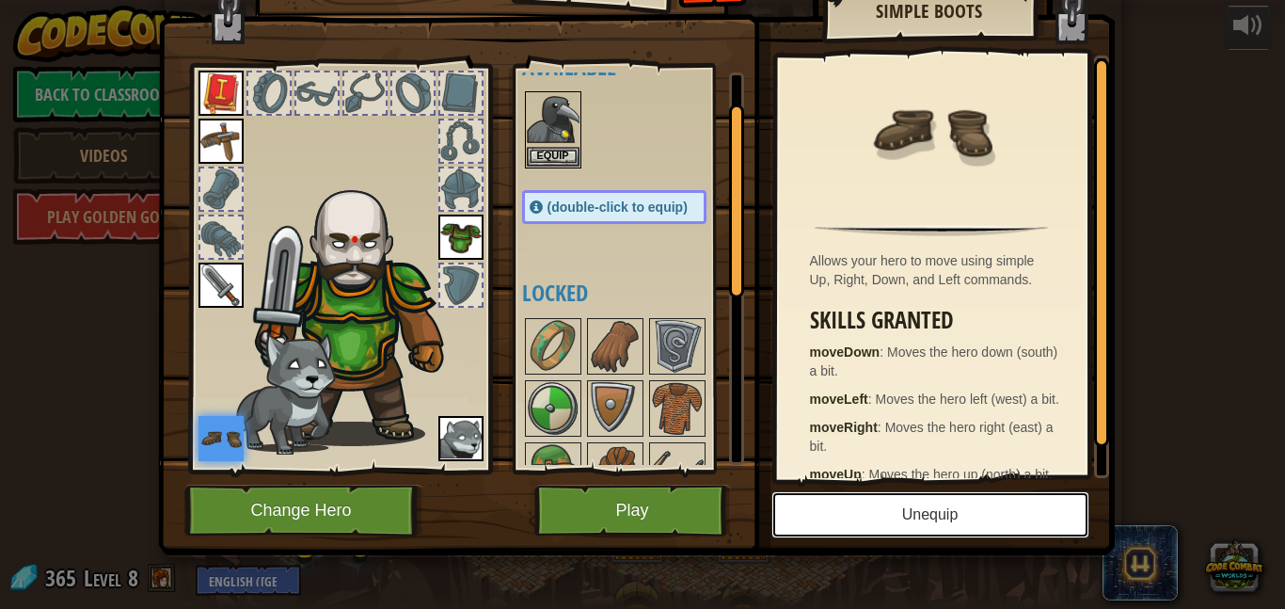
click at [967, 515] on button "Unequip" at bounding box center [931, 514] width 318 height 47
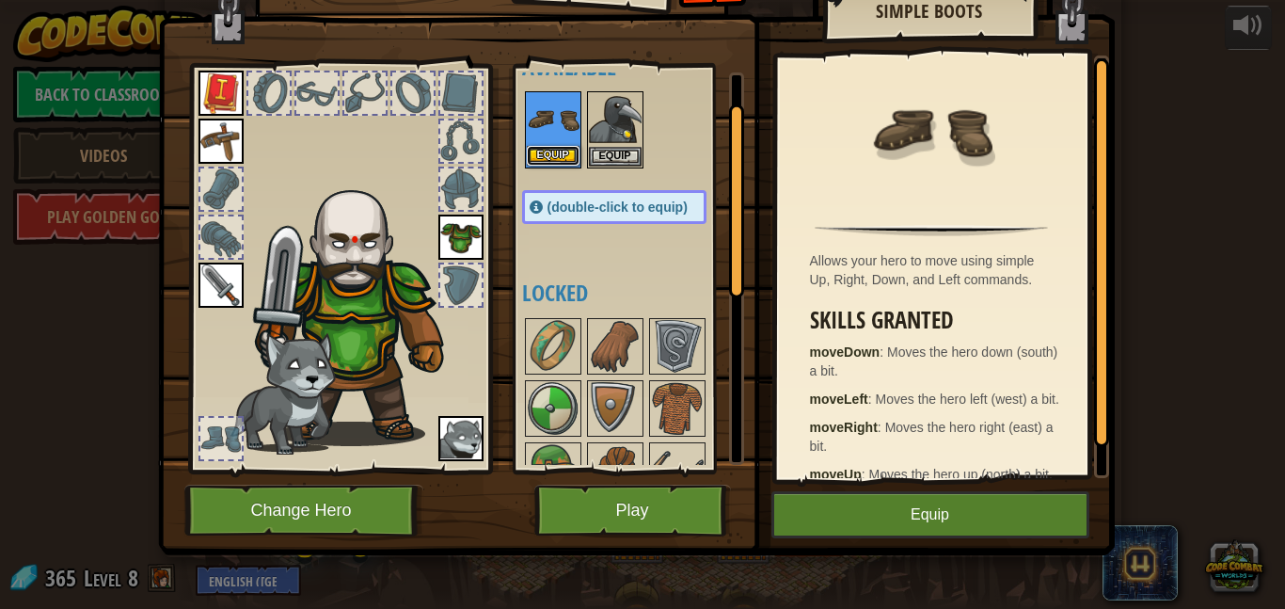
click at [549, 152] on button "Equip" at bounding box center [553, 156] width 53 height 20
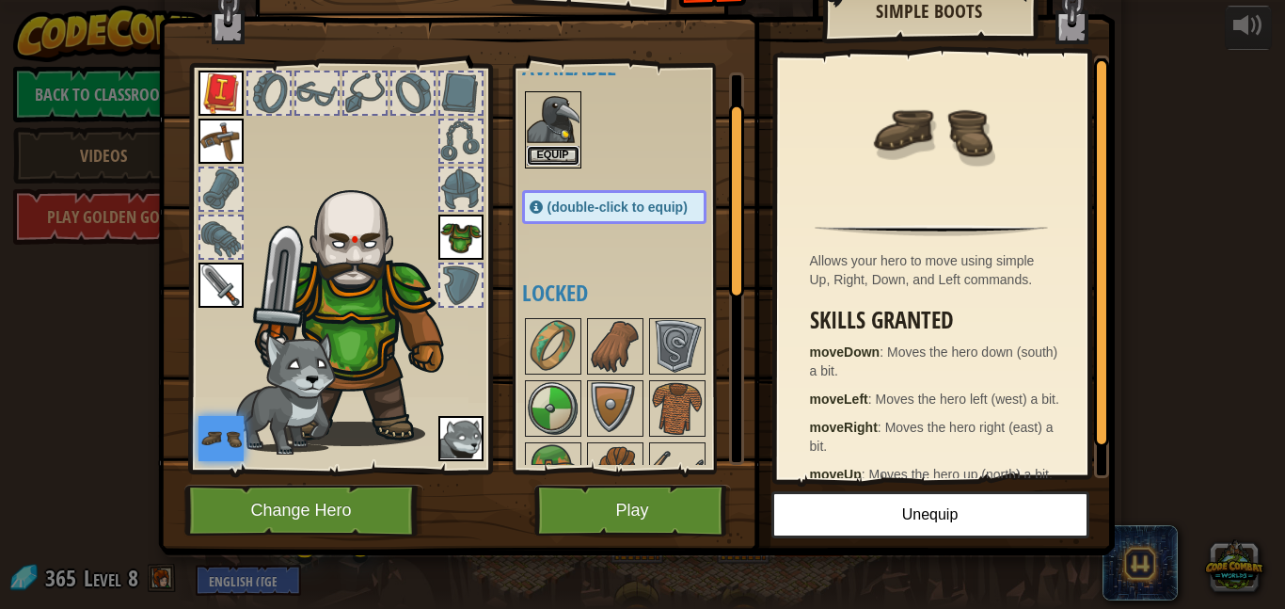
click at [549, 155] on button "Equip" at bounding box center [553, 156] width 53 height 20
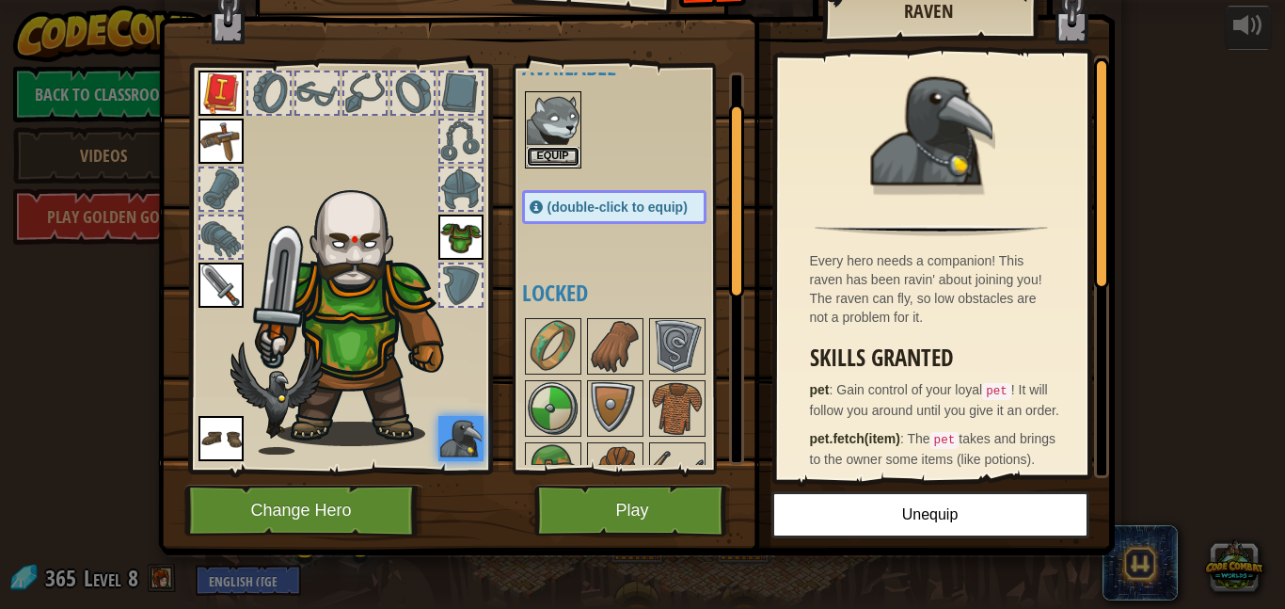
click at [549, 155] on button "Equip" at bounding box center [553, 157] width 53 height 20
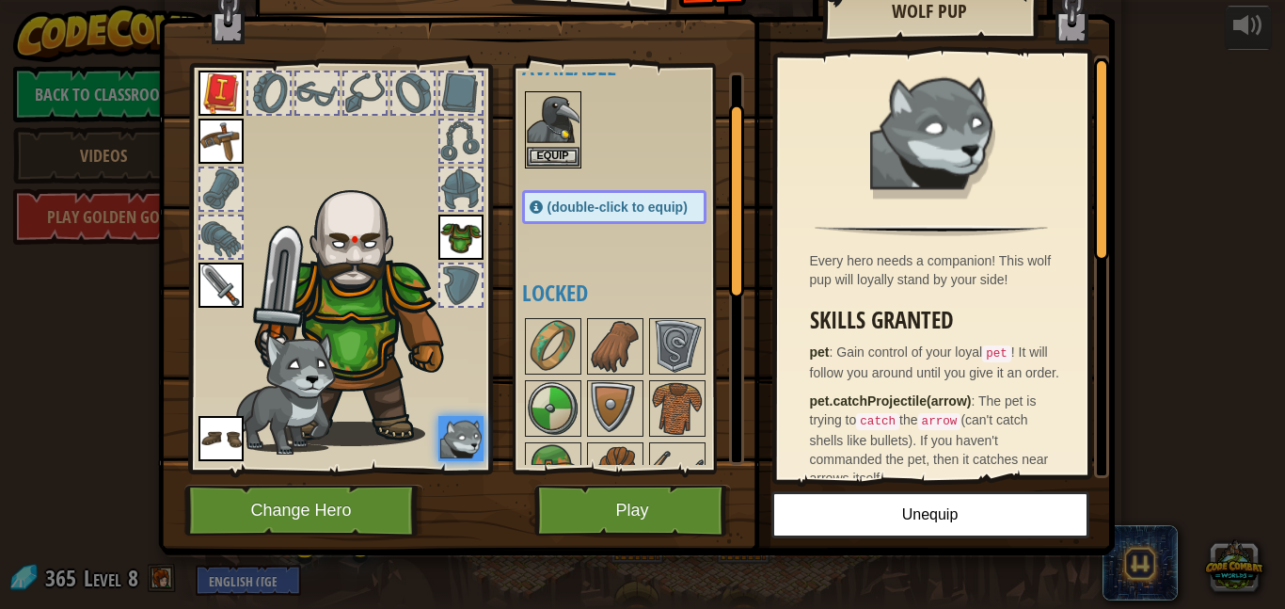
click at [213, 129] on img at bounding box center [221, 141] width 45 height 45
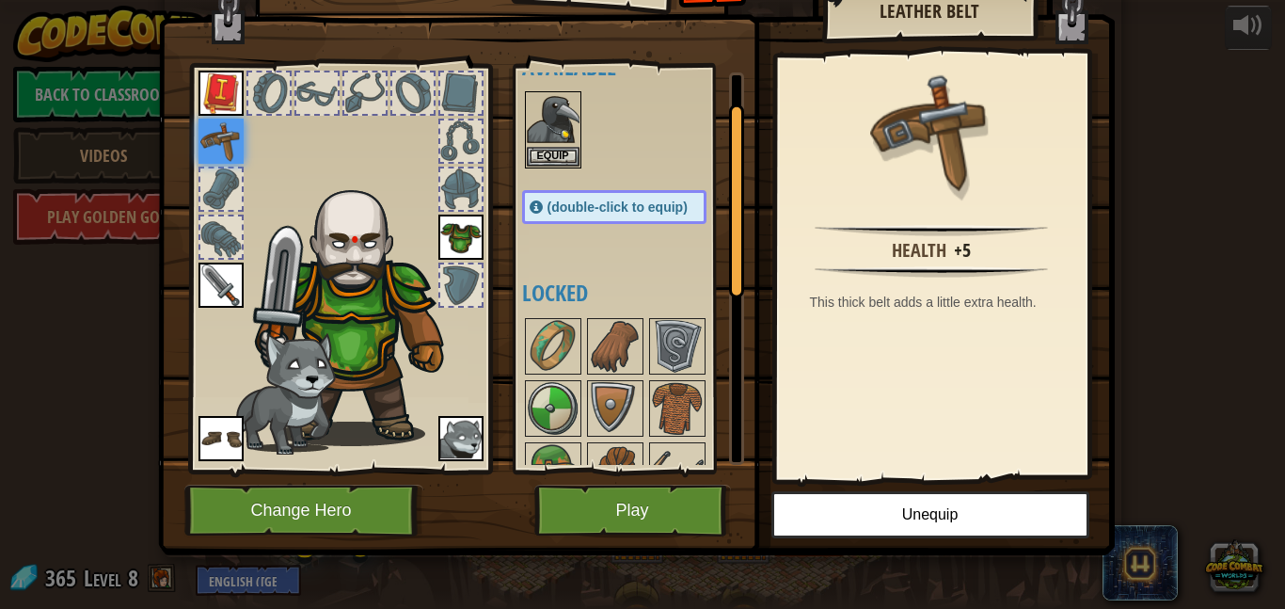
click at [205, 95] on img at bounding box center [221, 93] width 45 height 45
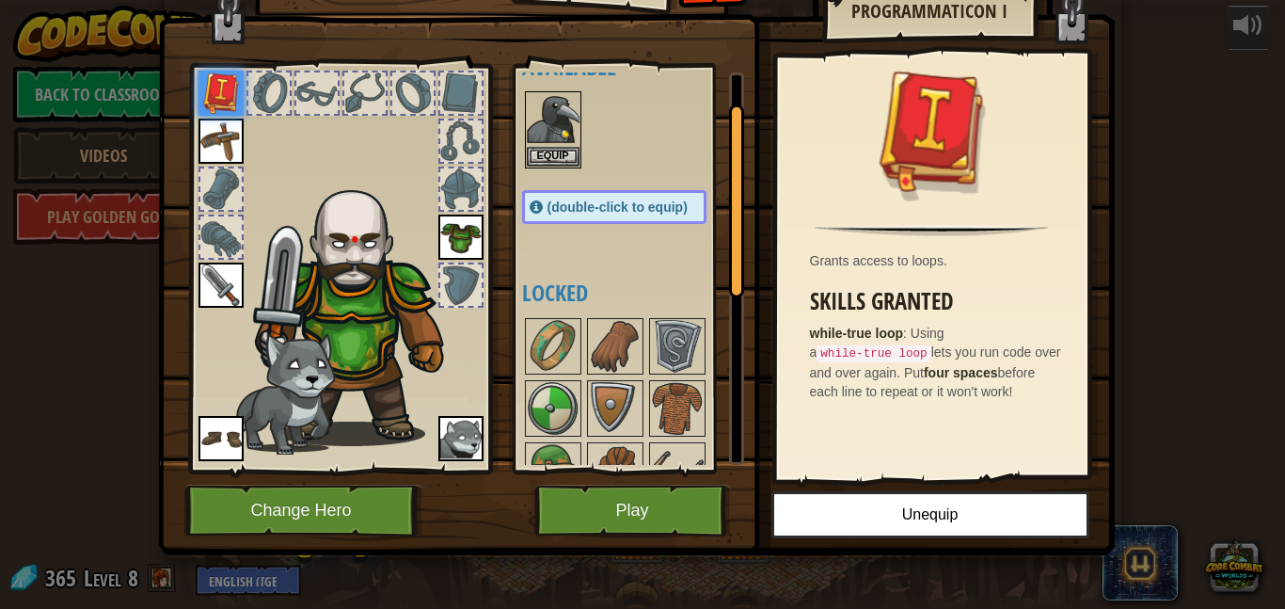
click at [228, 281] on img at bounding box center [221, 285] width 45 height 45
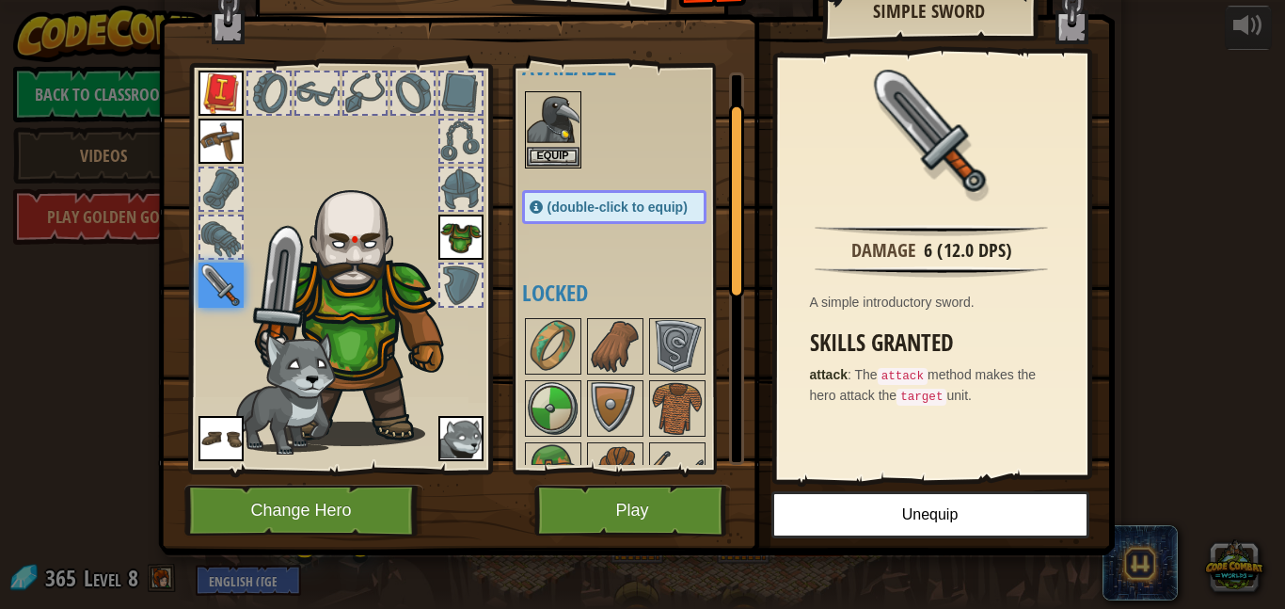
click at [449, 243] on img at bounding box center [461, 237] width 45 height 45
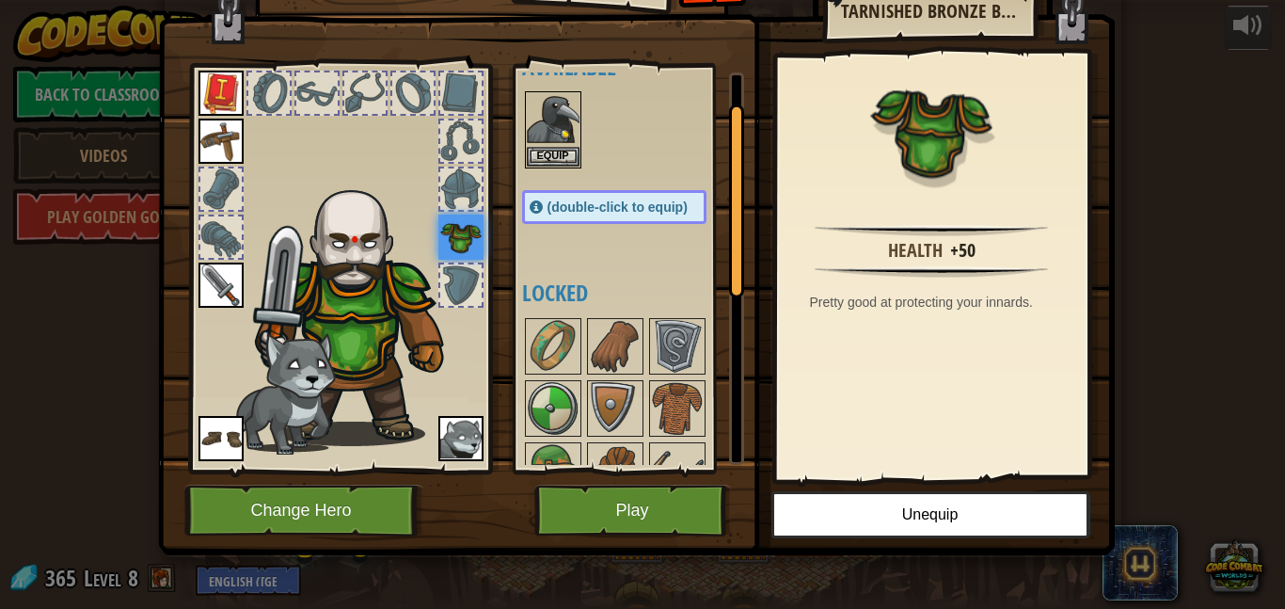
click at [456, 424] on img at bounding box center [461, 438] width 45 height 45
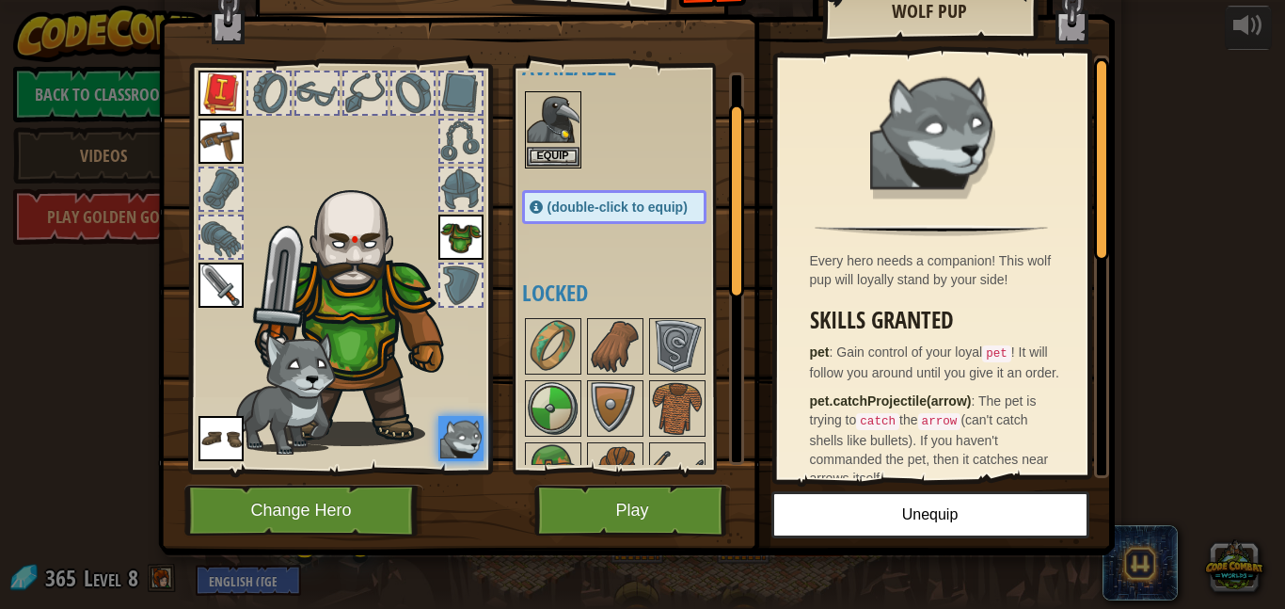
click at [228, 452] on img at bounding box center [221, 438] width 45 height 45
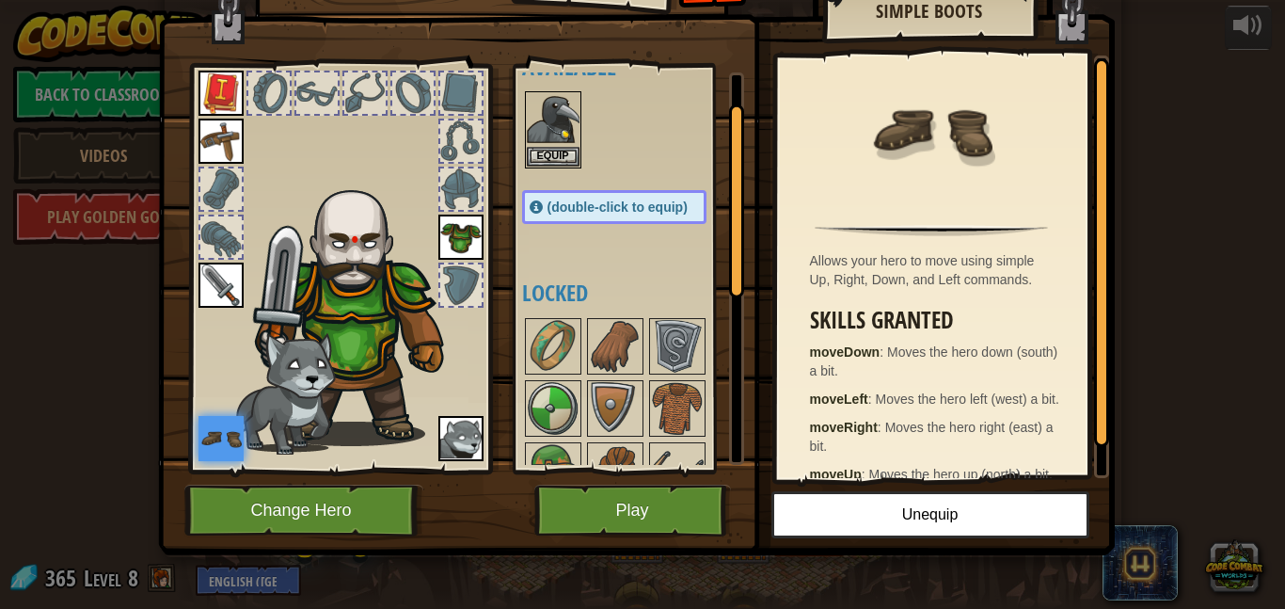
click at [215, 197] on div at bounding box center [220, 188] width 41 height 41
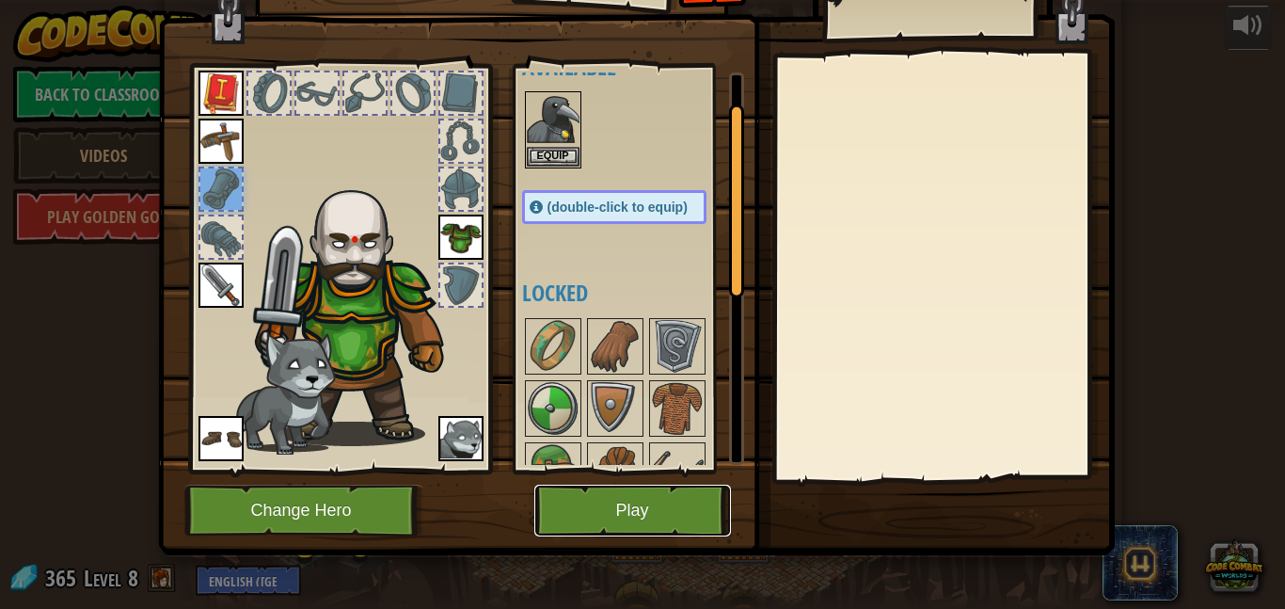
click at [631, 512] on button "Play" at bounding box center [633, 511] width 197 height 52
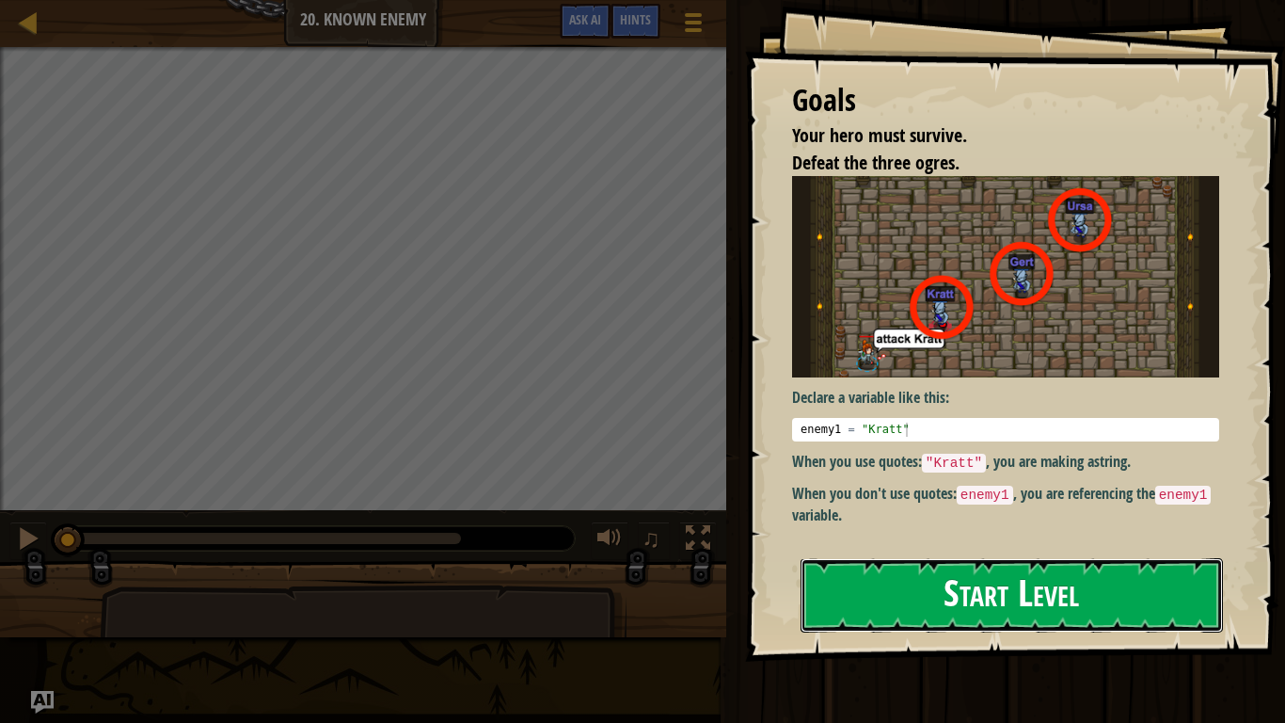
click at [990, 573] on button "Start Level" at bounding box center [1012, 595] width 423 height 74
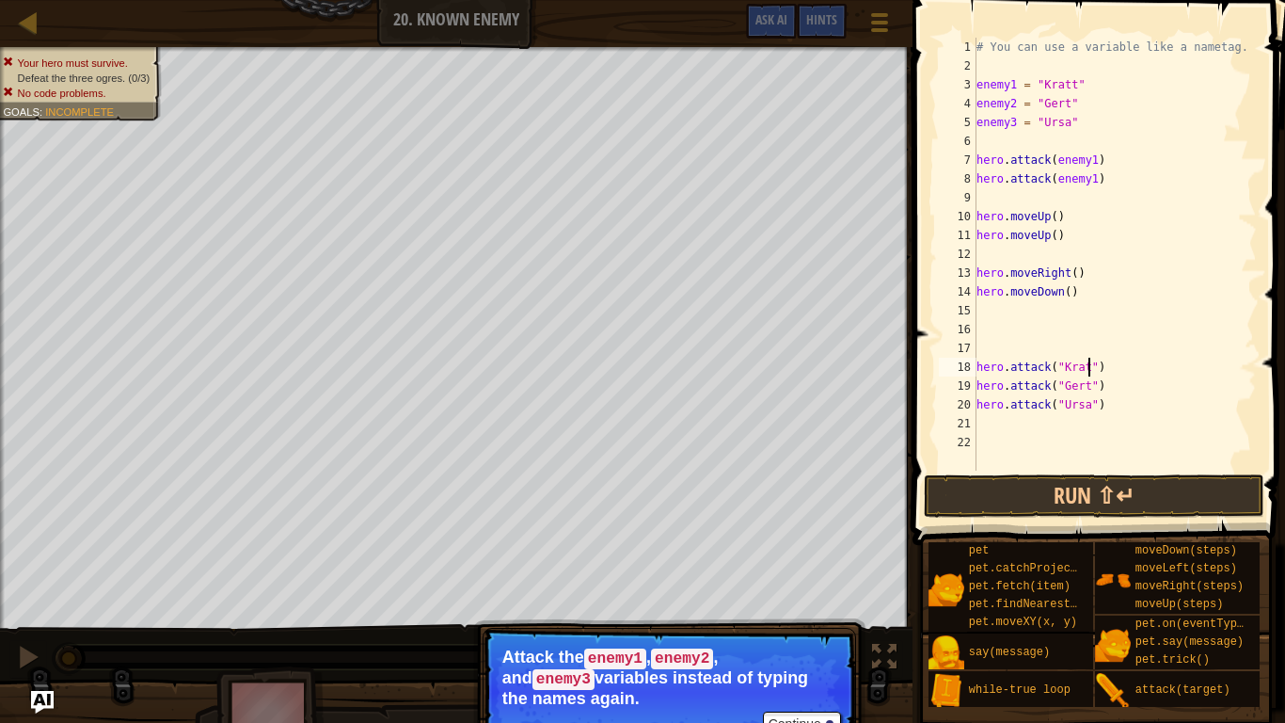
scroll to position [8, 17]
click at [1010, 497] on button "Run ⇧↵" at bounding box center [1094, 495] width 340 height 43
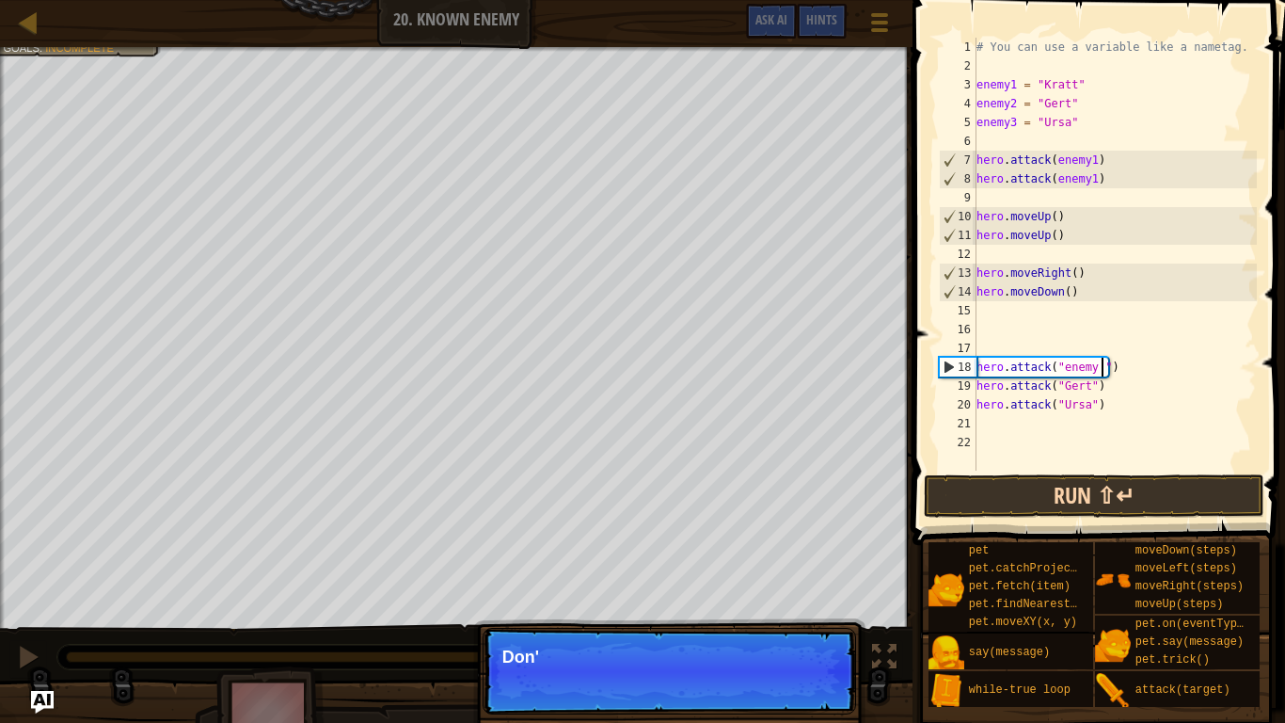
type textarea "hero.attack("enemy 1")"
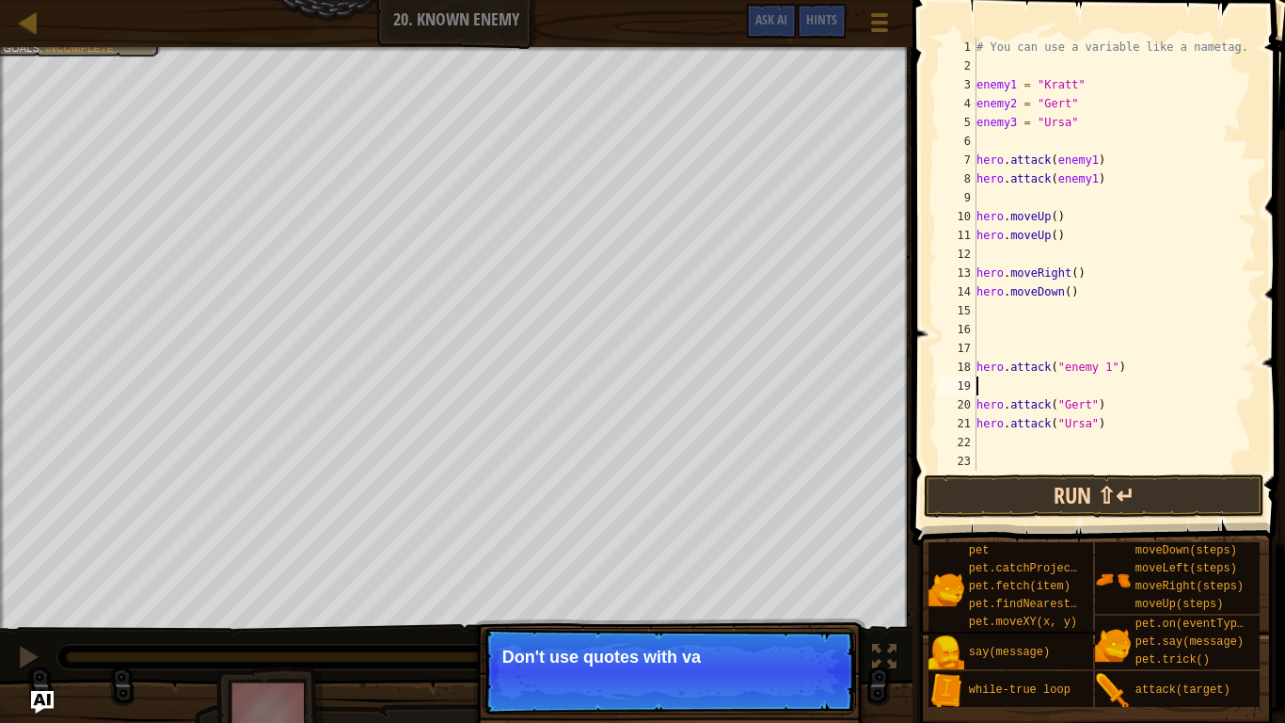
scroll to position [8, 0]
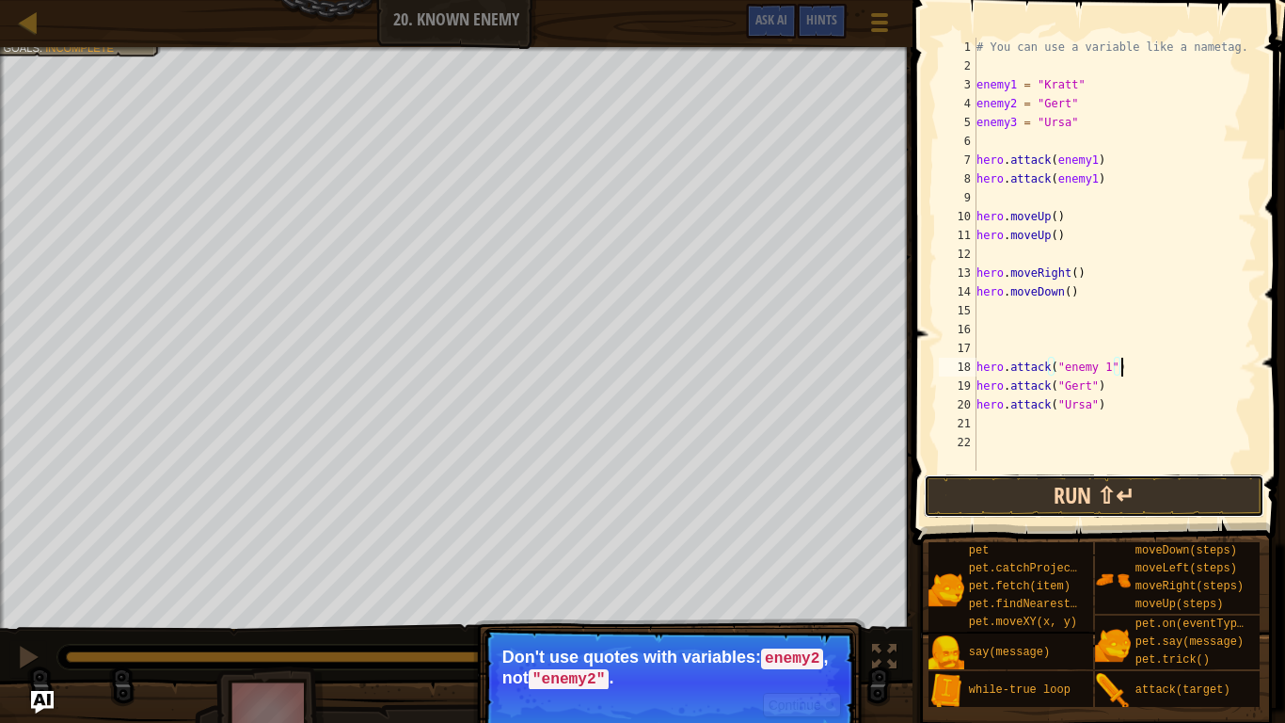
click at [1115, 503] on button "Run ⇧↵" at bounding box center [1094, 495] width 340 height 43
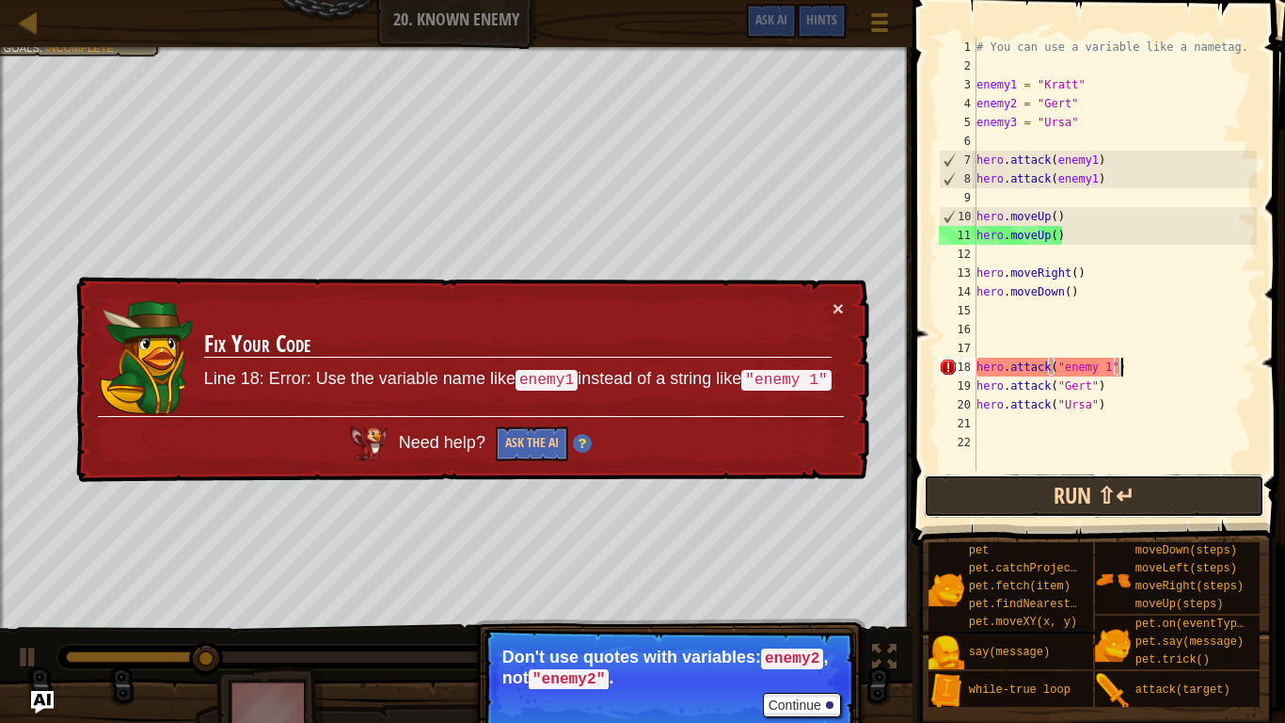
click at [1115, 503] on button "Run ⇧↵" at bounding box center [1094, 495] width 340 height 43
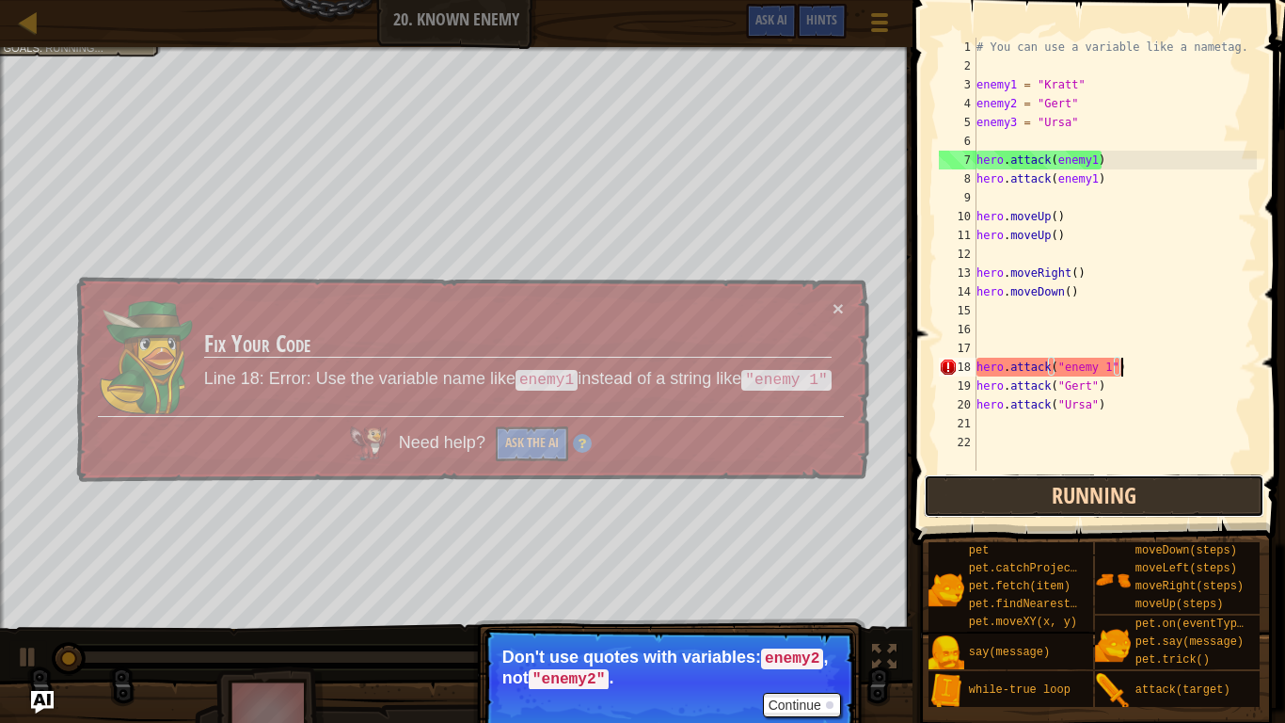
click at [1109, 507] on button "Running" at bounding box center [1094, 495] width 340 height 43
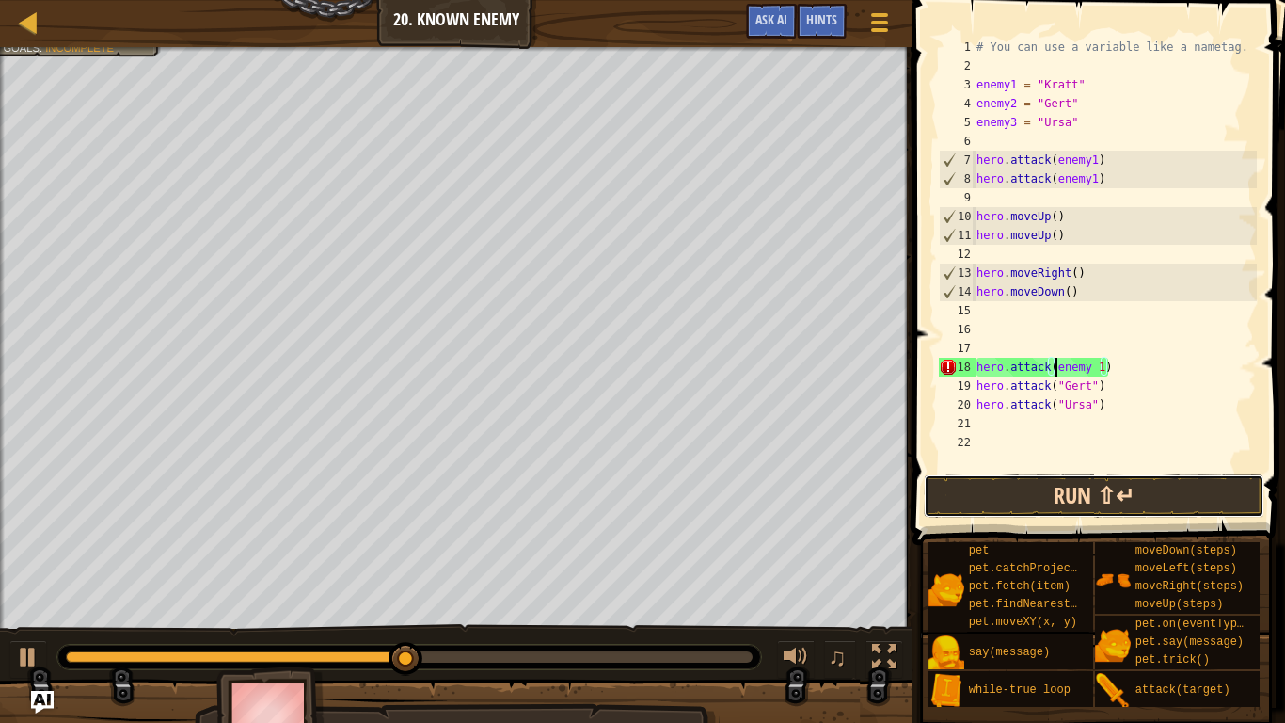
click at [1126, 503] on button "Run ⇧↵" at bounding box center [1094, 495] width 340 height 43
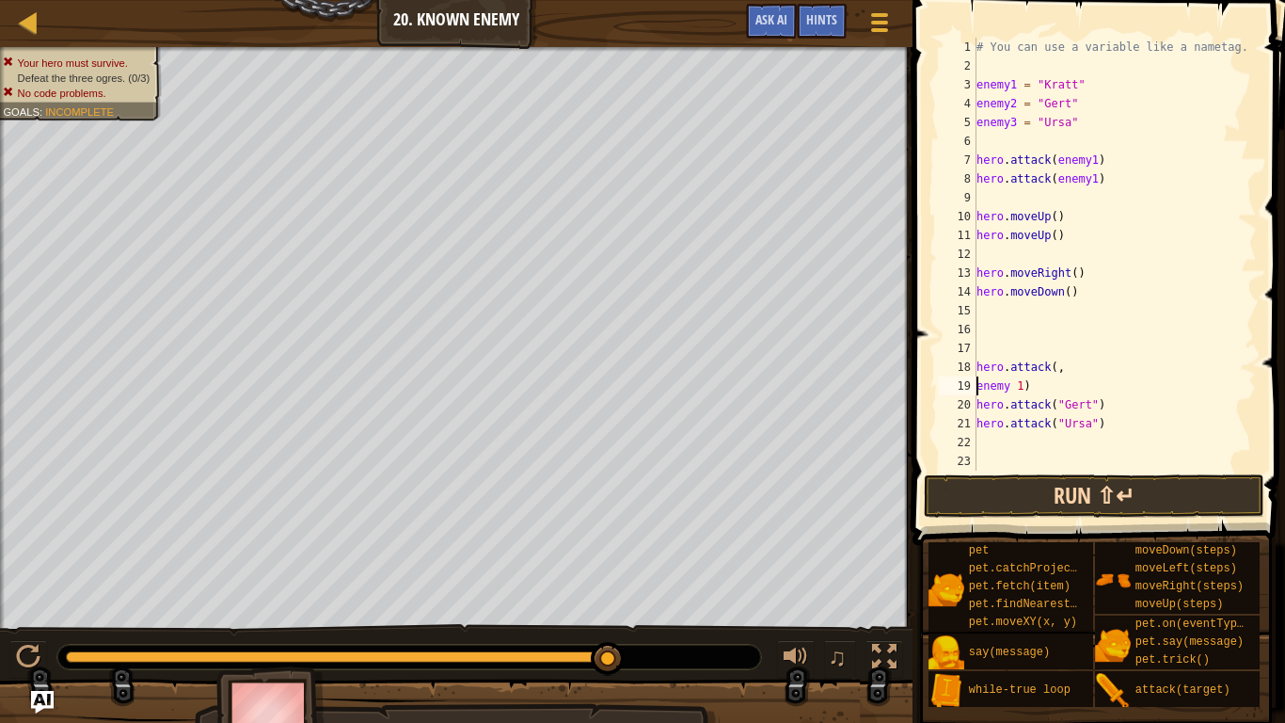
scroll to position [8, 7]
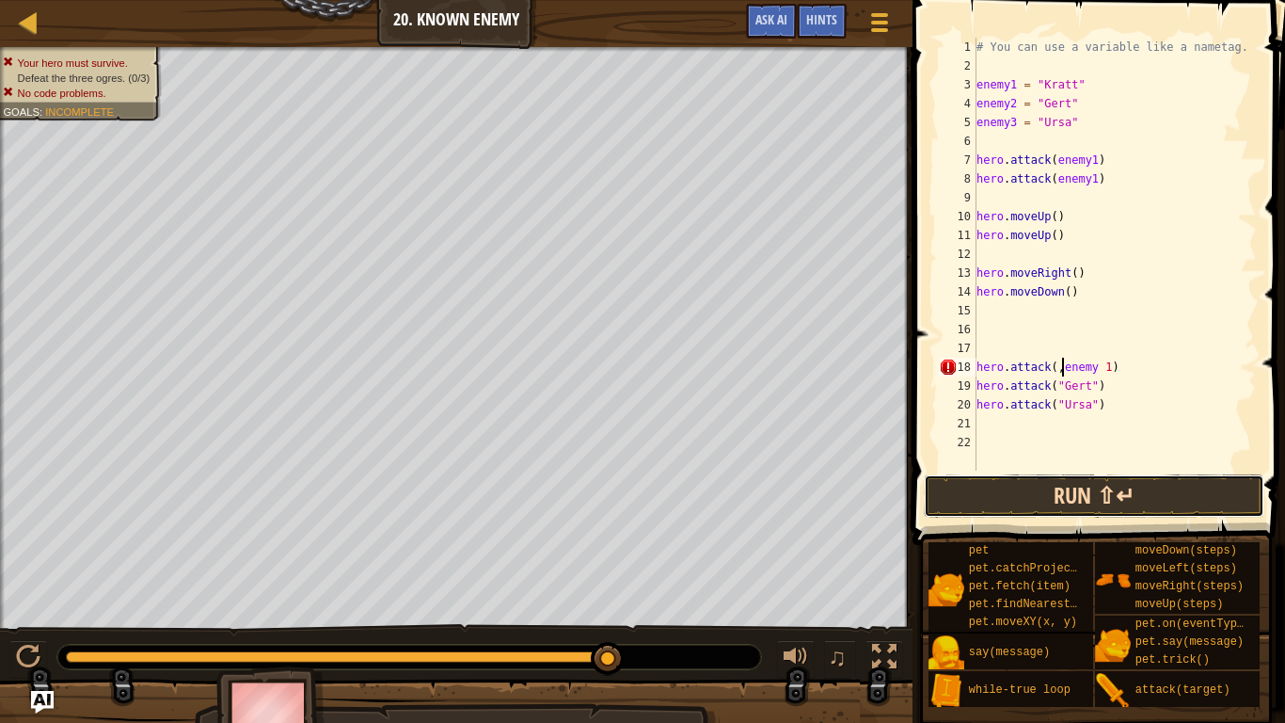
click at [1113, 500] on button "Run ⇧↵" at bounding box center [1094, 495] width 340 height 43
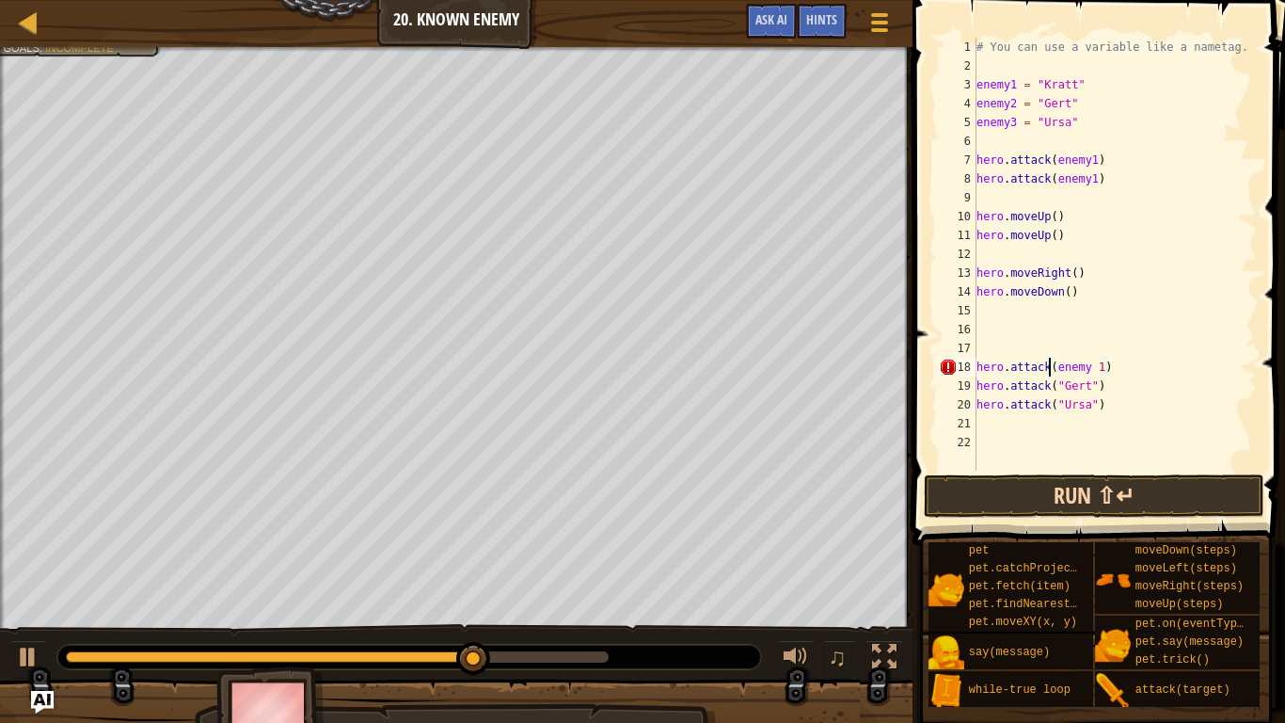
scroll to position [8, 11]
click at [1118, 502] on button "Run ⇧↵" at bounding box center [1094, 495] width 340 height 43
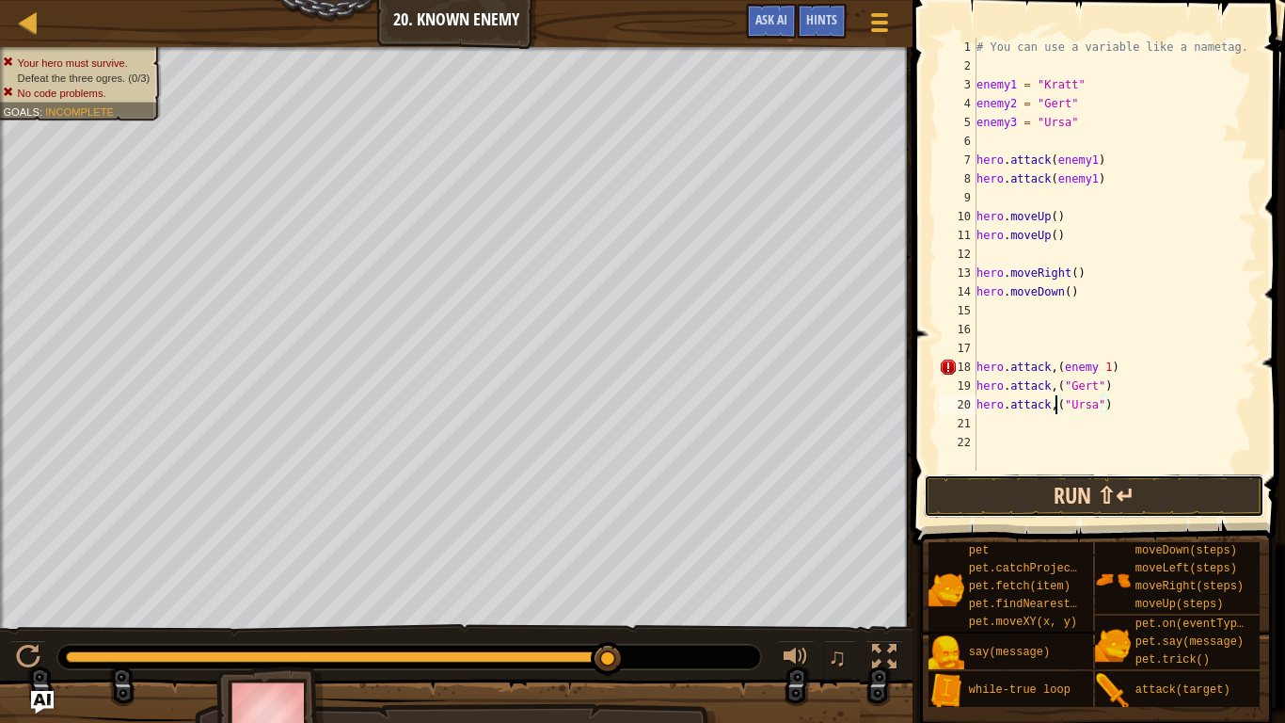
click at [1116, 497] on button "Run ⇧↵" at bounding box center [1094, 495] width 340 height 43
type textarea "hero.attack,(enemy 3)"
click at [1105, 504] on button "Run ⇧↵" at bounding box center [1094, 495] width 340 height 43
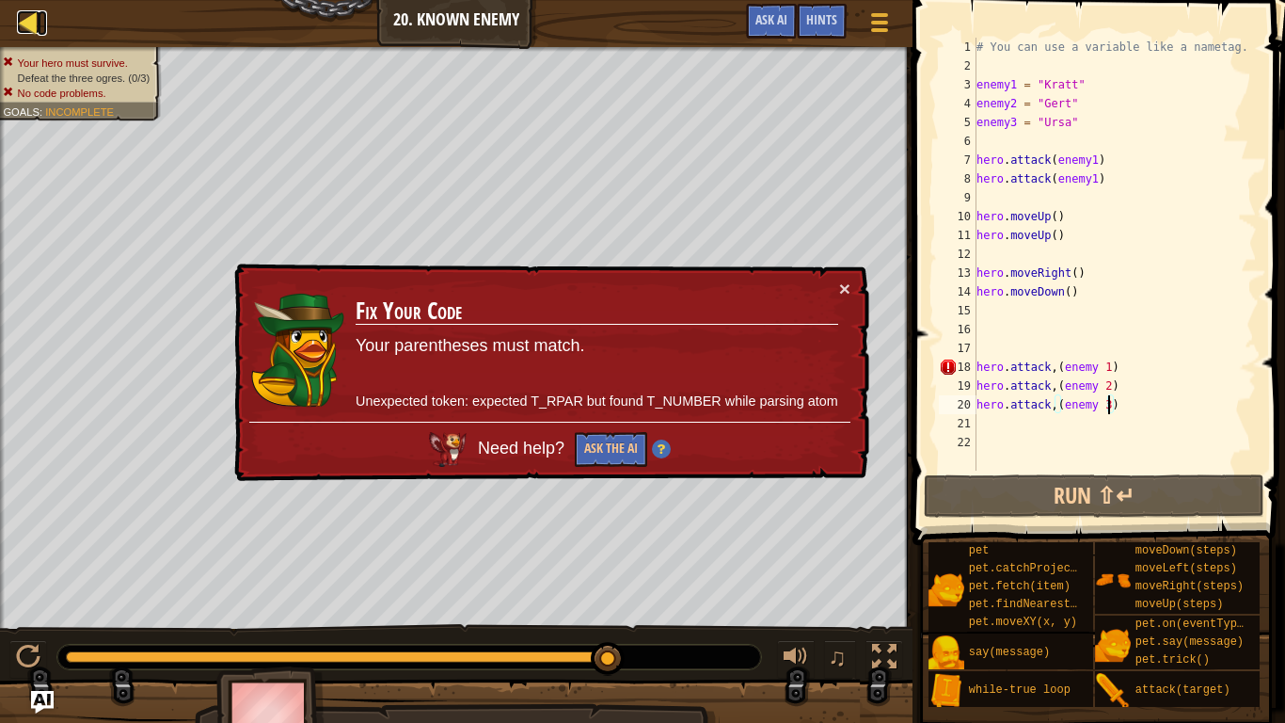
click at [28, 25] on div at bounding box center [29, 22] width 24 height 24
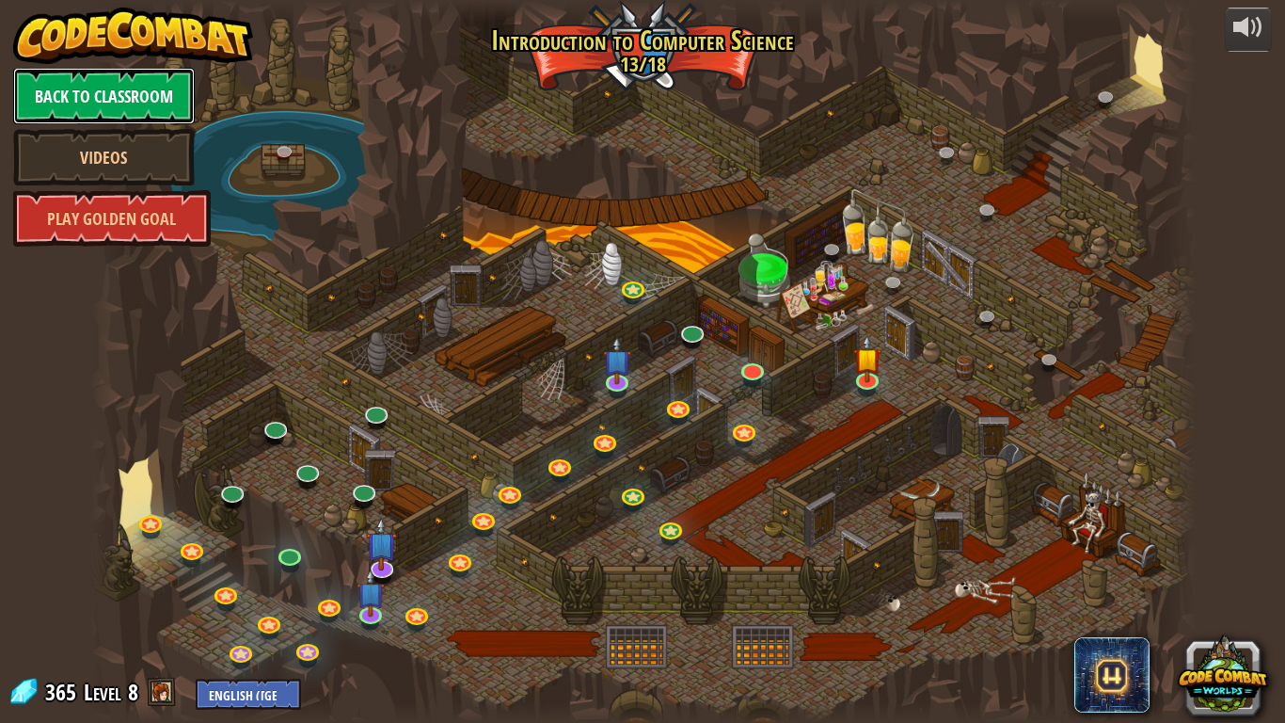
click at [75, 88] on link "Back to Classroom" at bounding box center [104, 96] width 182 height 56
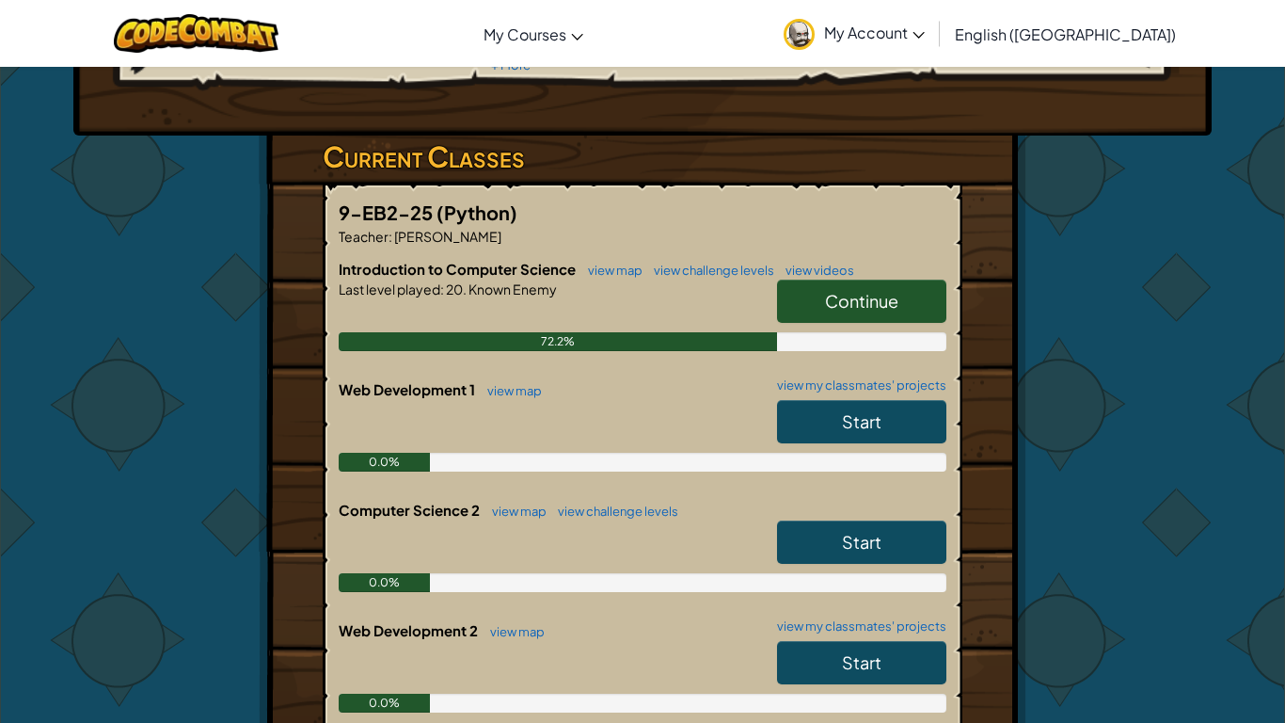
scroll to position [264, 0]
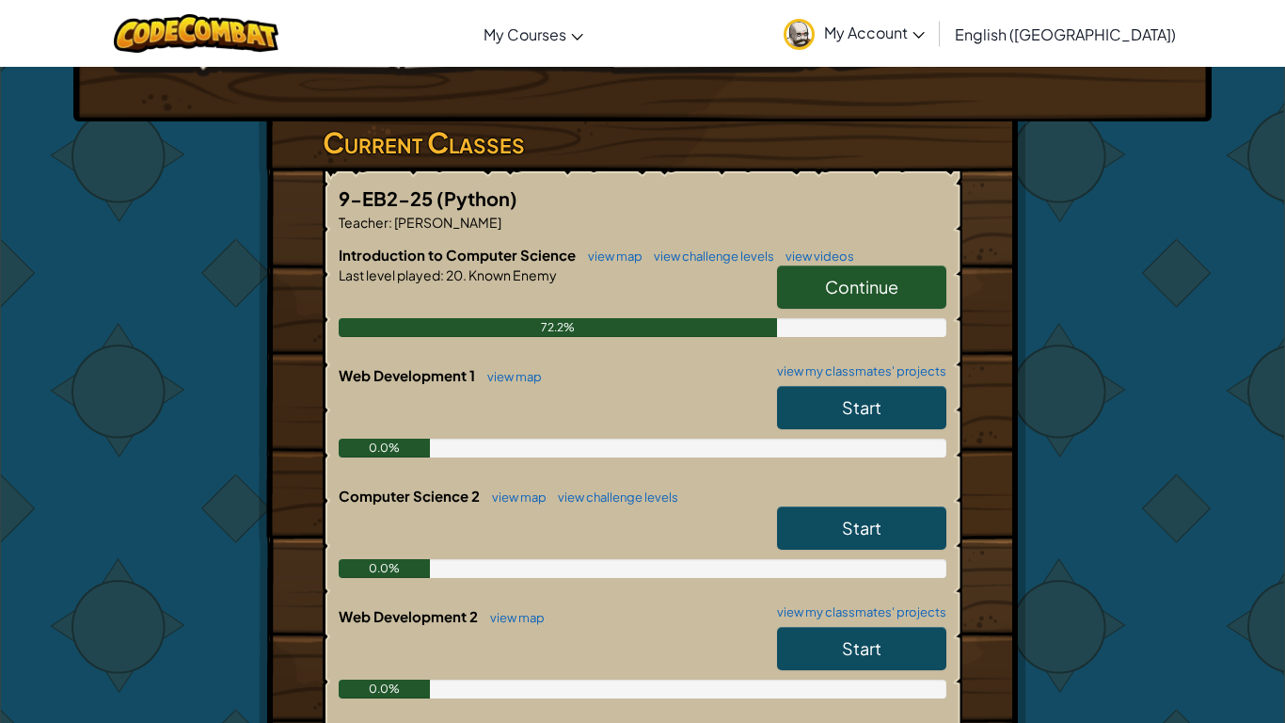
click at [826, 421] on link "Start" at bounding box center [861, 407] width 169 height 43
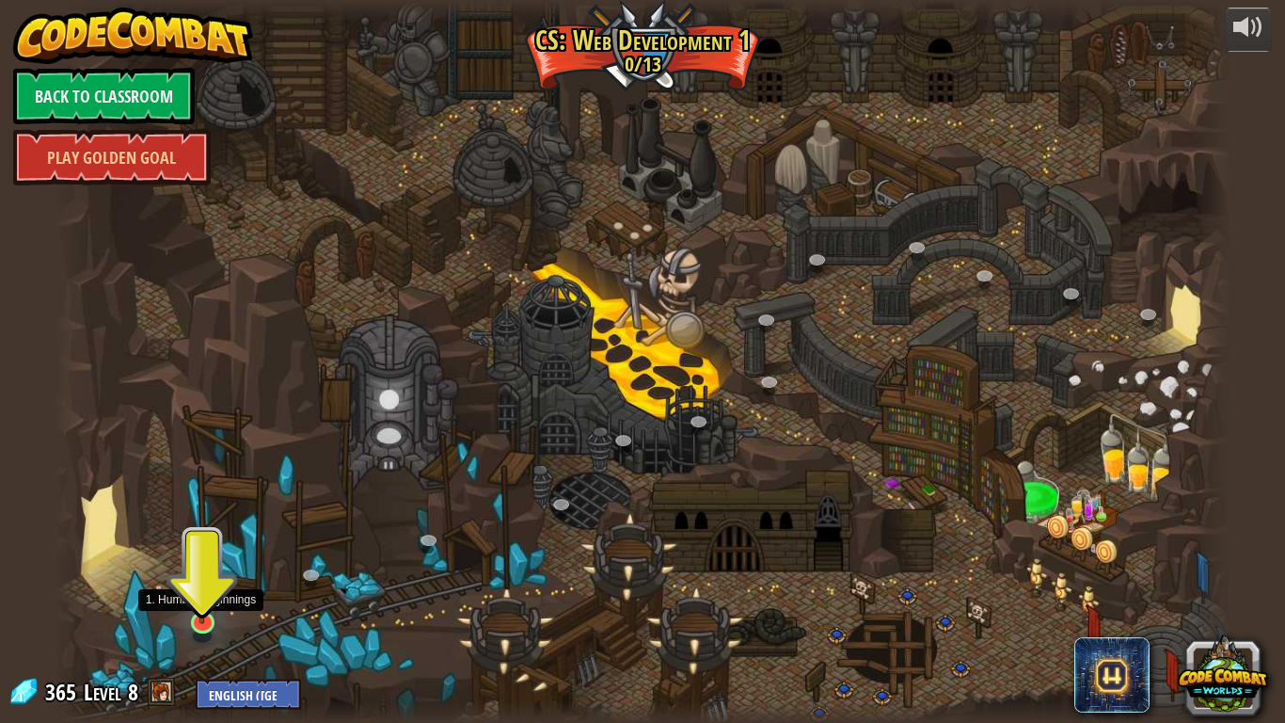
click at [200, 608] on img at bounding box center [202, 589] width 30 height 70
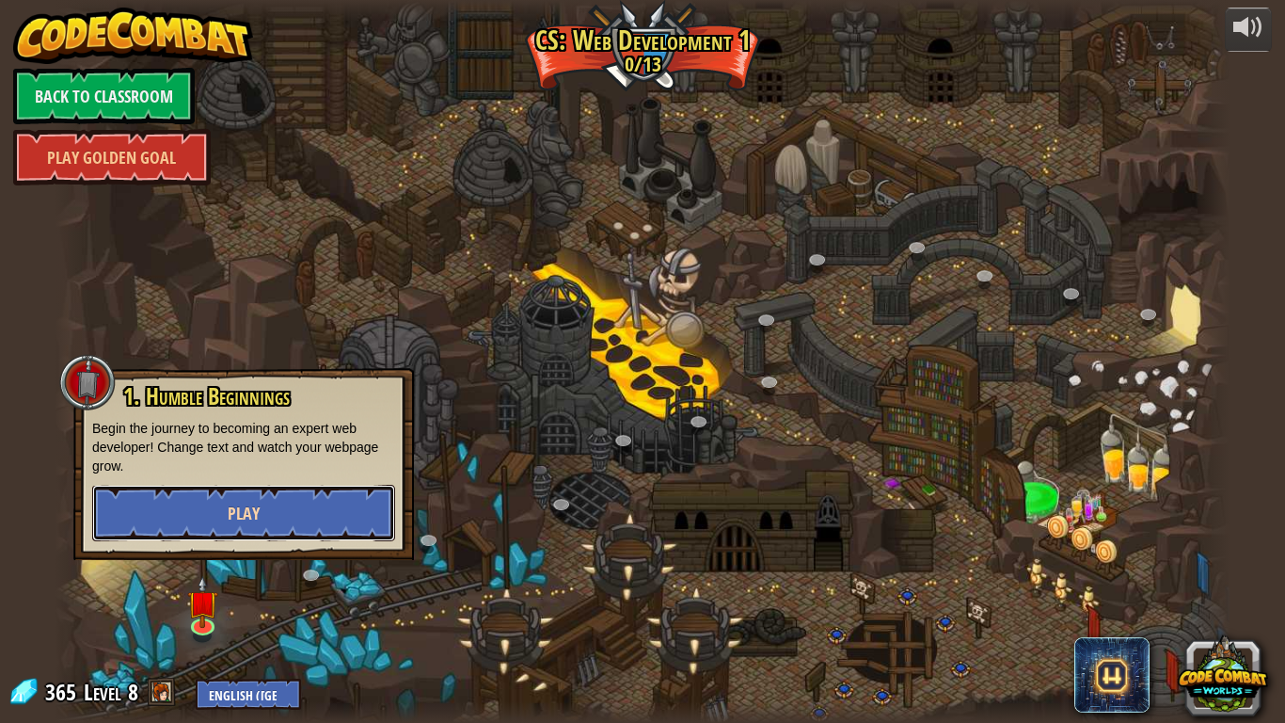
click at [229, 489] on button "Play" at bounding box center [243, 513] width 303 height 56
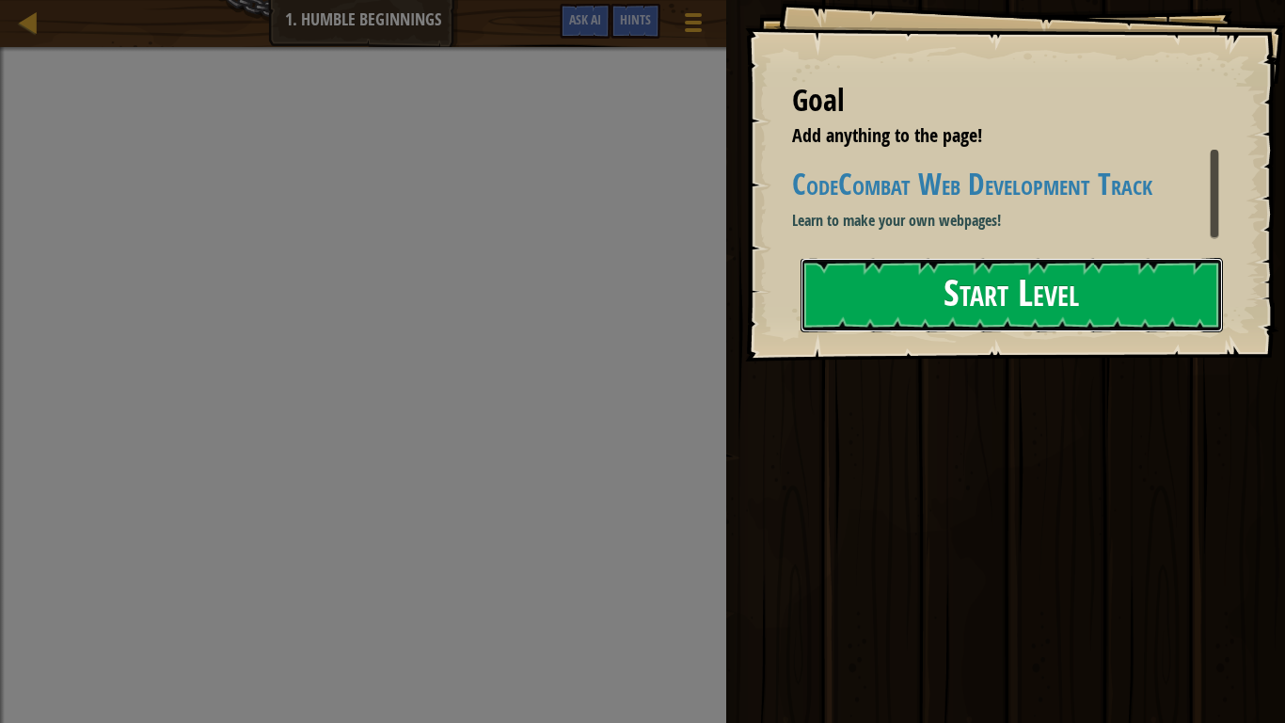
click at [853, 278] on button "Start Level" at bounding box center [1012, 295] width 423 height 74
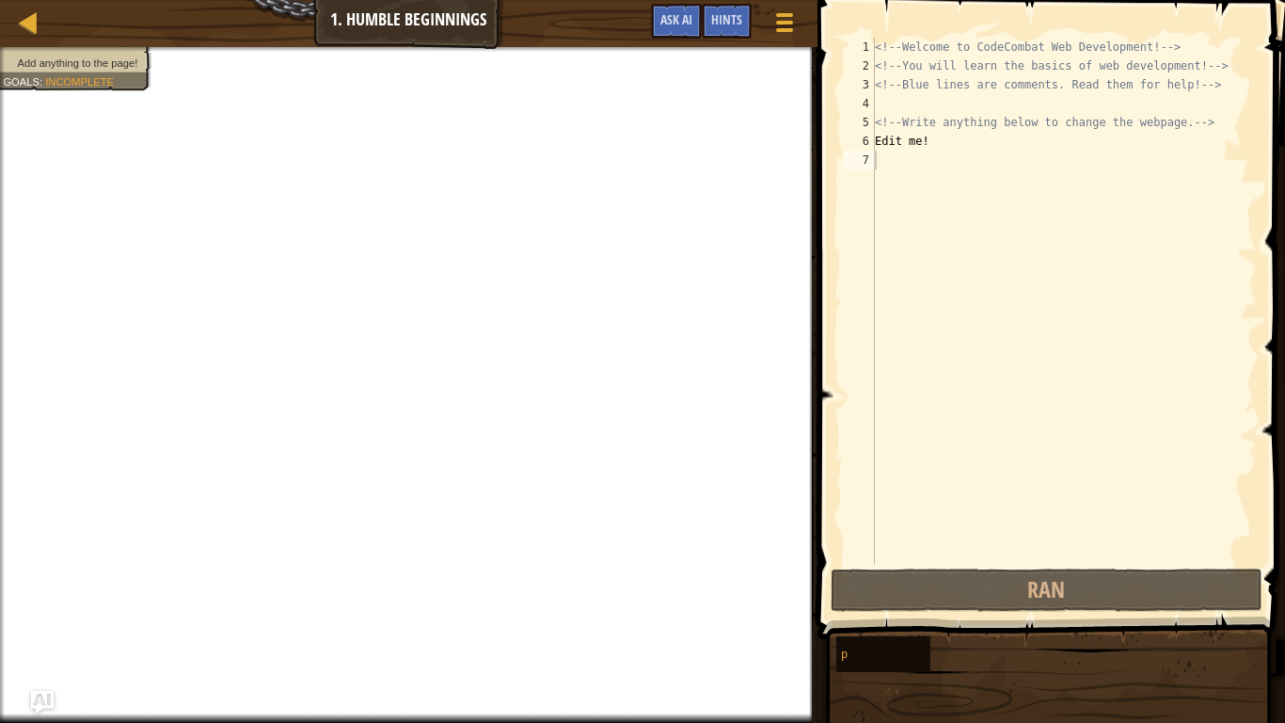
click at [901, 183] on div "<!-- Welcome to CodeCombat Web Development! --> <!-- You will learn the basics …" at bounding box center [1064, 320] width 386 height 565
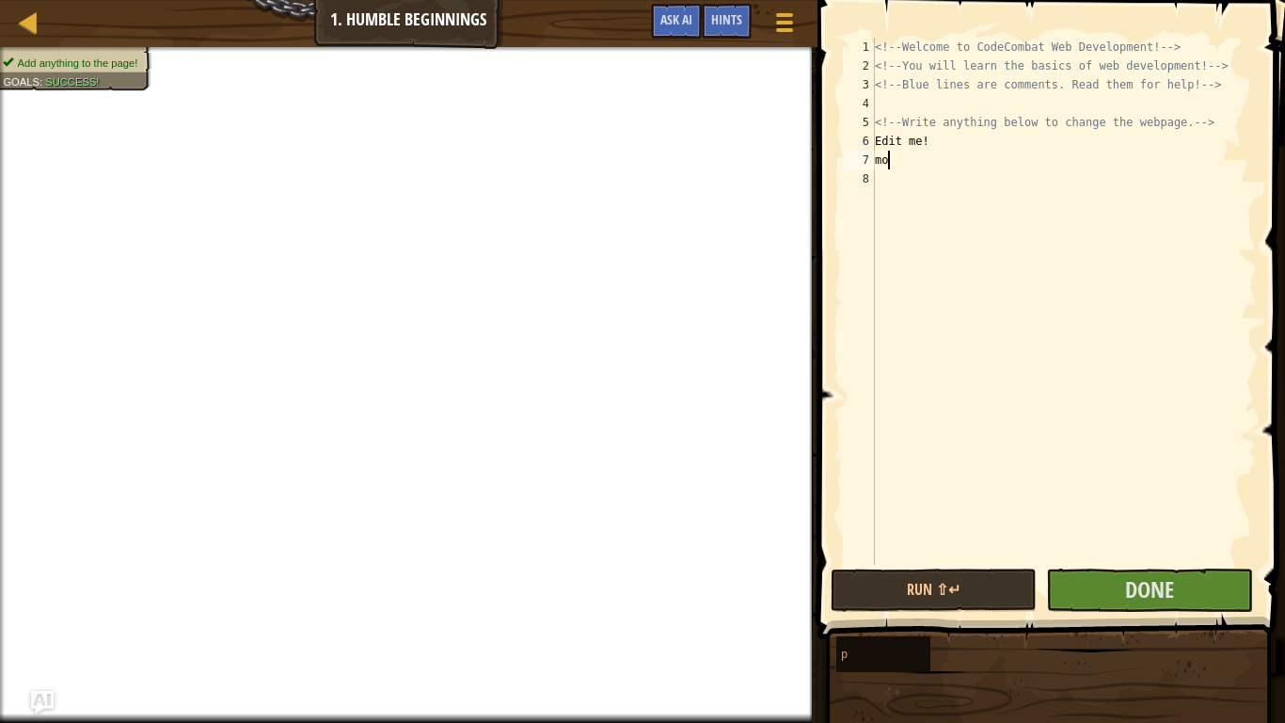
scroll to position [8, 1]
type textarea "m"
type textarea "h"
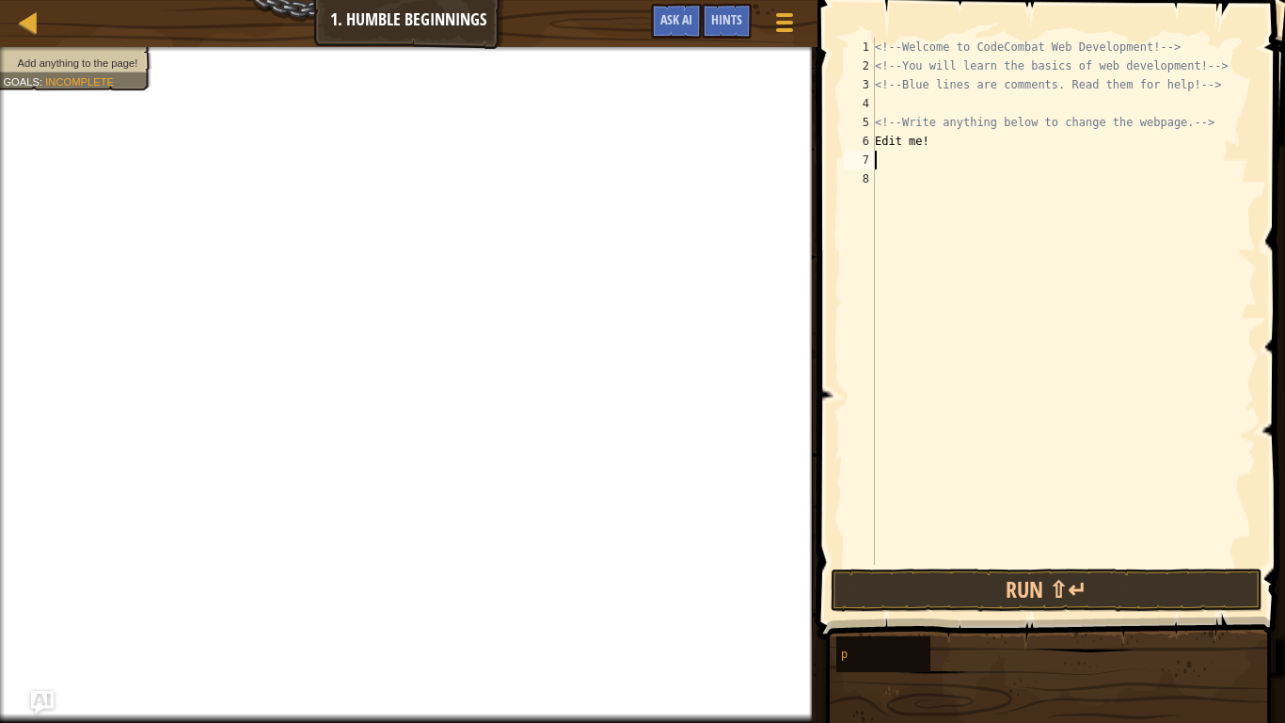
click at [950, 154] on div "<!-- Welcome to CodeCombat Web Development! --> <!-- You will learn the basics …" at bounding box center [1064, 320] width 386 height 565
click at [934, 140] on div "<!-- Welcome to CodeCombat Web Development! --> <!-- You will learn the basics …" at bounding box center [1064, 320] width 386 height 565
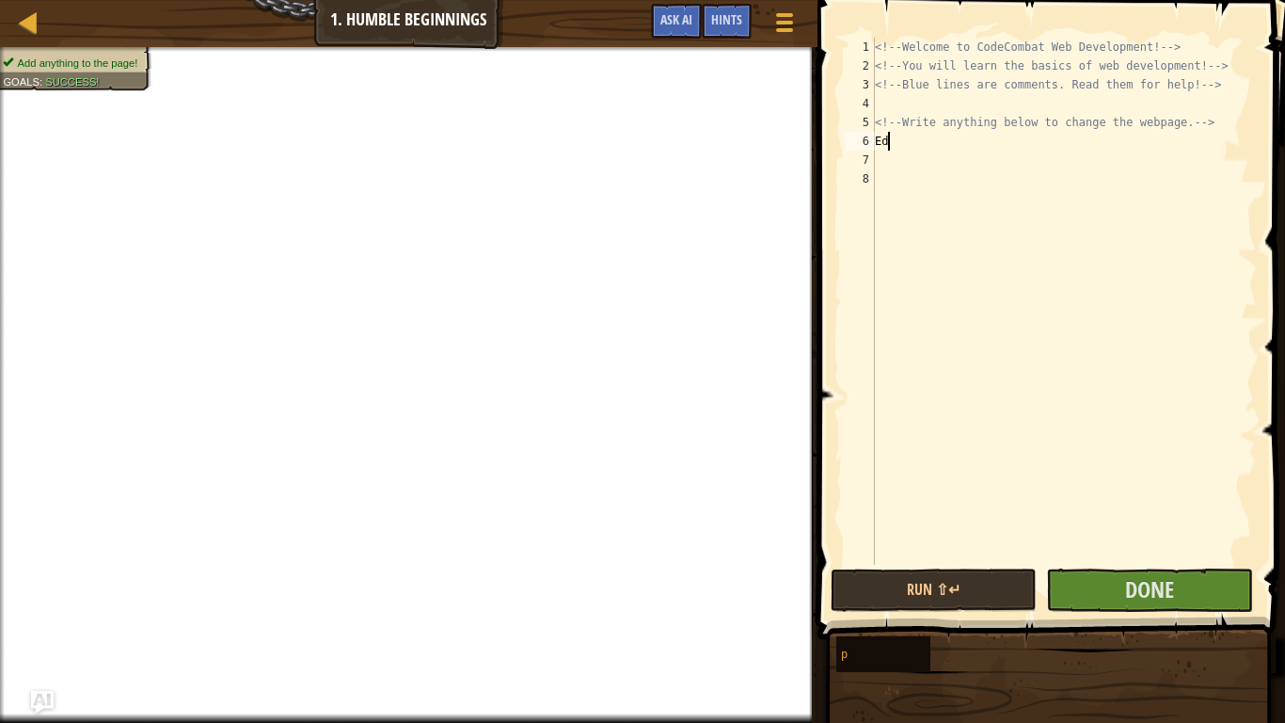
type textarea "E"
type textarea "kill me"
click at [1095, 596] on button "Done" at bounding box center [1149, 589] width 206 height 43
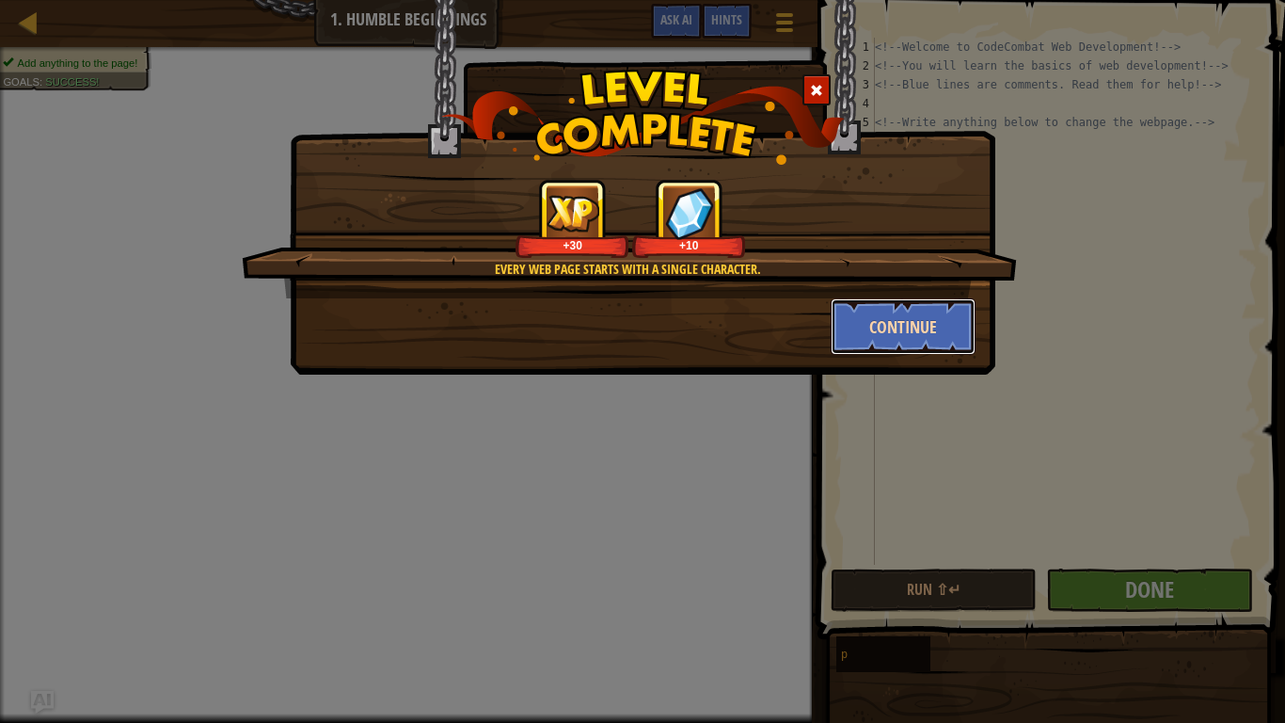
click at [900, 329] on button "Continue" at bounding box center [904, 326] width 146 height 56
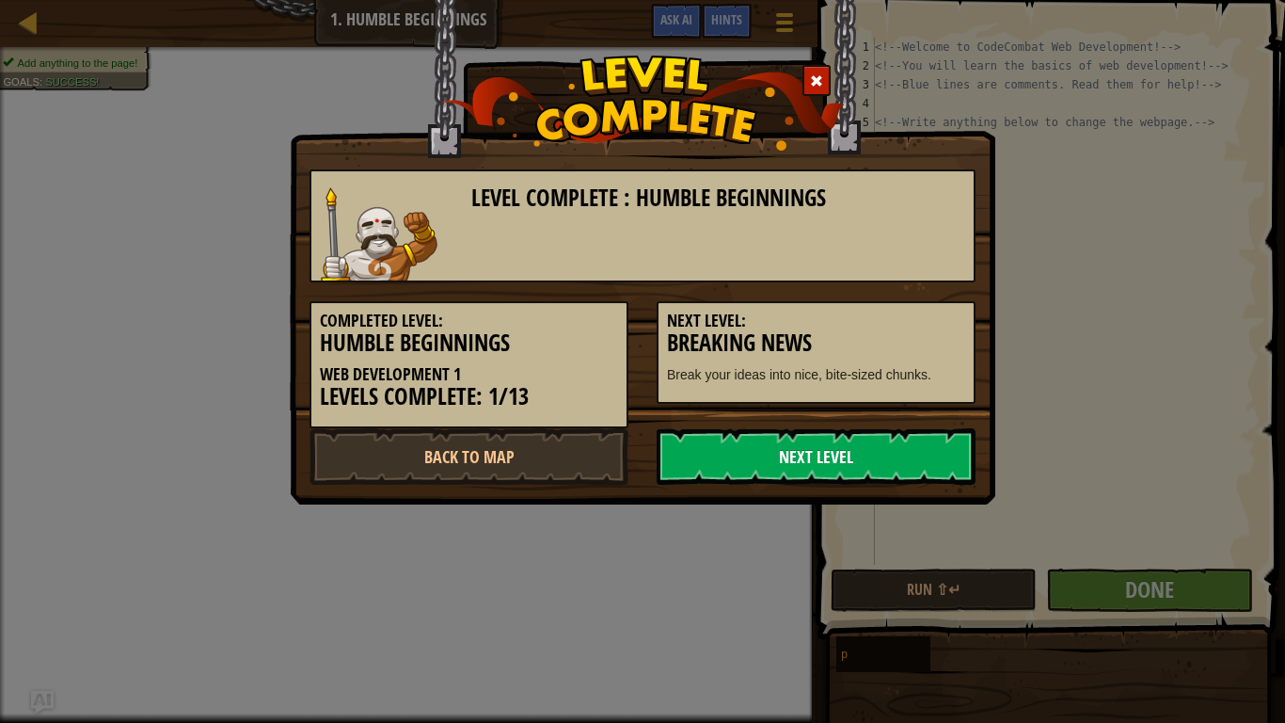
click at [848, 452] on link "Next Level" at bounding box center [816, 456] width 319 height 56
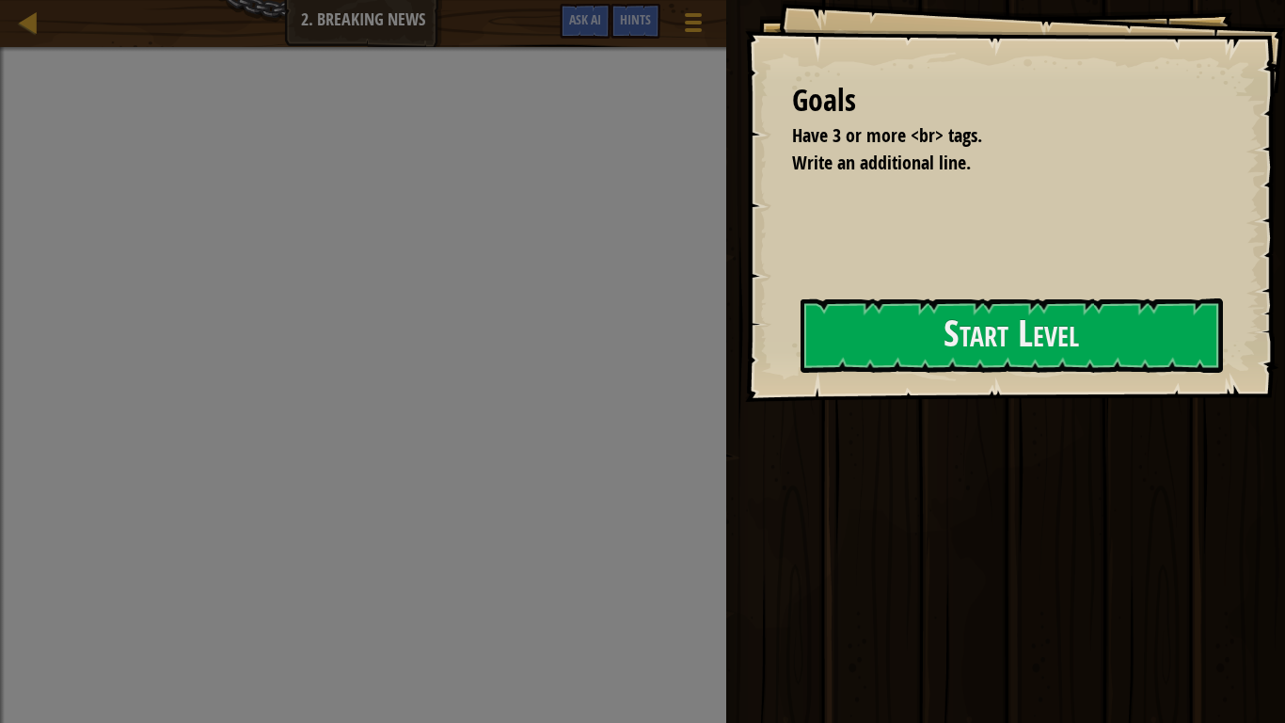
click at [848, 452] on div "Ran Submit Done" at bounding box center [1003, 356] width 565 height 713
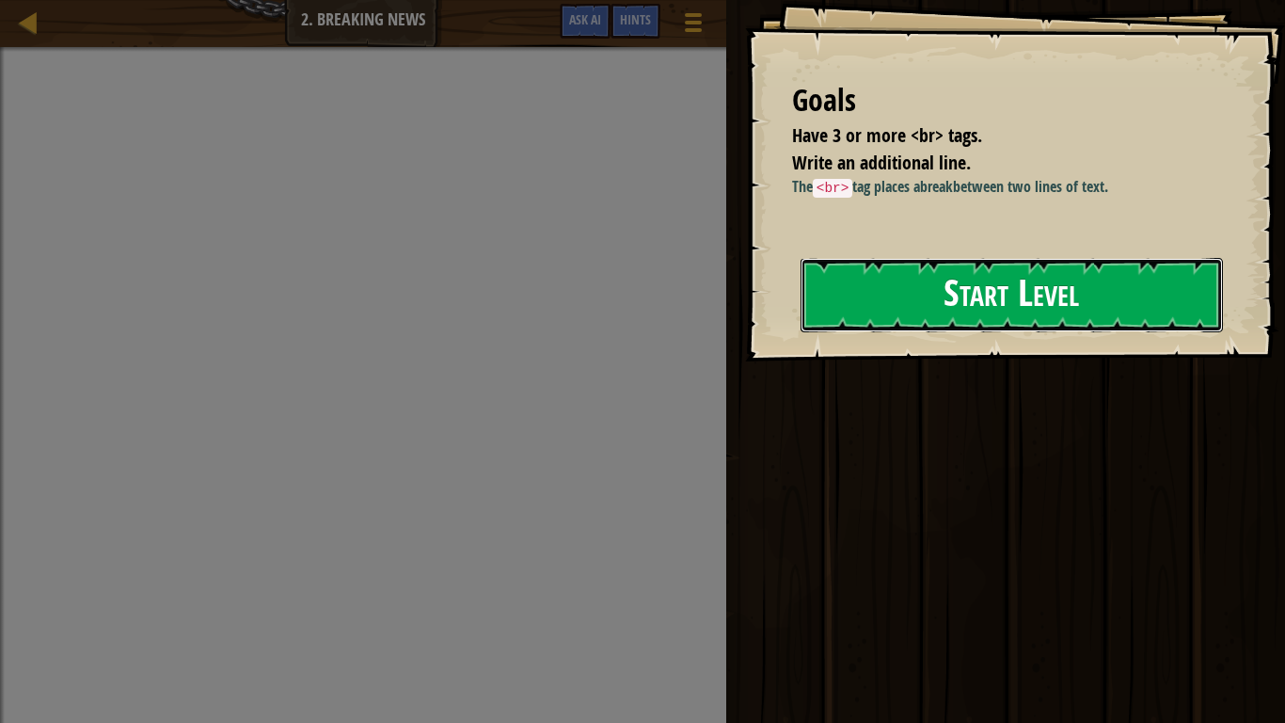
click at [1037, 293] on button "Start Level" at bounding box center [1012, 295] width 423 height 74
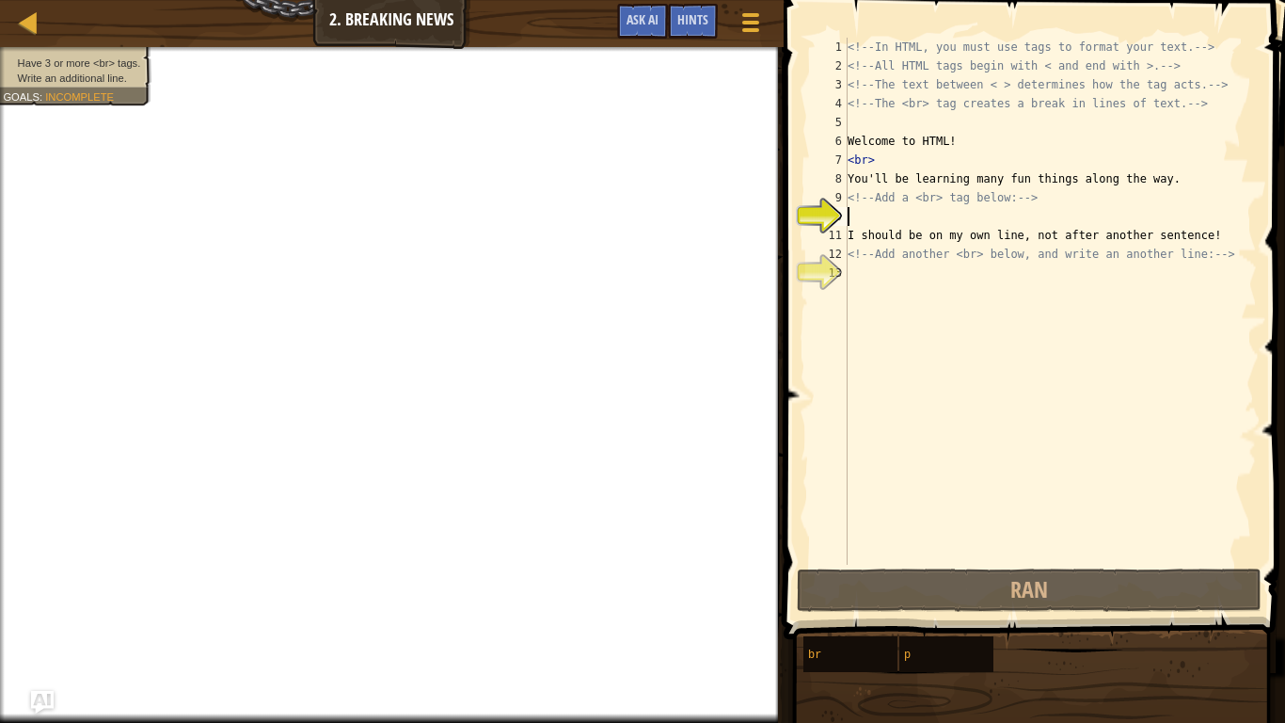
type textarea "b"
drag, startPoint x: 1037, startPoint y: 293, endPoint x: 1035, endPoint y: 273, distance: 19.9
click at [1035, 273] on div "<!-- In HTML, you must use tags to format your text. --> <!-- All HTML tags beg…" at bounding box center [1050, 320] width 413 height 565
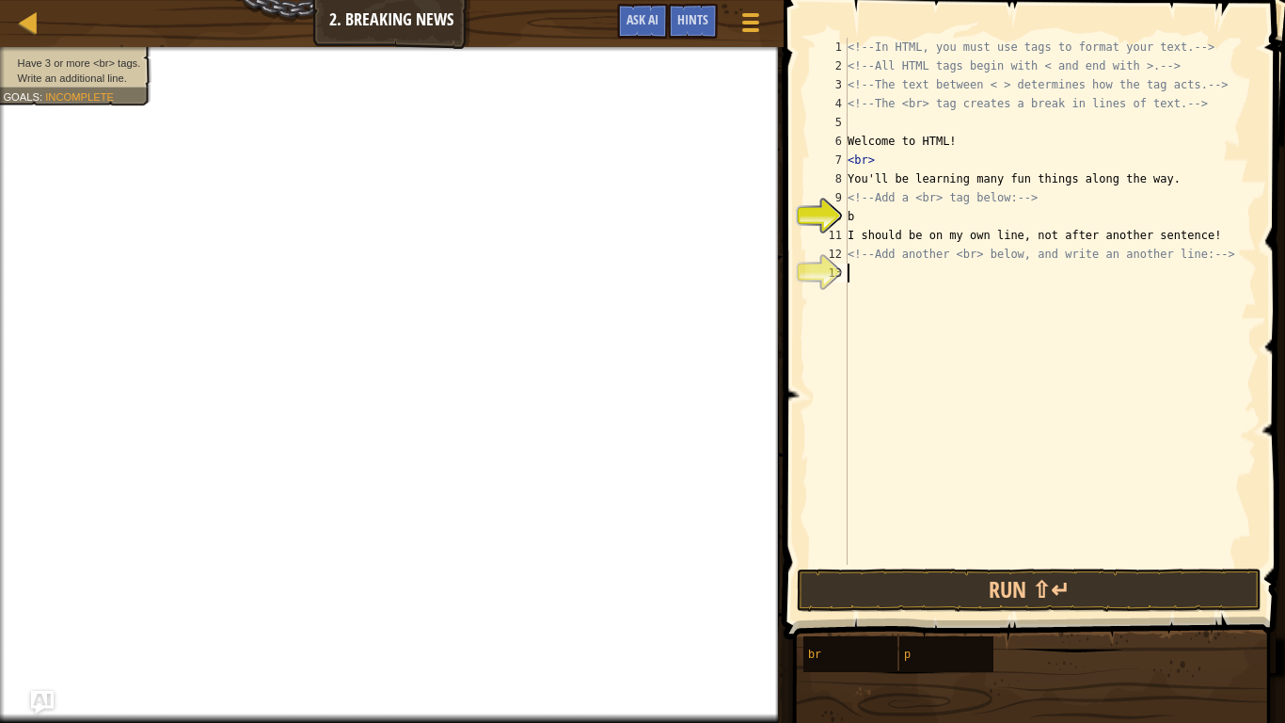
type textarea "r"
type textarea "fghse"
type textarea "gts"
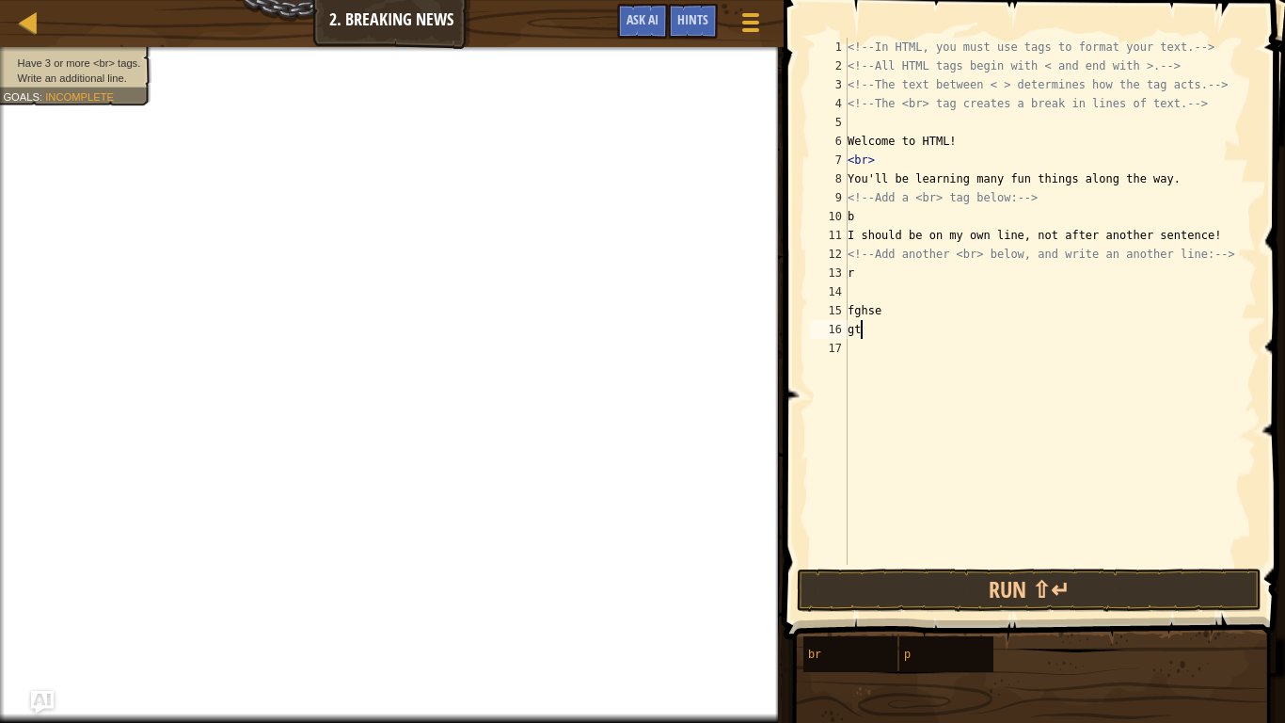
scroll to position [8, 1]
type textarea "etg"
type textarea "t"
type textarea "gtrg"
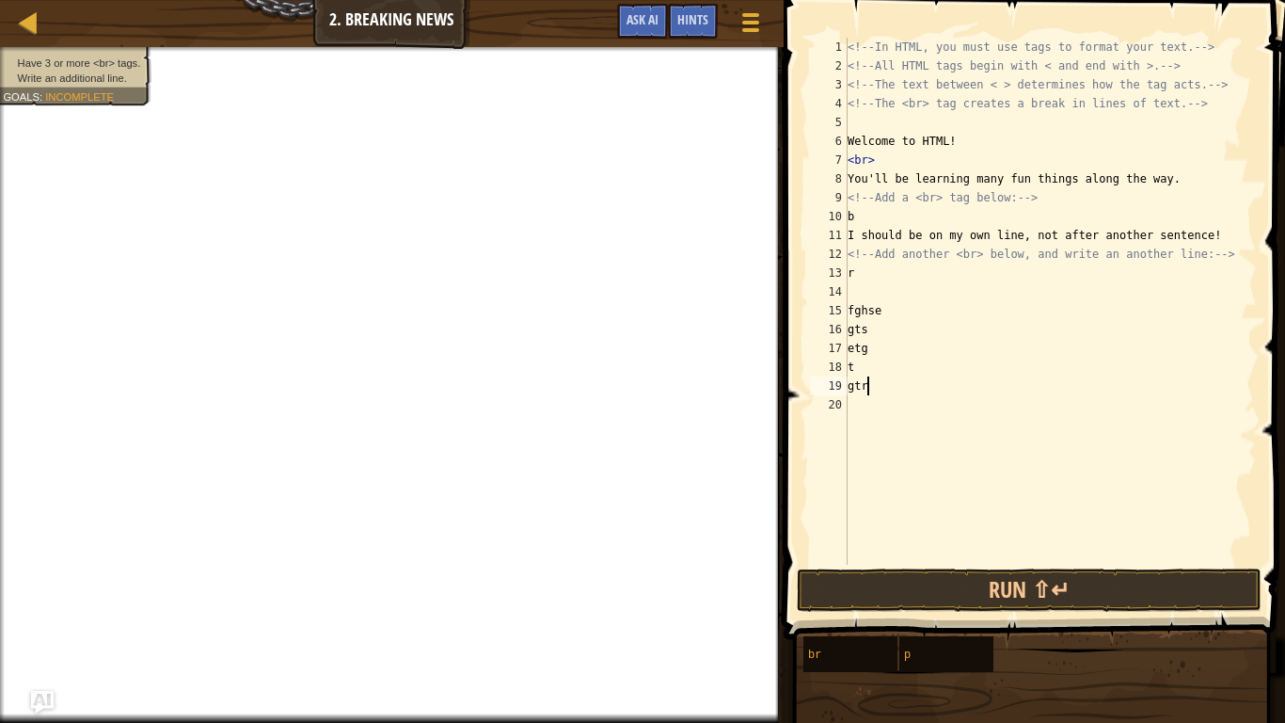
scroll to position [8, 3]
type textarea "gf"
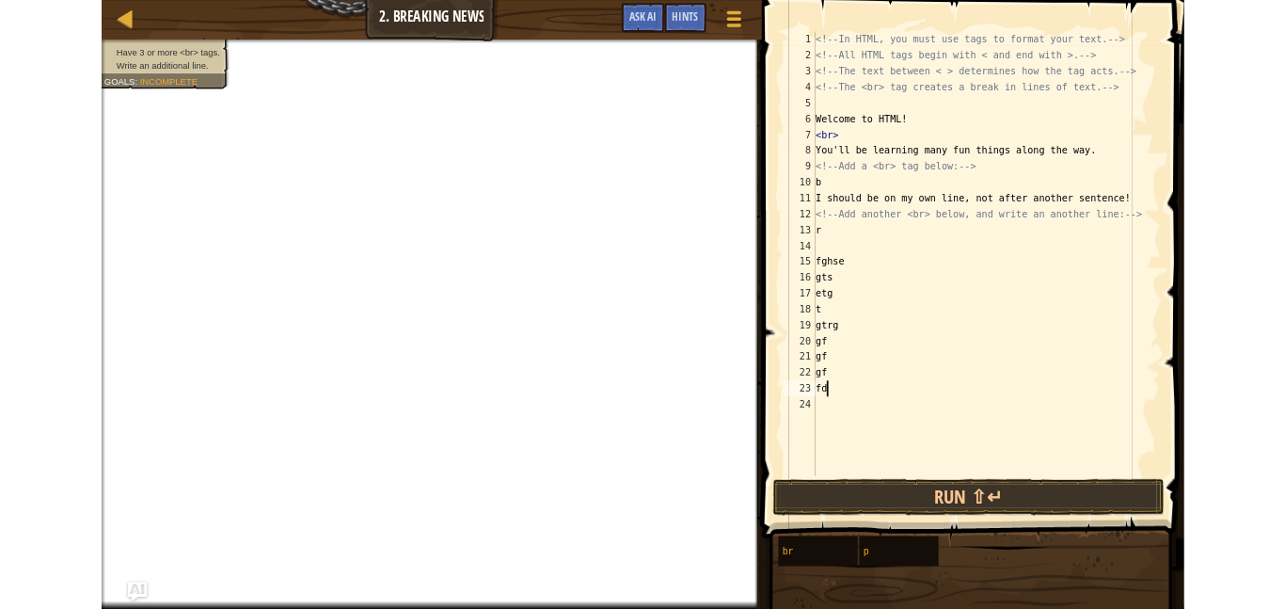
scroll to position [8, 1]
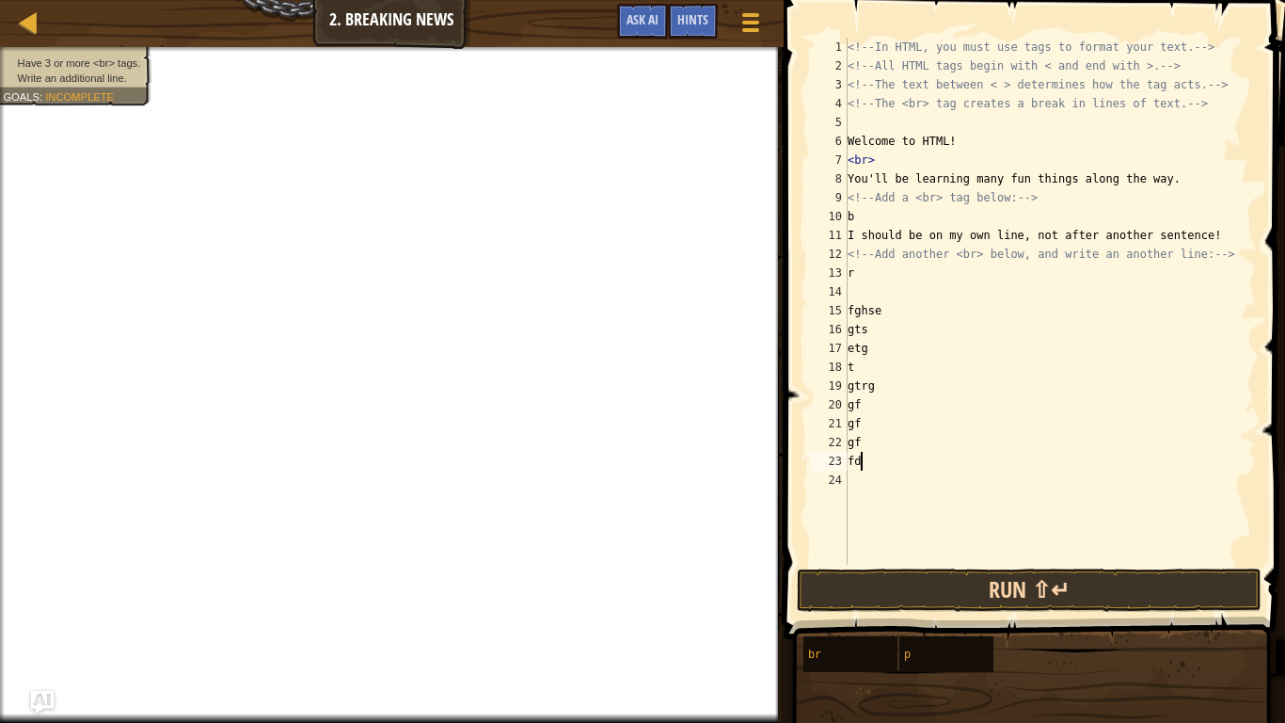
type textarea "fd"
click at [917, 603] on button "Run ⇧↵" at bounding box center [1029, 589] width 465 height 43
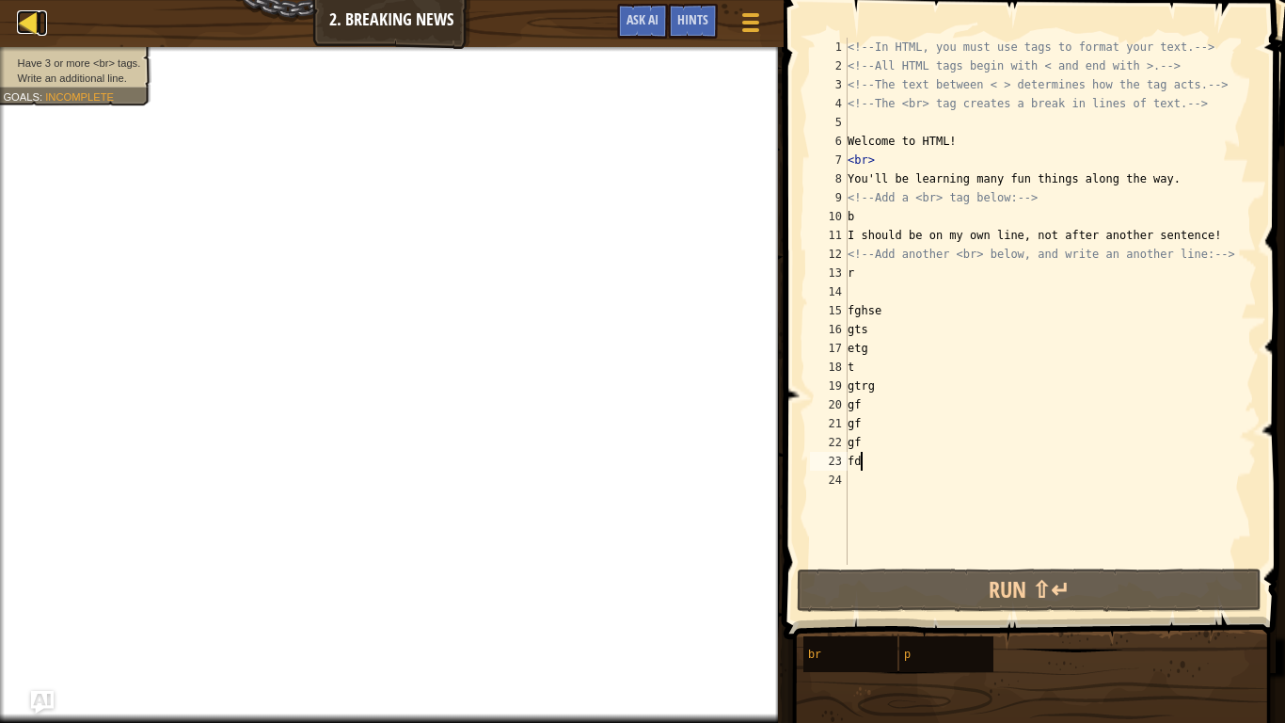
click at [30, 28] on div at bounding box center [29, 22] width 24 height 24
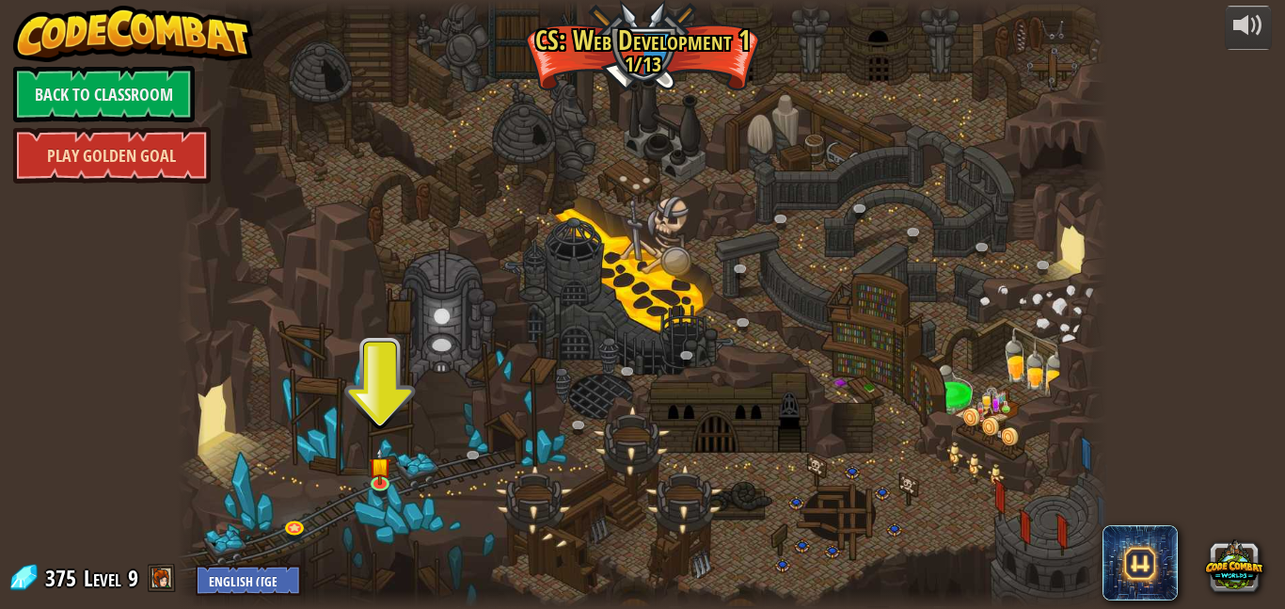
click at [112, 147] on link "Play Golden Goal" at bounding box center [112, 155] width 198 height 56
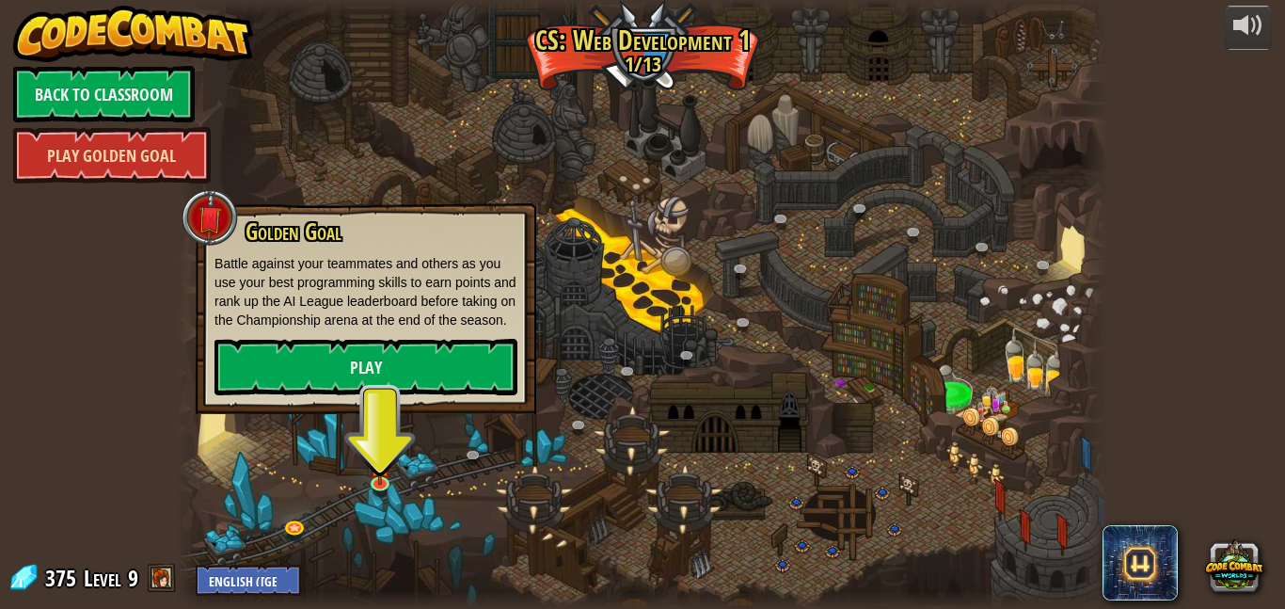
click at [115, 149] on link "Play Golden Goal" at bounding box center [112, 155] width 198 height 56
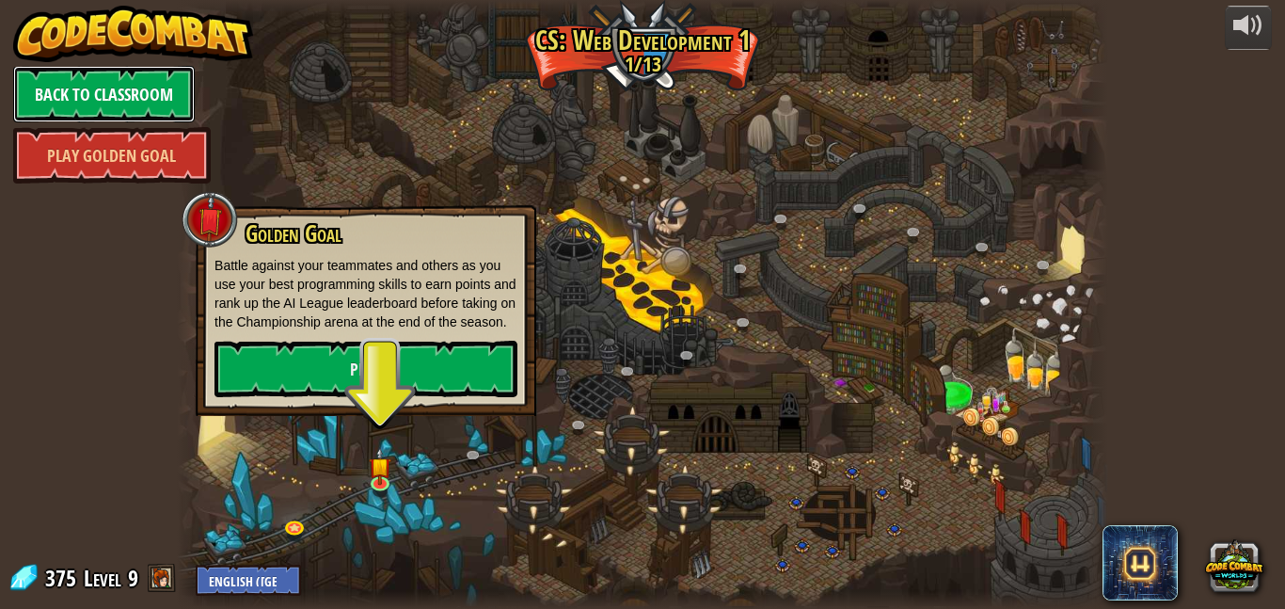
click at [98, 104] on link "Back to Classroom" at bounding box center [104, 94] width 182 height 56
